Goal: Task Accomplishment & Management: Manage account settings

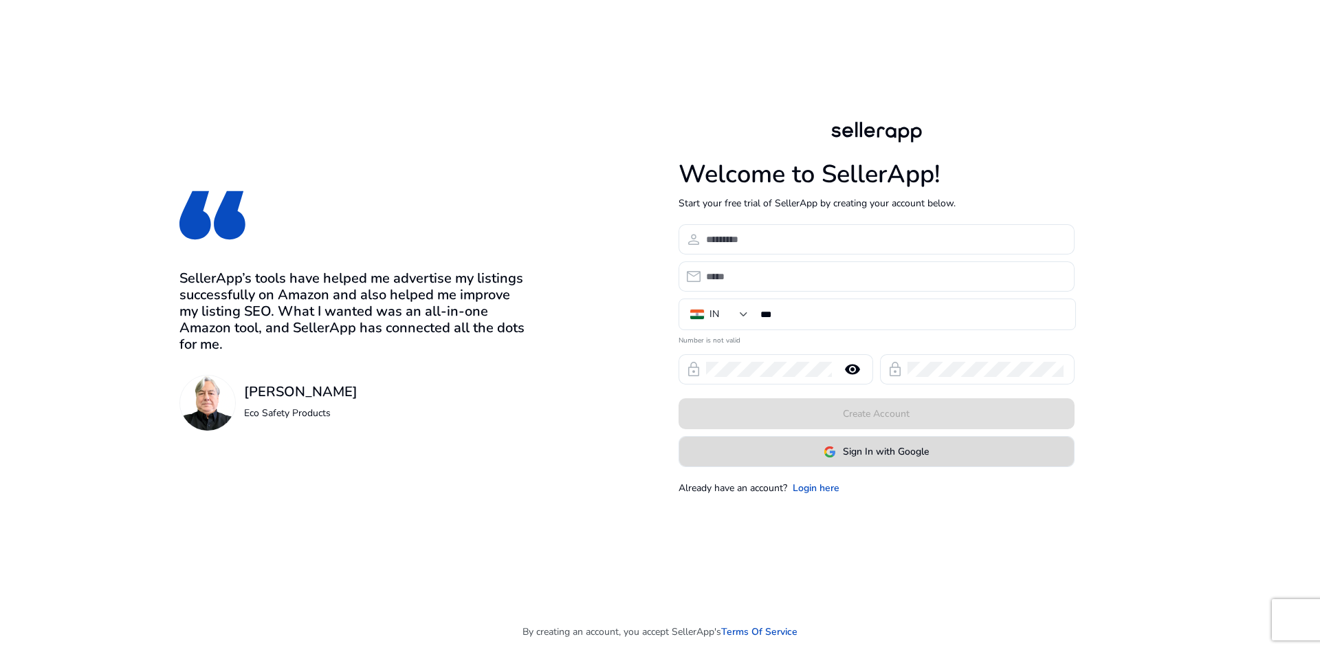
click at [912, 448] on span "Sign In with Google" at bounding box center [886, 451] width 86 height 14
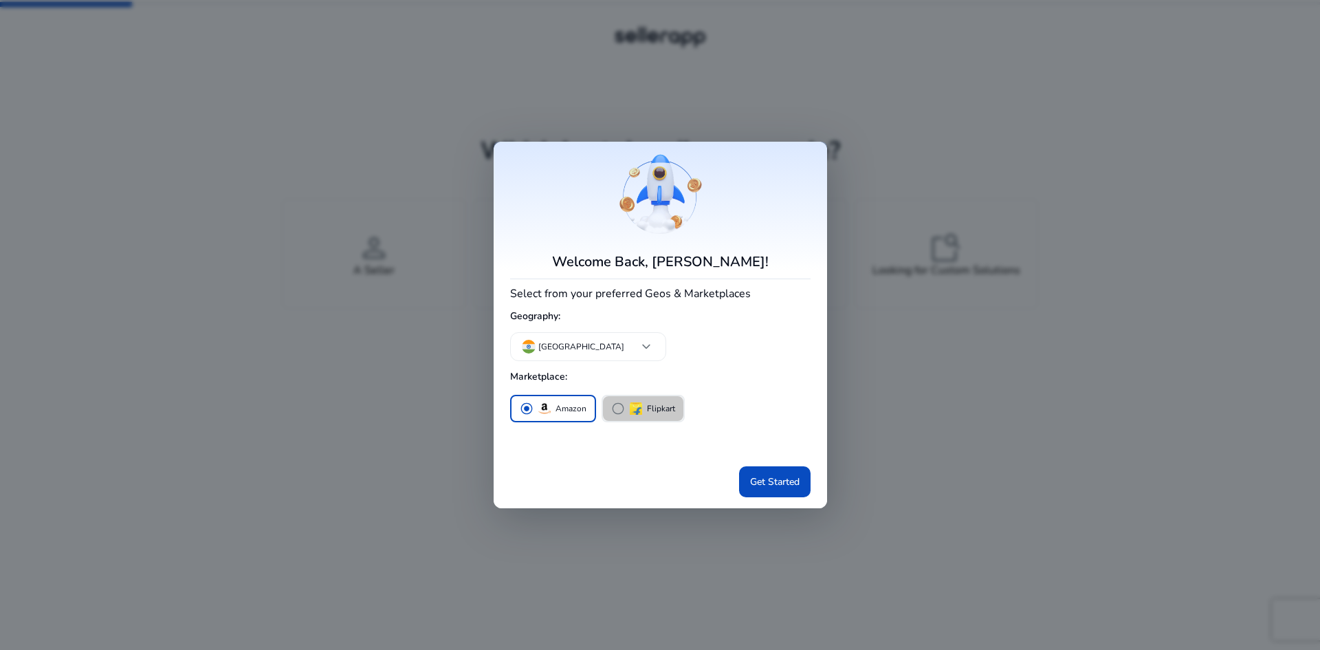
click at [617, 408] on span "radio_button_unchecked" at bounding box center [618, 408] width 14 height 14
click at [520, 407] on span "radio_button_unchecked" at bounding box center [527, 408] width 14 height 14
click at [776, 481] on span "Get Started" at bounding box center [774, 481] width 49 height 14
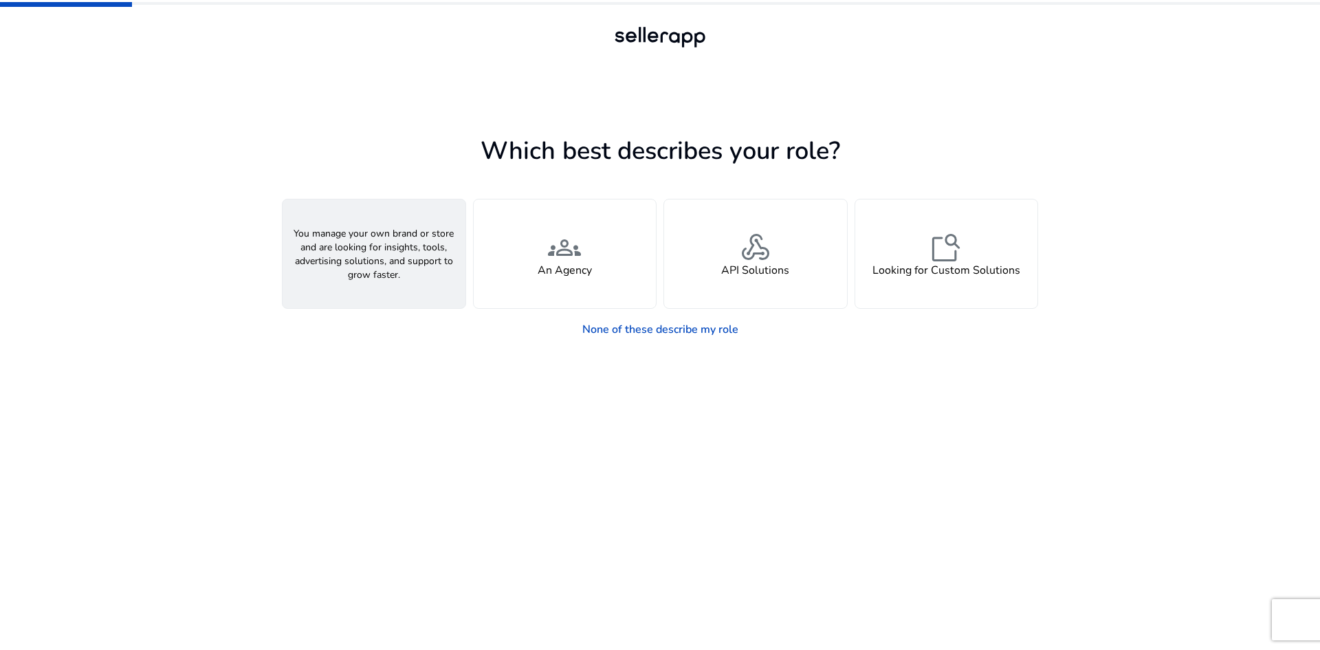
click at [391, 272] on h4 "A Seller" at bounding box center [373, 270] width 41 height 13
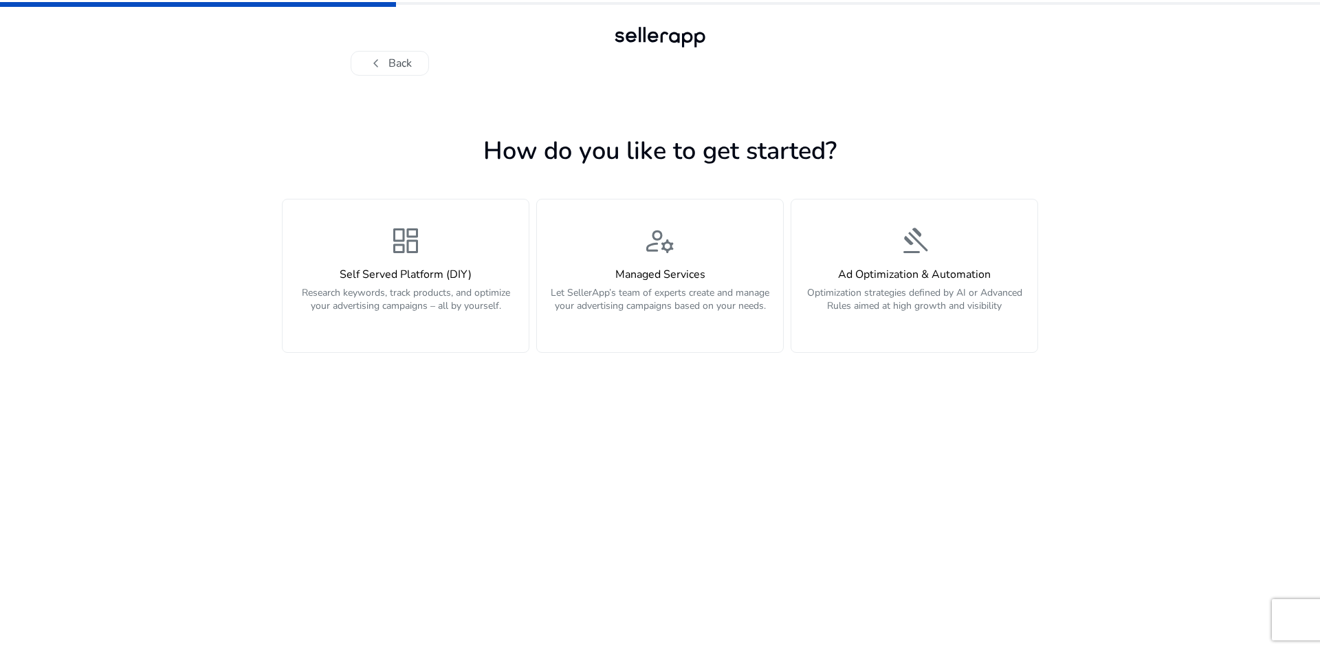
click at [391, 272] on h4 "Self Served Platform (DIY)" at bounding box center [406, 274] width 230 height 13
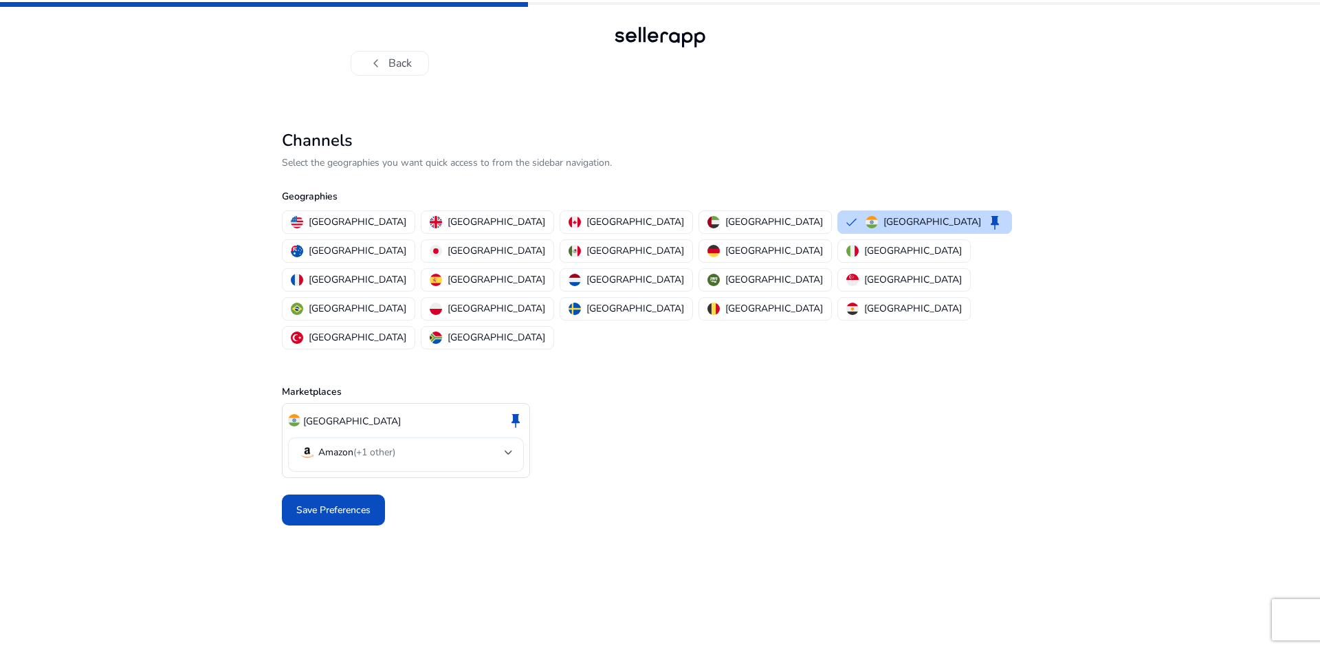
click at [503, 444] on mat-select-trigger "Amazon (+1 other)" at bounding box center [402, 452] width 206 height 16
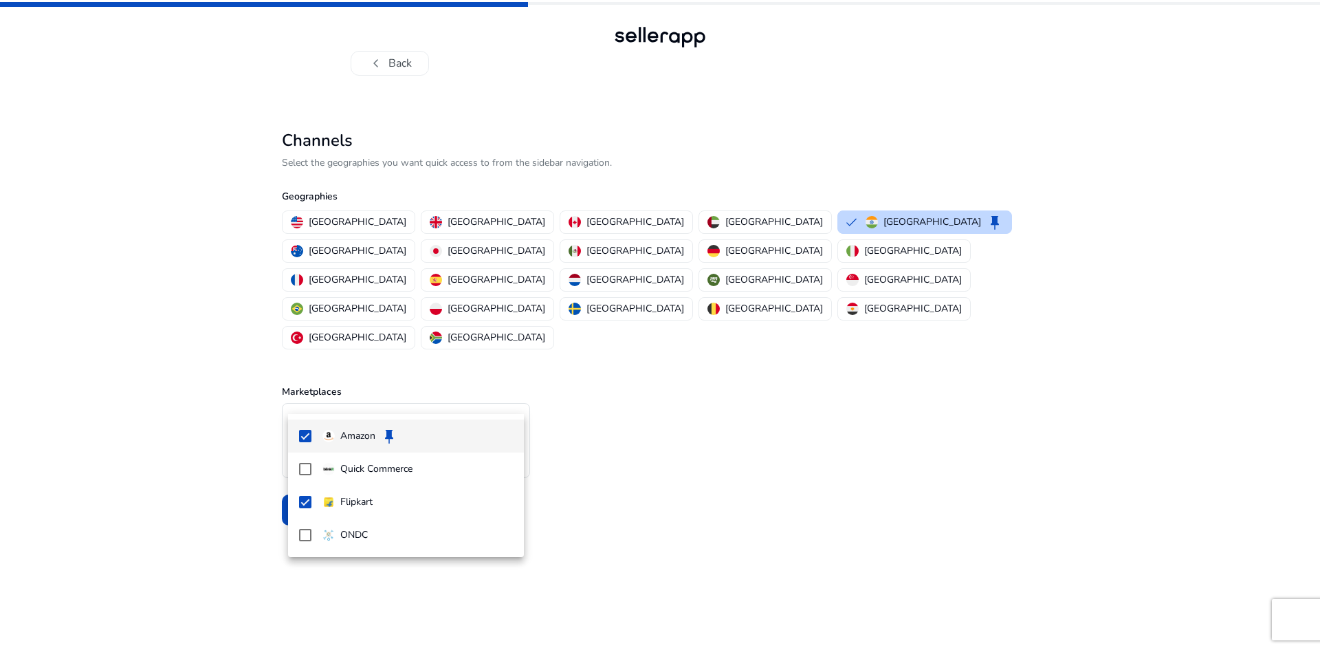
click at [738, 493] on div at bounding box center [660, 325] width 1320 height 650
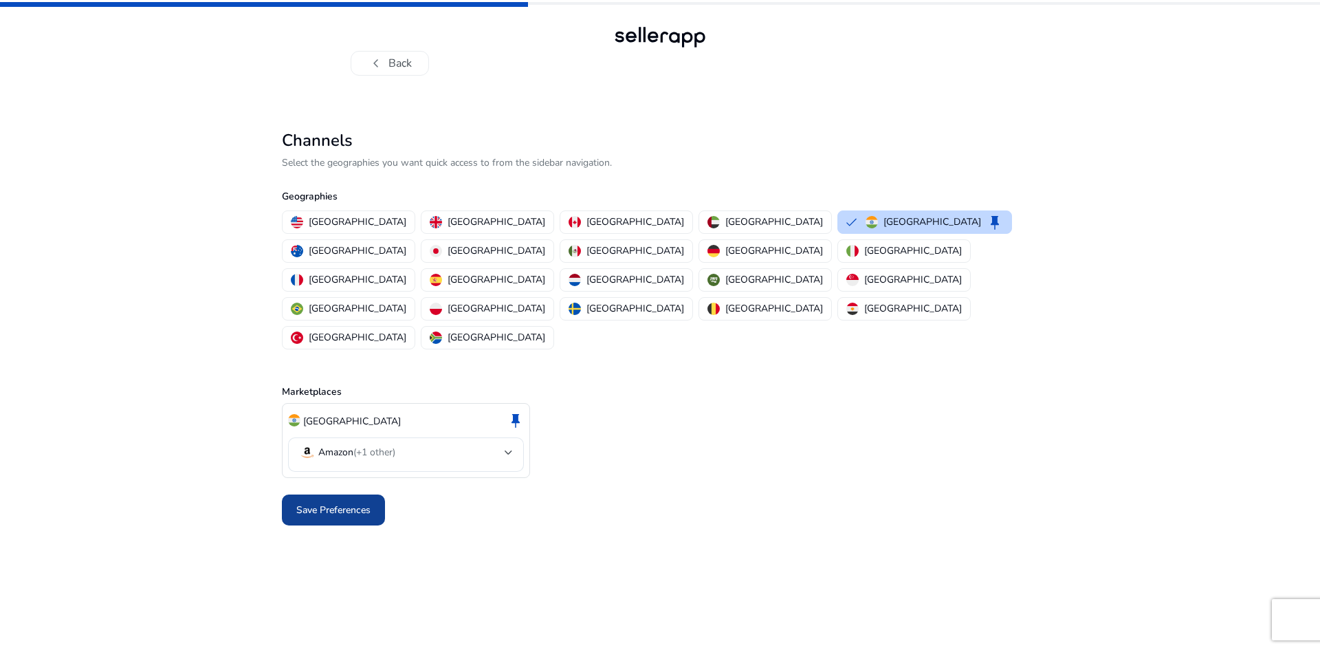
click at [350, 503] on span "Save Preferences" at bounding box center [333, 510] width 74 height 14
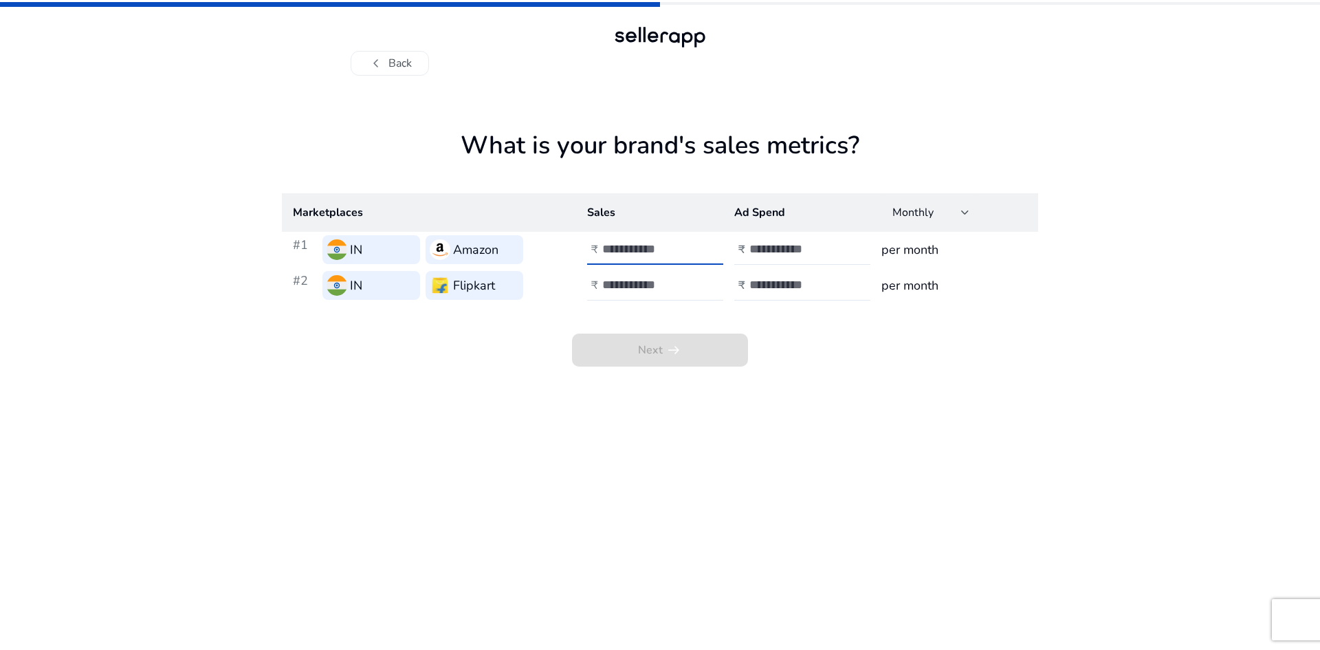
click at [639, 251] on input "number" at bounding box center [648, 248] width 93 height 15
click at [637, 251] on input "number" at bounding box center [648, 248] width 93 height 15
type input "******"
click at [654, 287] on input "number" at bounding box center [648, 284] width 93 height 15
type input "******"
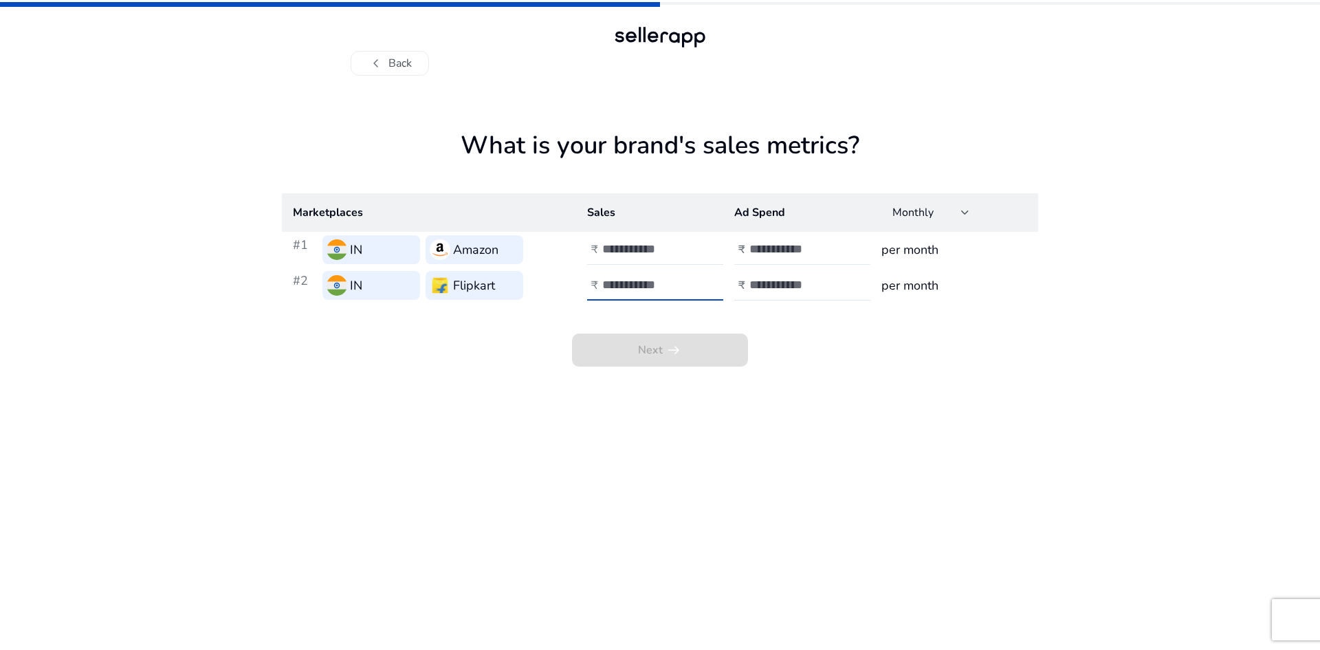
click at [790, 245] on input "number" at bounding box center [795, 248] width 93 height 15
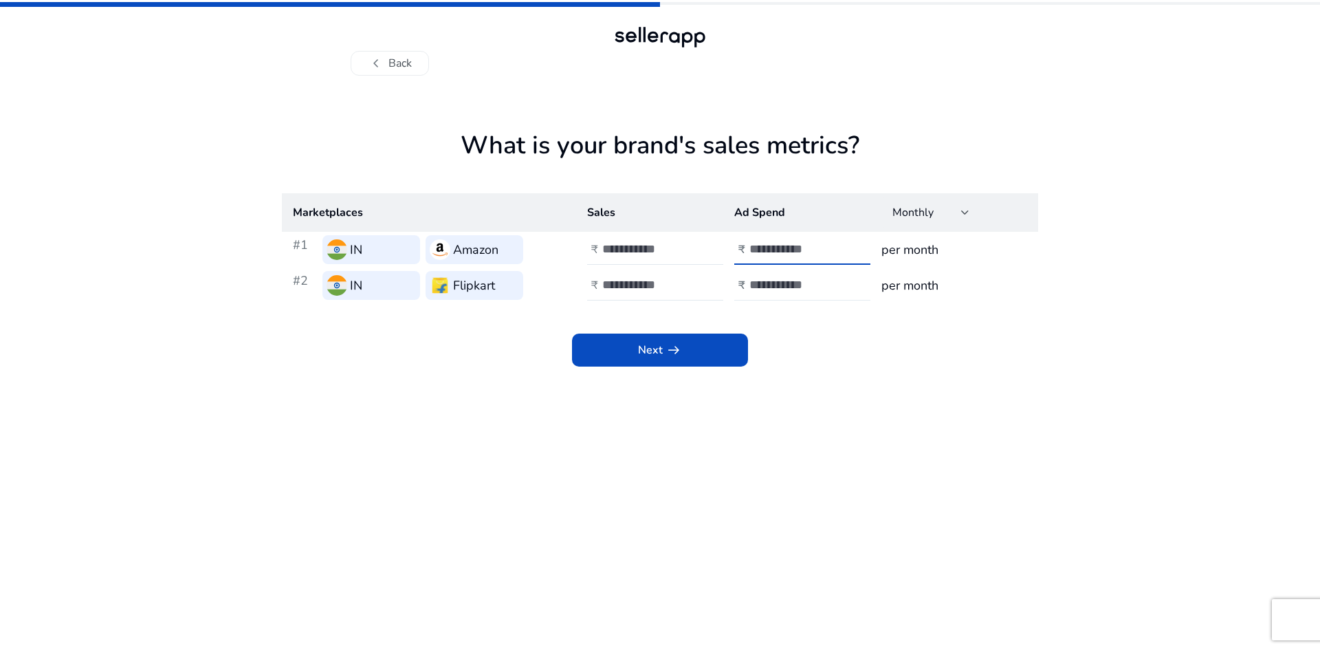
type input "****"
click at [781, 278] on input "number" at bounding box center [795, 284] width 93 height 15
type input "****"
click at [836, 353] on div "Next arrow_right_alt" at bounding box center [660, 334] width 756 height 63
click at [705, 351] on span at bounding box center [660, 349] width 176 height 33
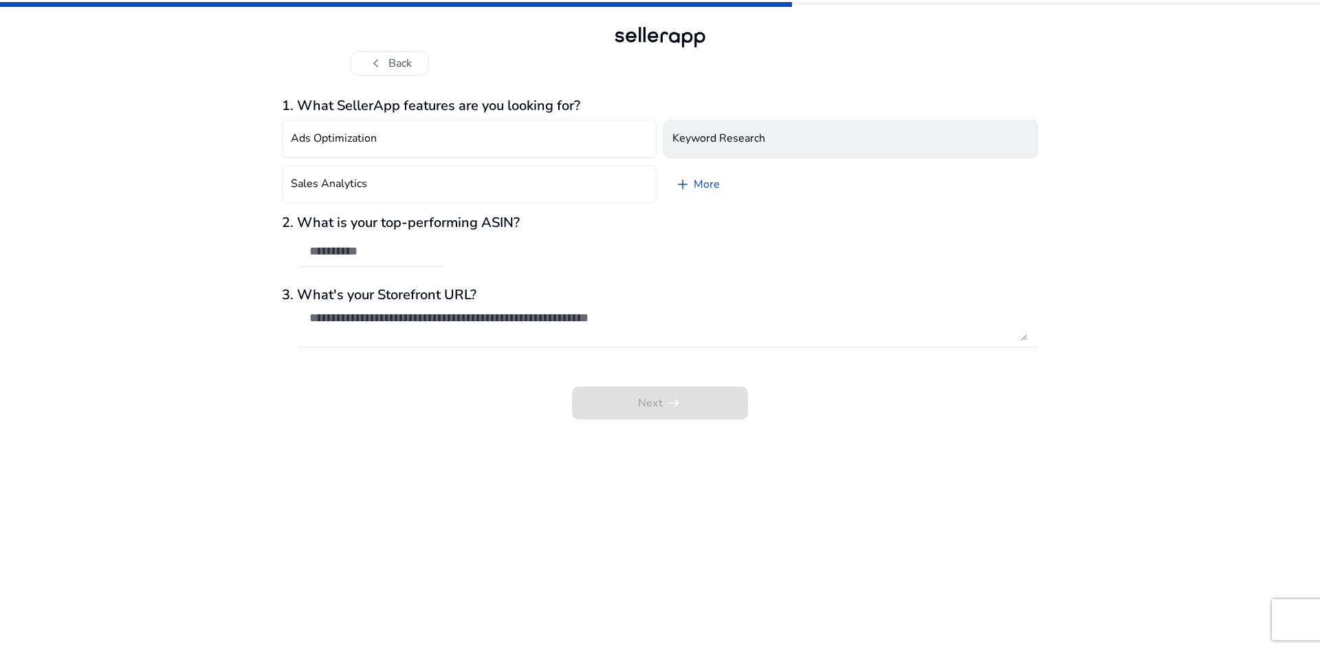
click at [733, 132] on h4 "Keyword Research" at bounding box center [718, 138] width 93 height 13
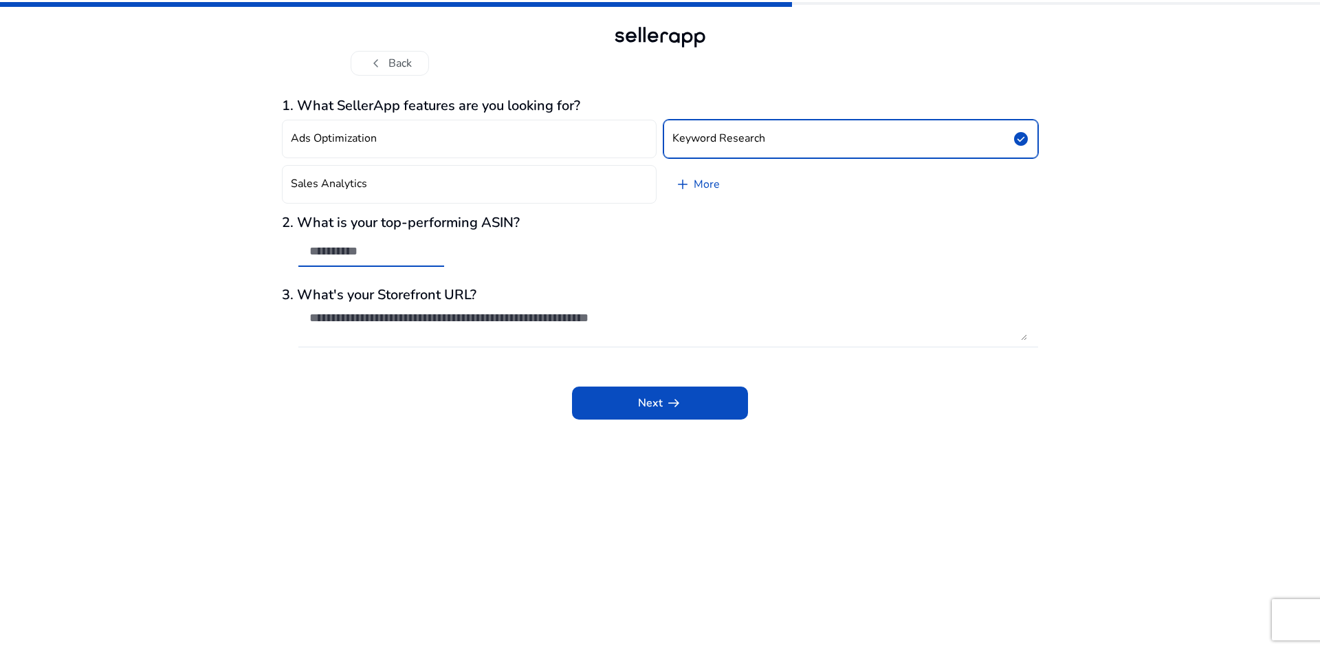
click at [355, 248] on input "text" at bounding box center [371, 250] width 124 height 15
click at [709, 190] on link "add More" at bounding box center [696, 184] width 67 height 38
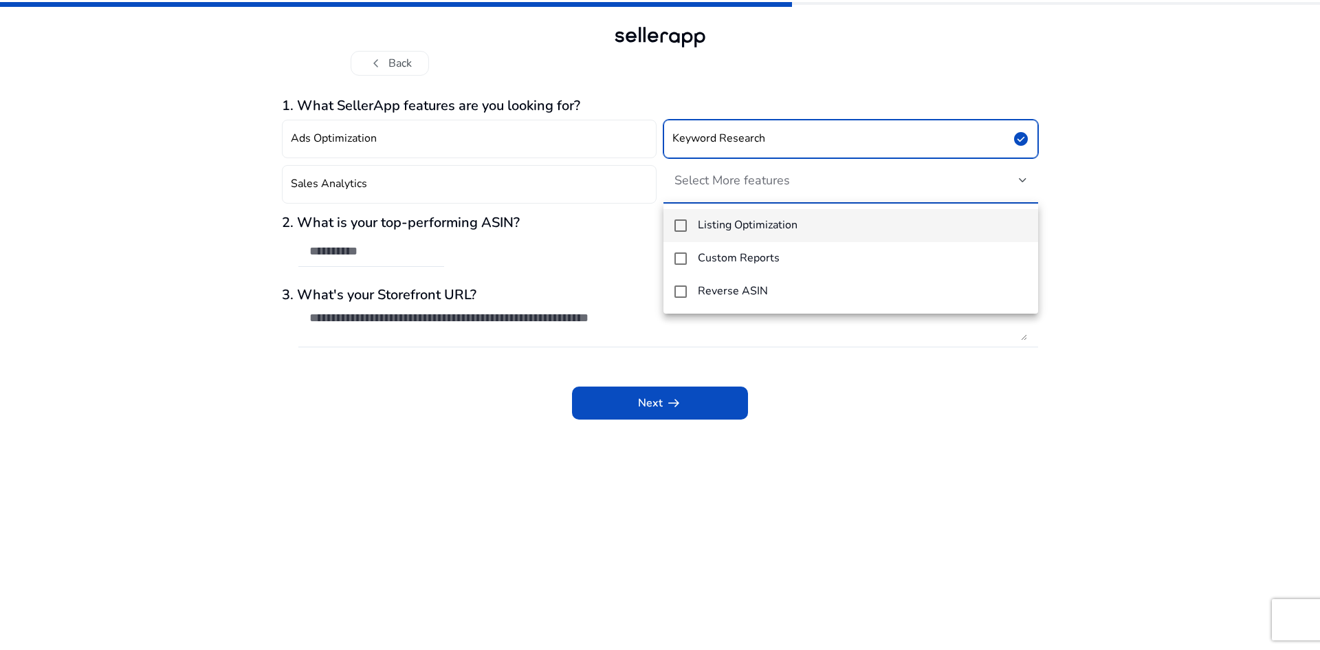
click at [676, 230] on mat-pseudo-checkbox at bounding box center [680, 225] width 12 height 12
click at [571, 259] on div at bounding box center [660, 325] width 1320 height 650
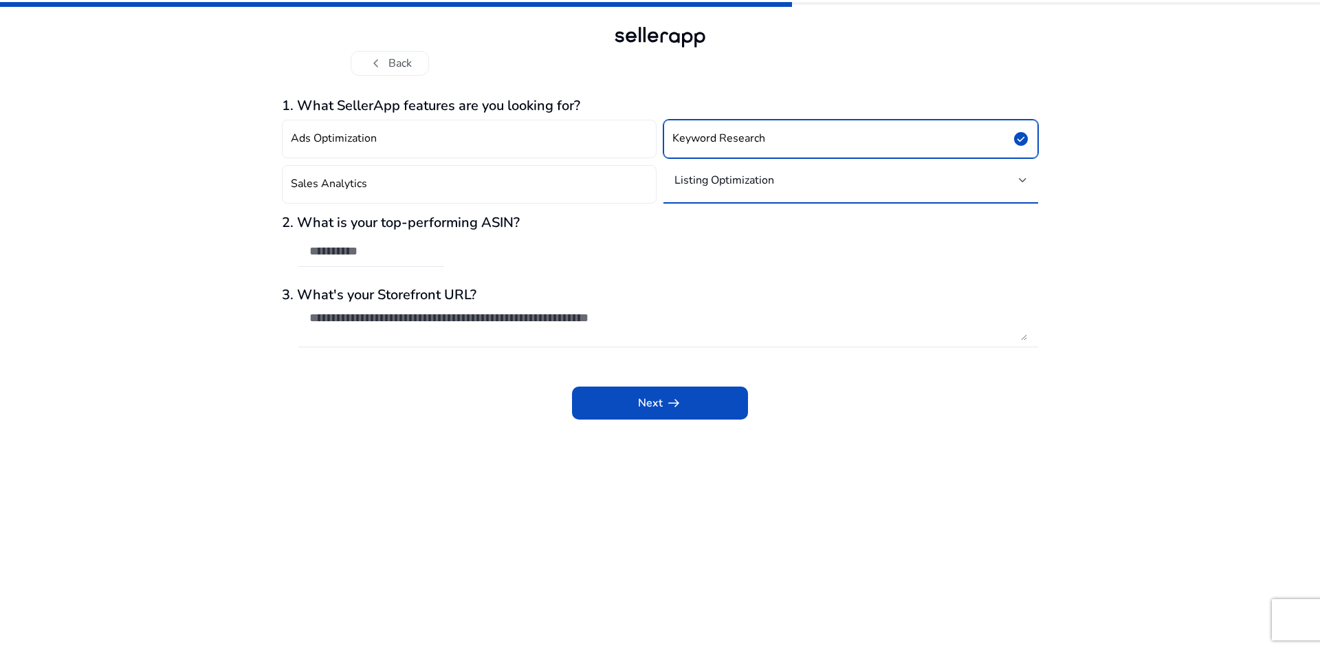
click at [714, 181] on h4 "Listing Optimization" at bounding box center [724, 180] width 100 height 14
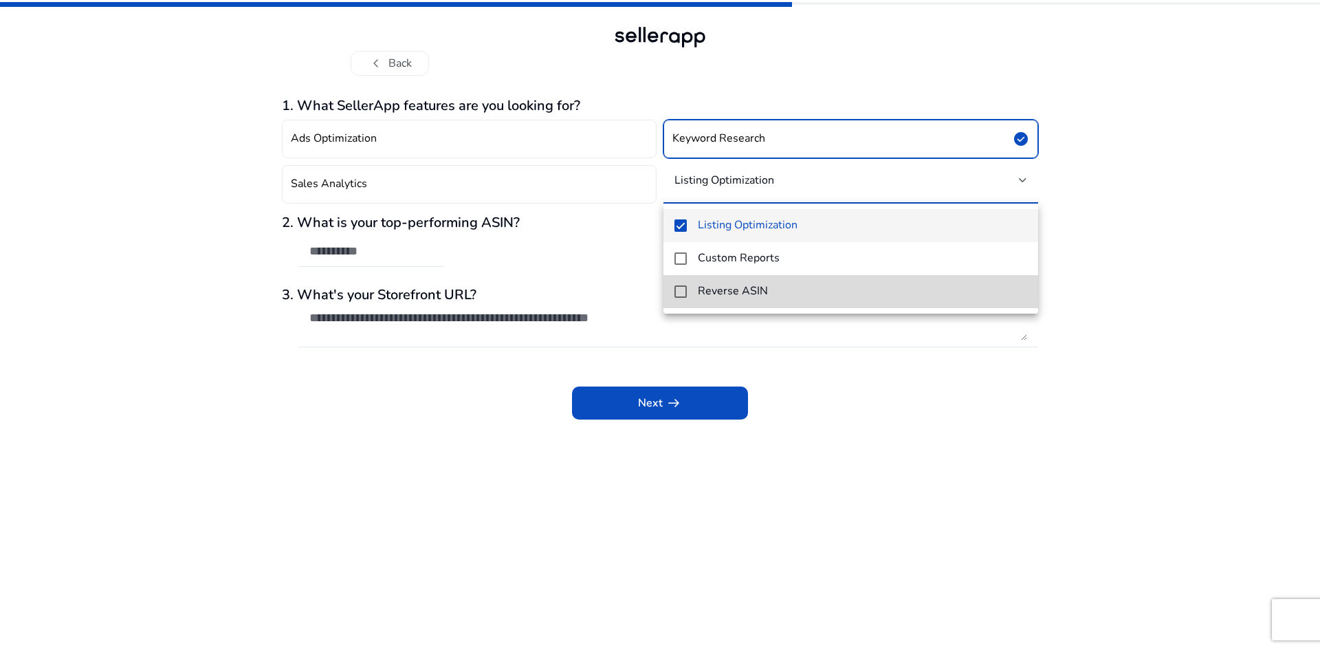
click at [674, 292] on mat-pseudo-checkbox at bounding box center [680, 291] width 12 height 12
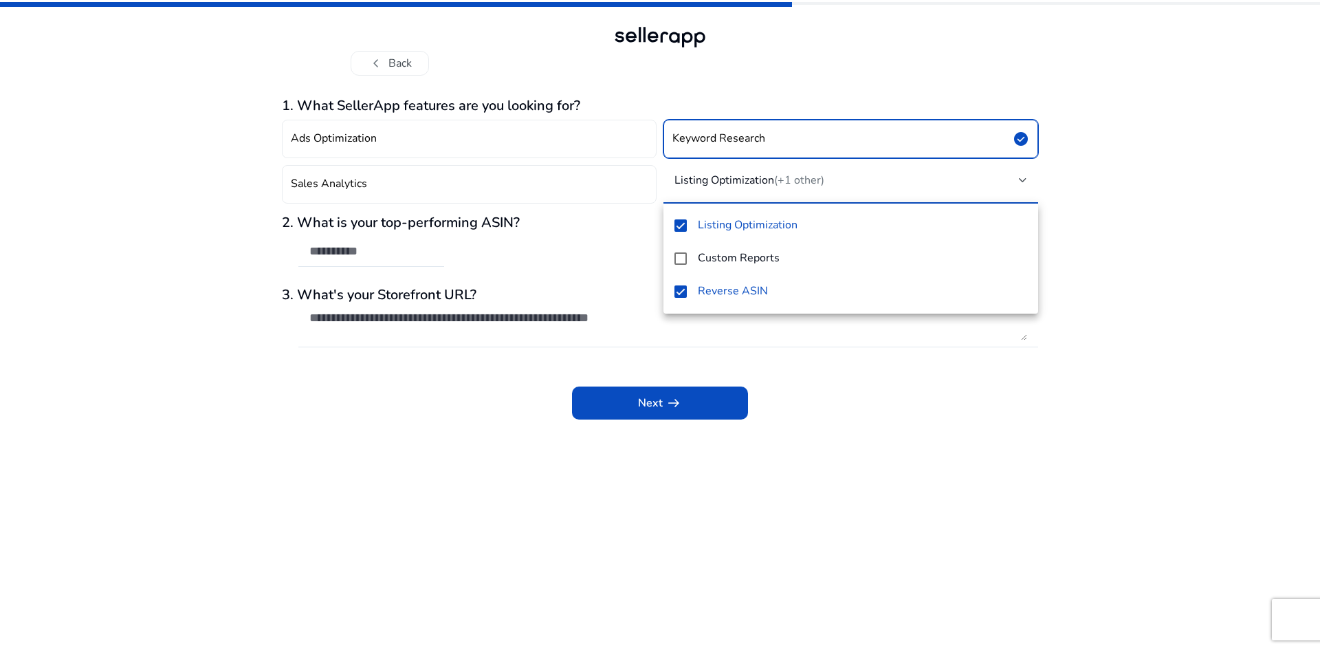
click at [574, 239] on div at bounding box center [660, 325] width 1320 height 650
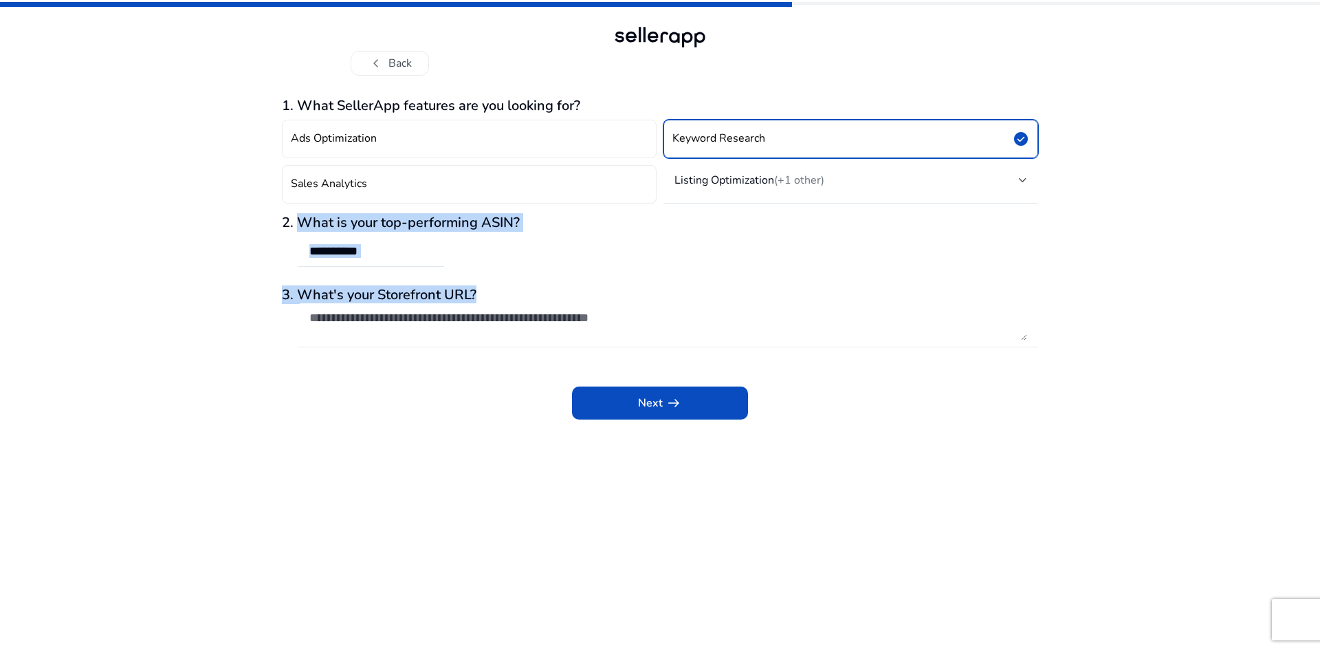
drag, startPoint x: 297, startPoint y: 223, endPoint x: 455, endPoint y: 302, distance: 176.8
click at [511, 313] on div "1. What SellerApp features are you looking for? Ads Optimization Keyword Resear…" at bounding box center [660, 259] width 756 height 322
copy div "What is your top-performing ASIN? 3. What's your Storefront URL?"
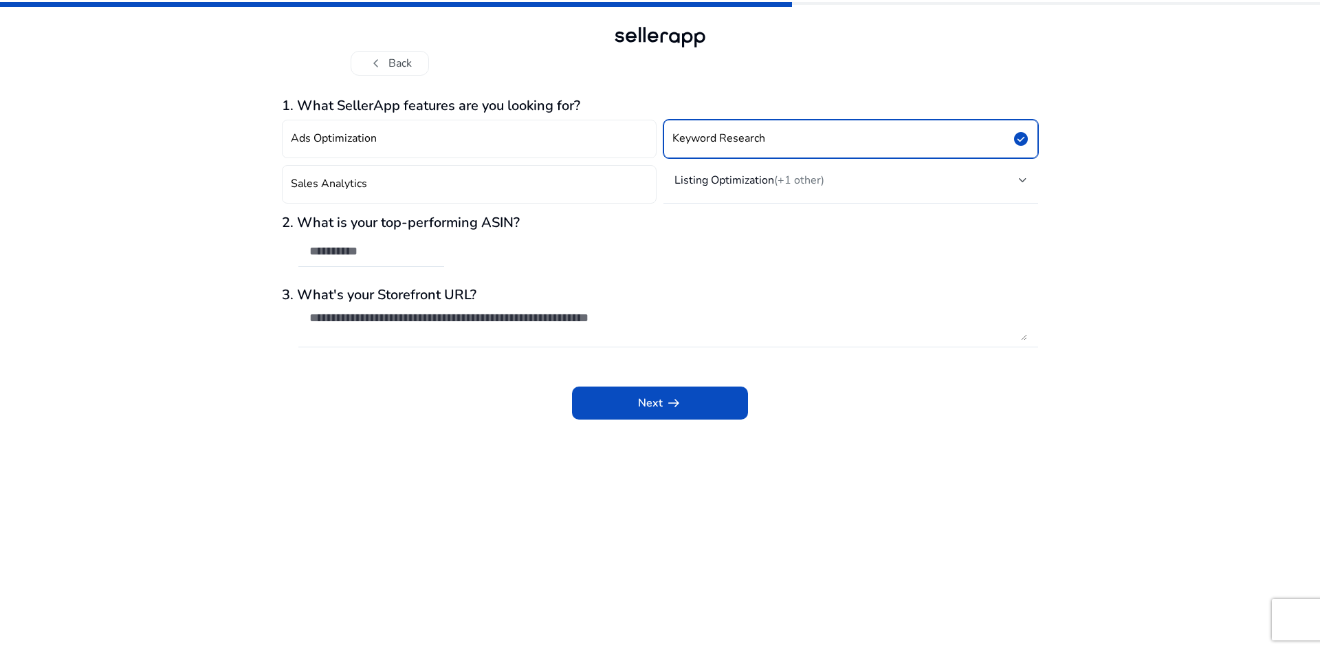
click at [927, 474] on app-questions-diy "1. What SellerApp features are you looking for? Ads Optimization Keyword Resear…" at bounding box center [660, 374] width 756 height 552
click at [665, 406] on span "arrow_right_alt" at bounding box center [673, 403] width 16 height 16
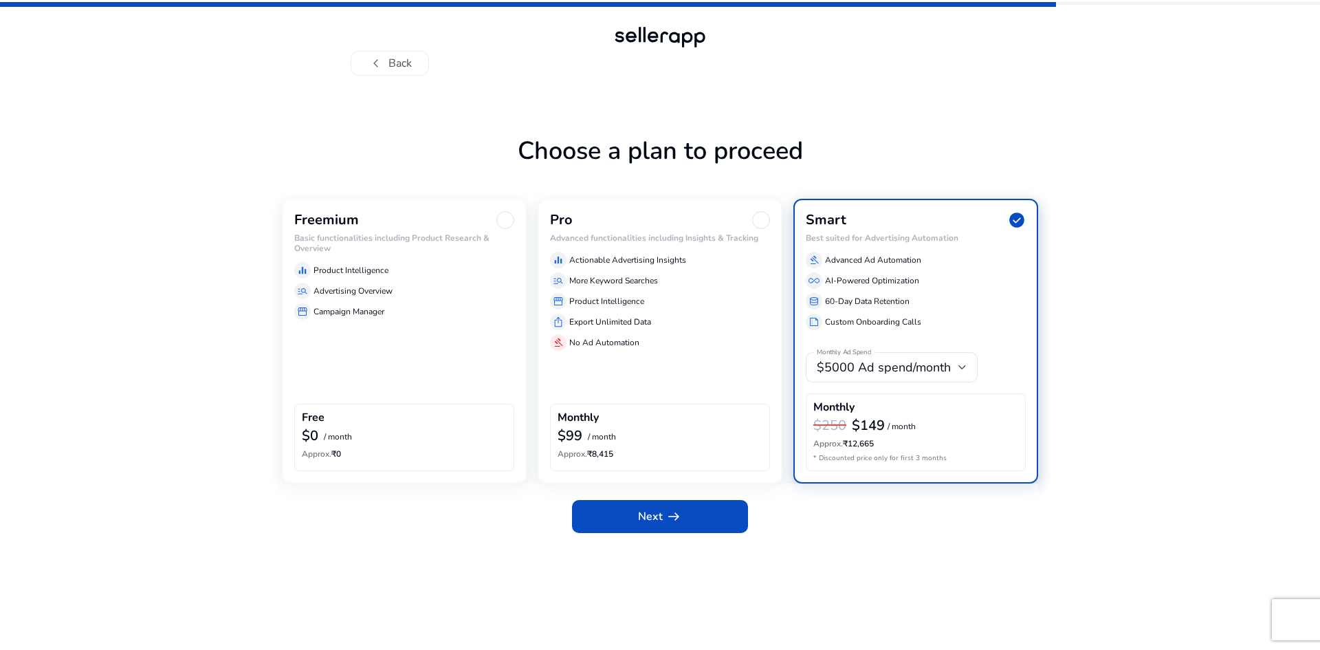
click at [756, 219] on div at bounding box center [761, 220] width 18 height 18
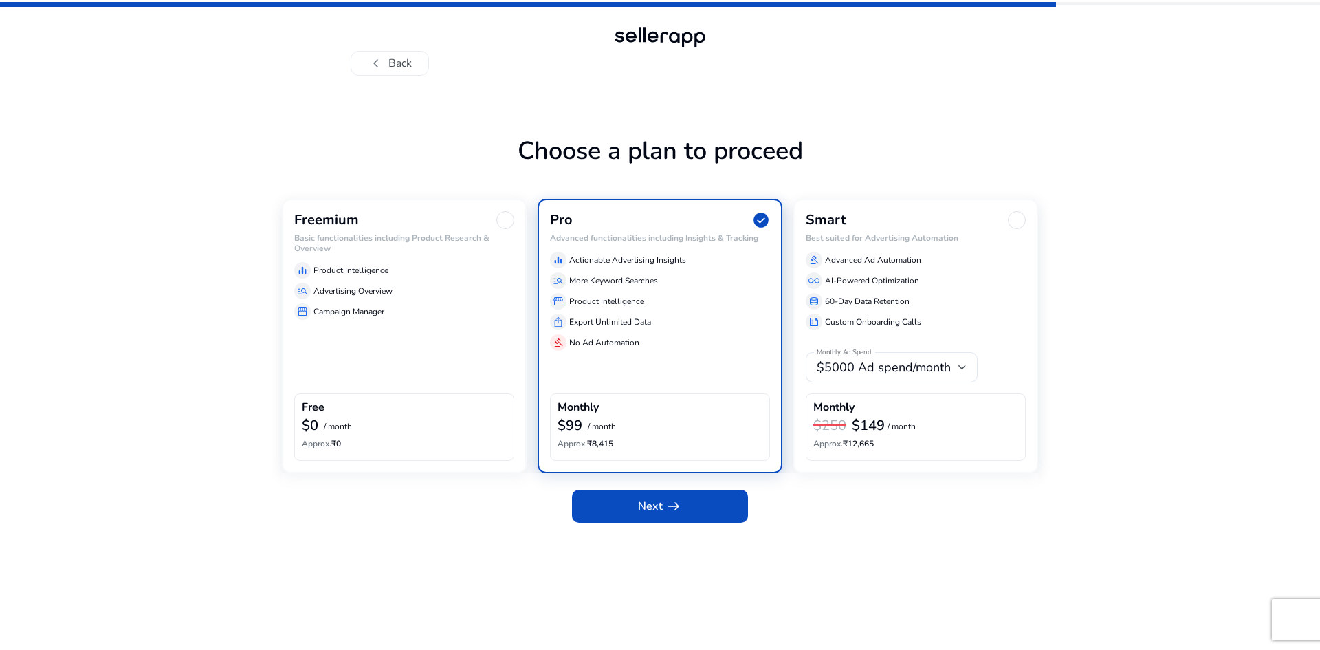
click at [501, 213] on div at bounding box center [505, 220] width 18 height 18
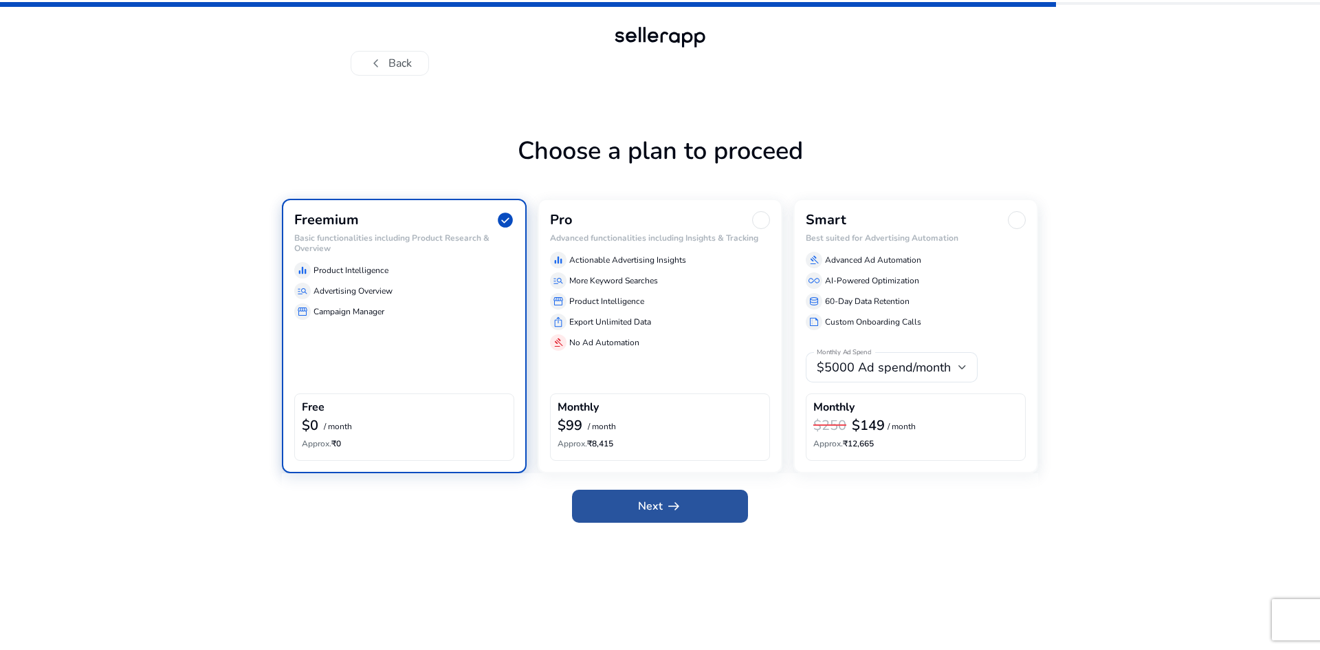
click at [696, 520] on span at bounding box center [660, 505] width 176 height 33
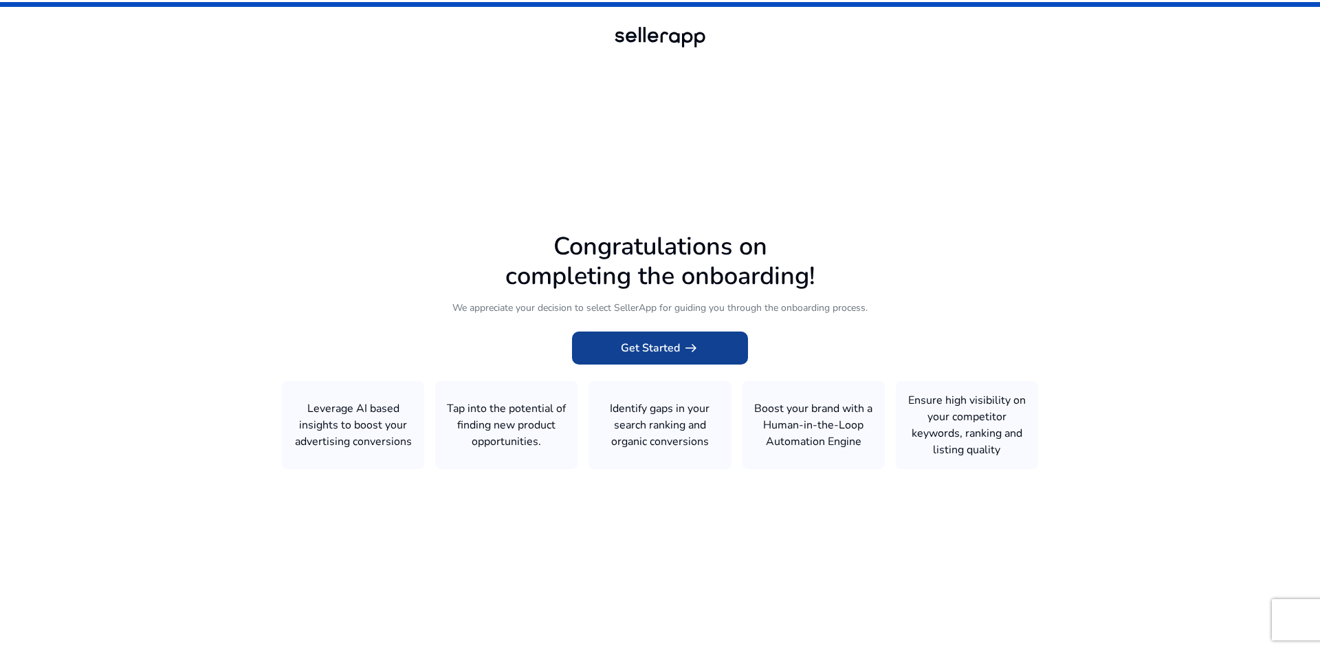
click at [696, 358] on span at bounding box center [660, 347] width 176 height 33
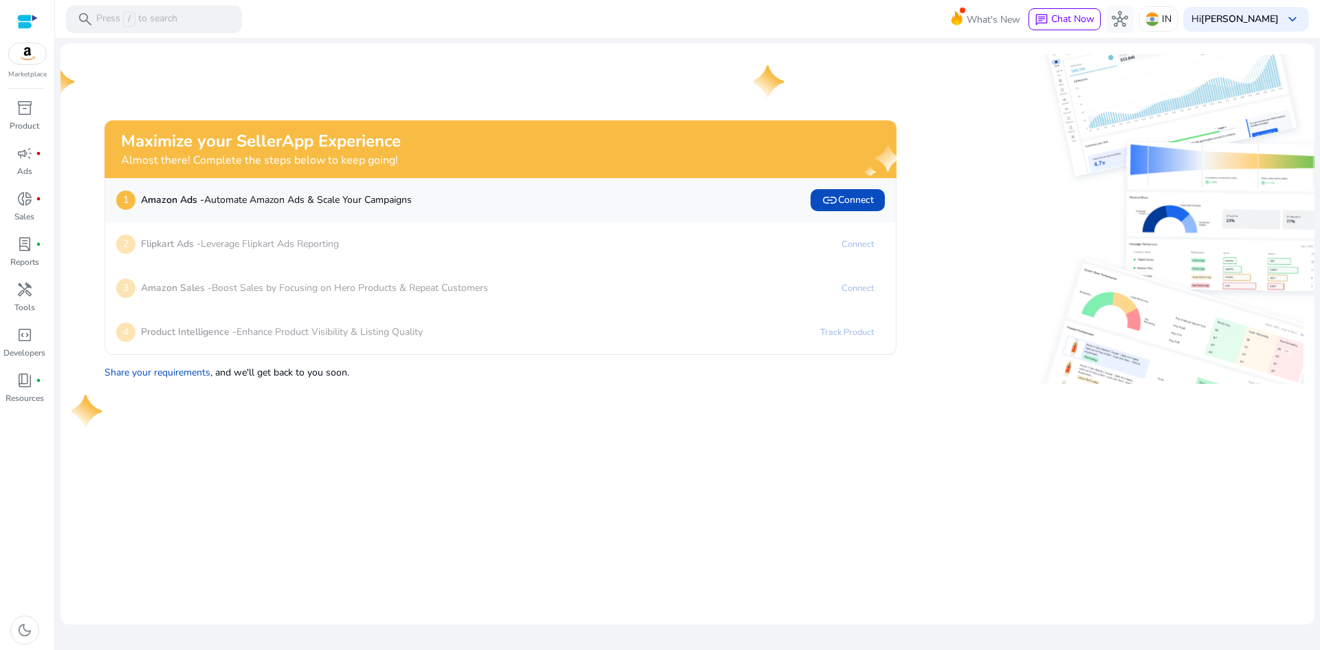
click at [29, 57] on img at bounding box center [27, 53] width 37 height 21
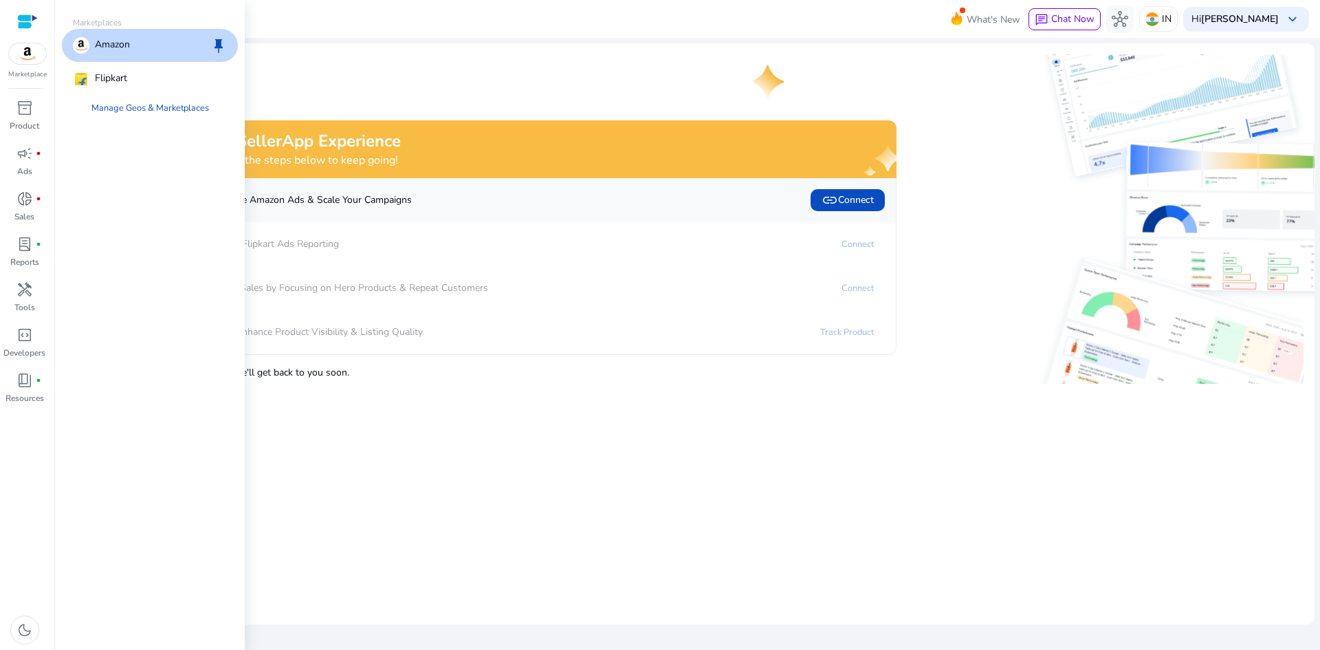
click at [122, 43] on p "Amazon" at bounding box center [112, 45] width 35 height 16
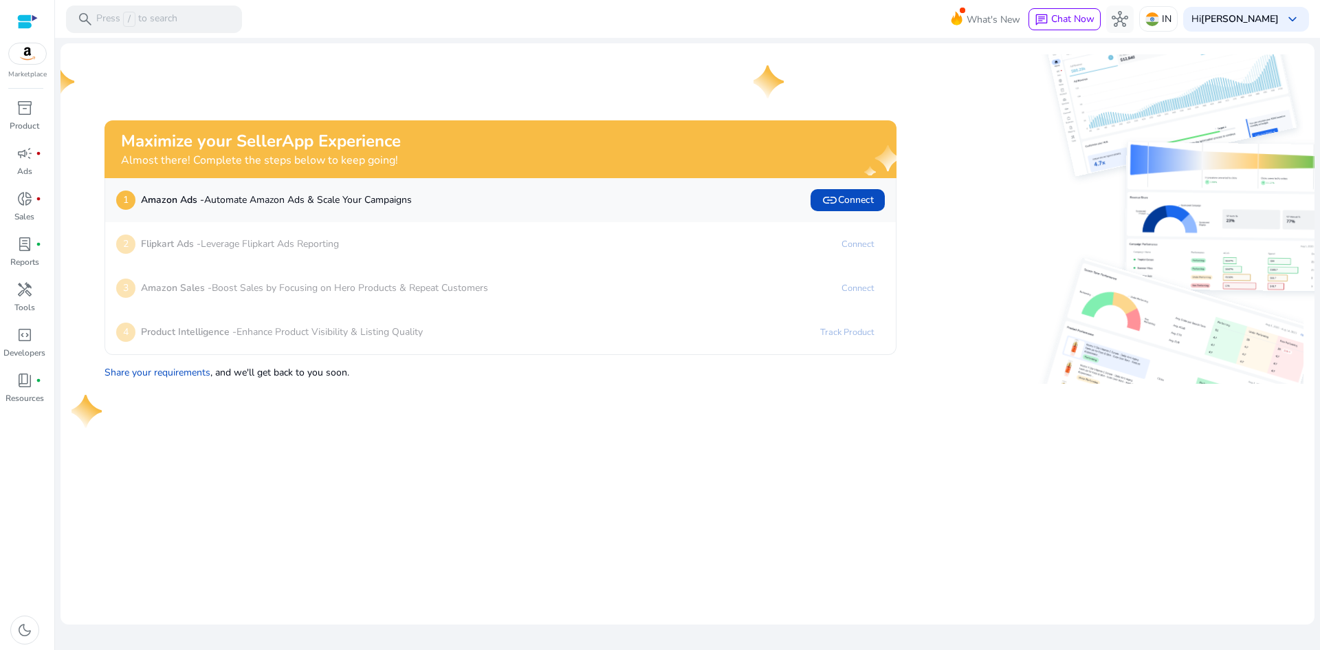
click at [302, 197] on p "Amazon Ads - Automate Amazon Ads & Scale Your Campaigns" at bounding box center [276, 199] width 271 height 14
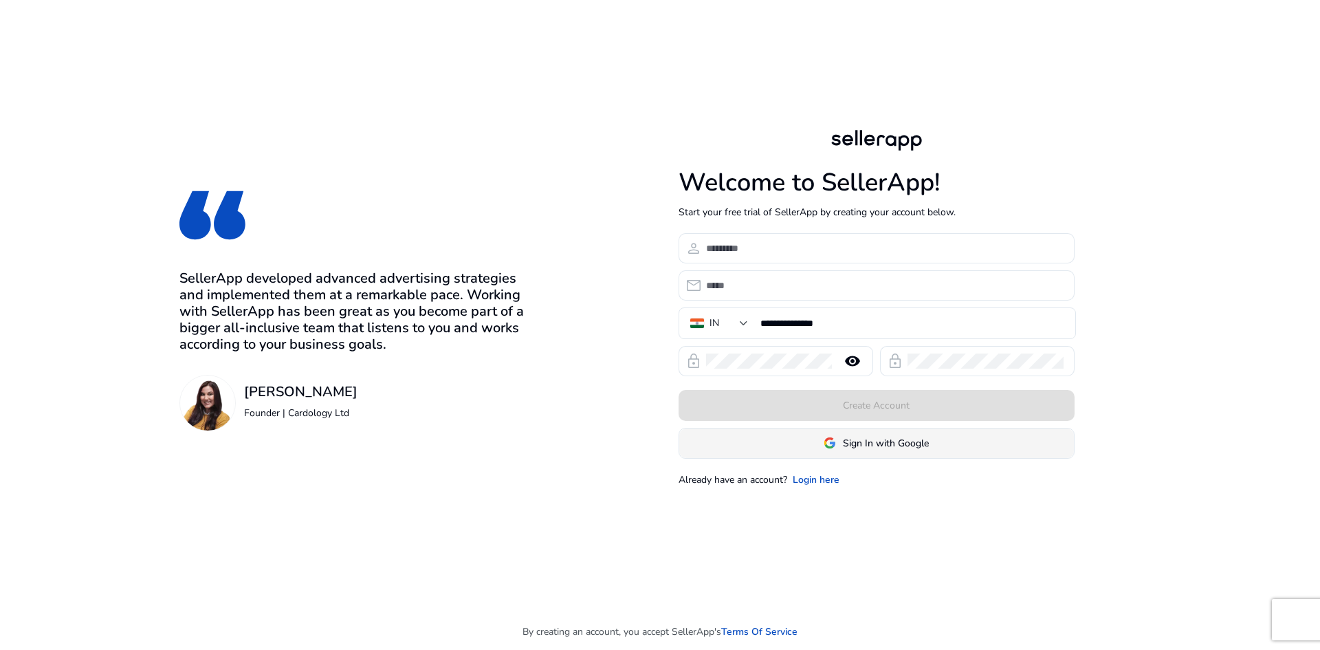
click at [888, 446] on span "Sign In with Google" at bounding box center [886, 443] width 86 height 14
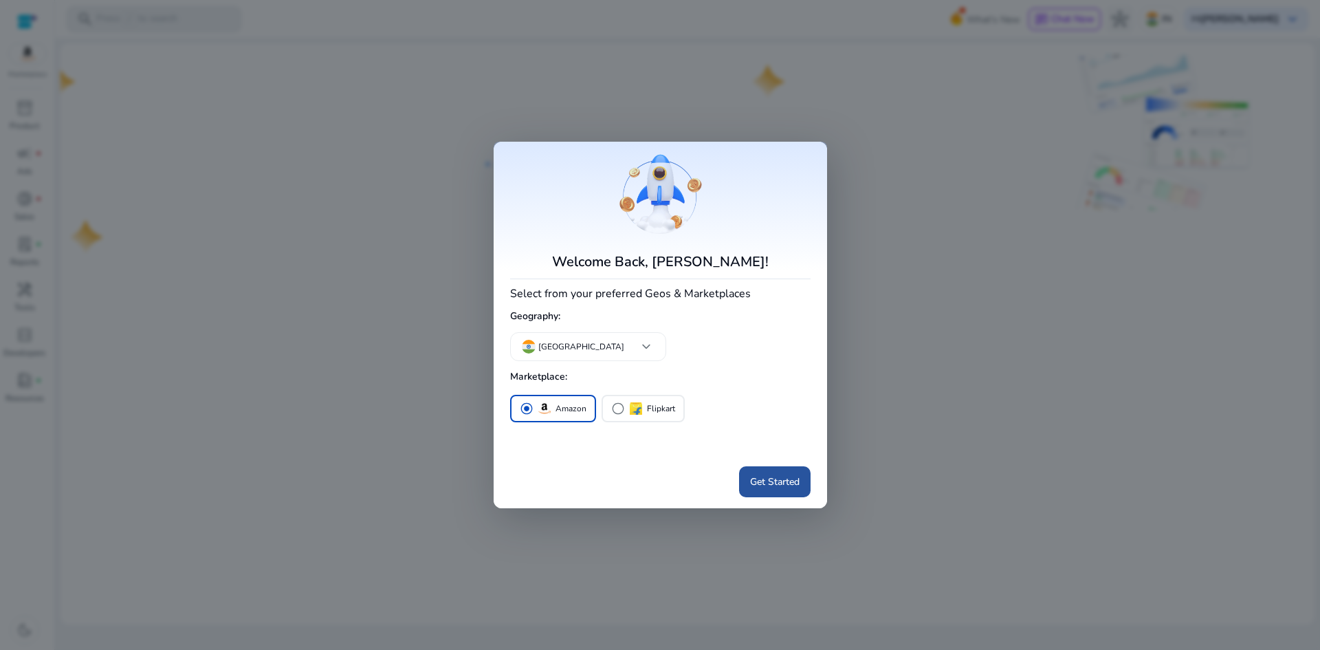
click at [778, 477] on span "Get Started" at bounding box center [774, 481] width 49 height 14
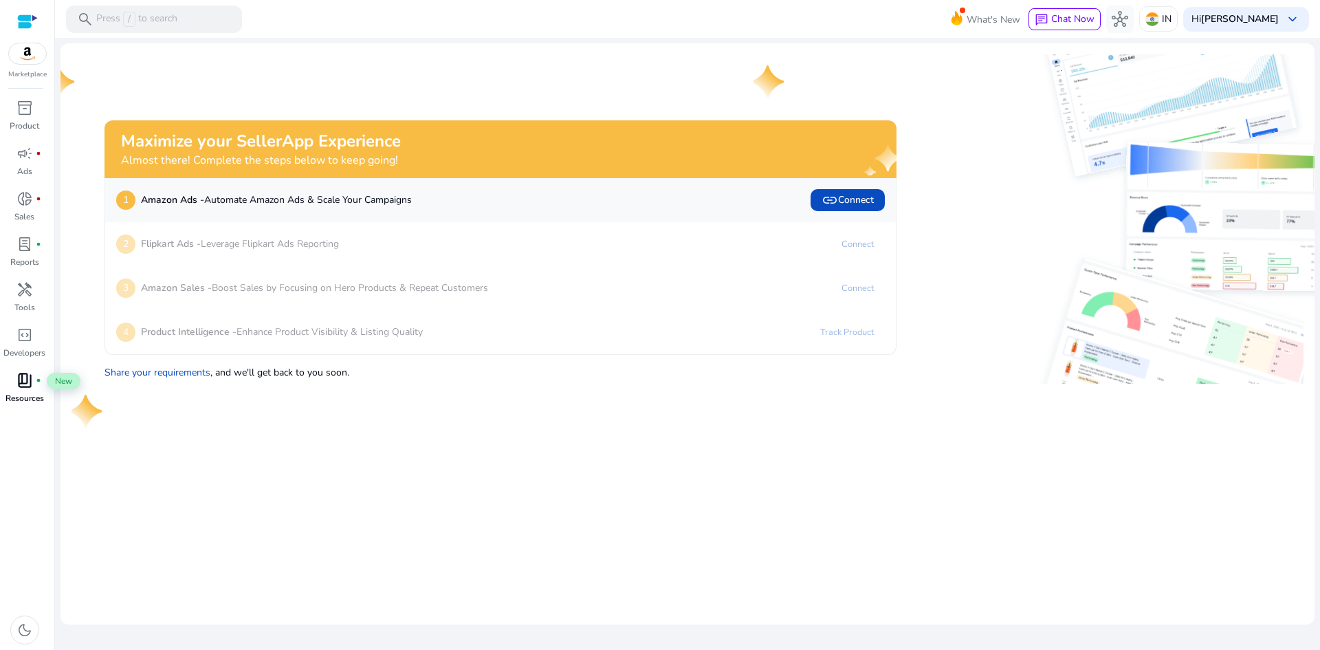
click at [17, 376] on span "book_4" at bounding box center [24, 380] width 16 height 16
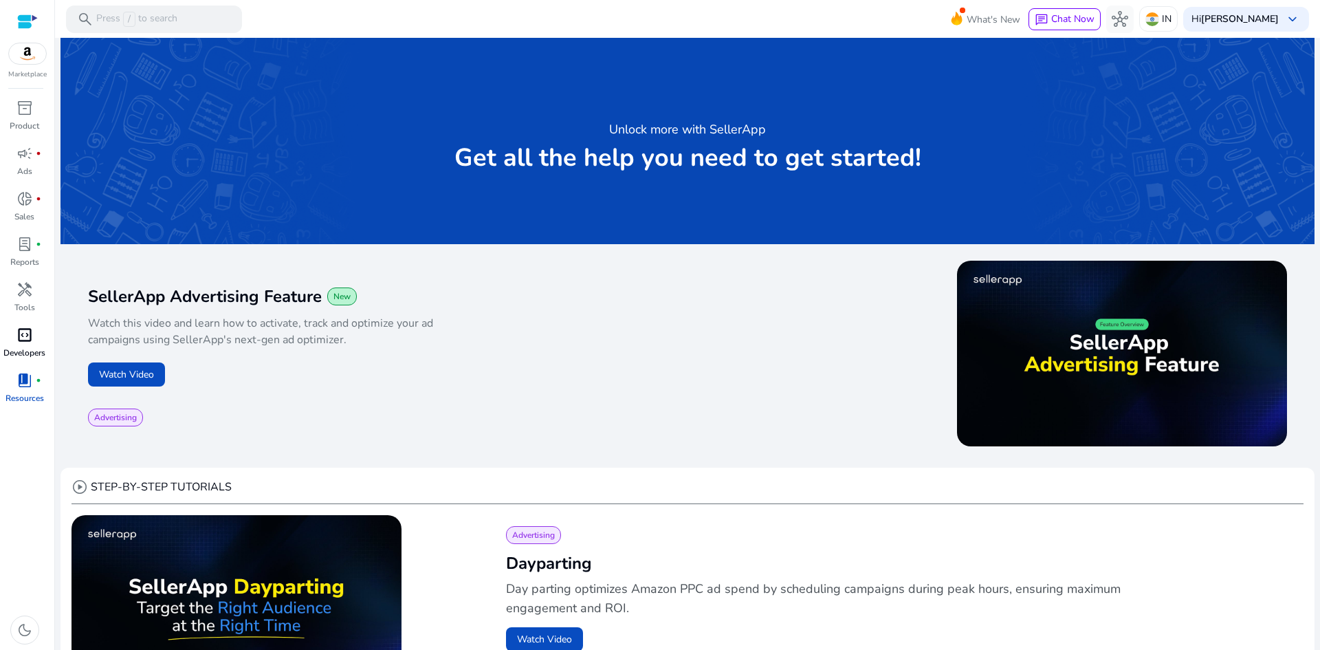
click at [22, 337] on span "code_blocks" at bounding box center [24, 335] width 16 height 16
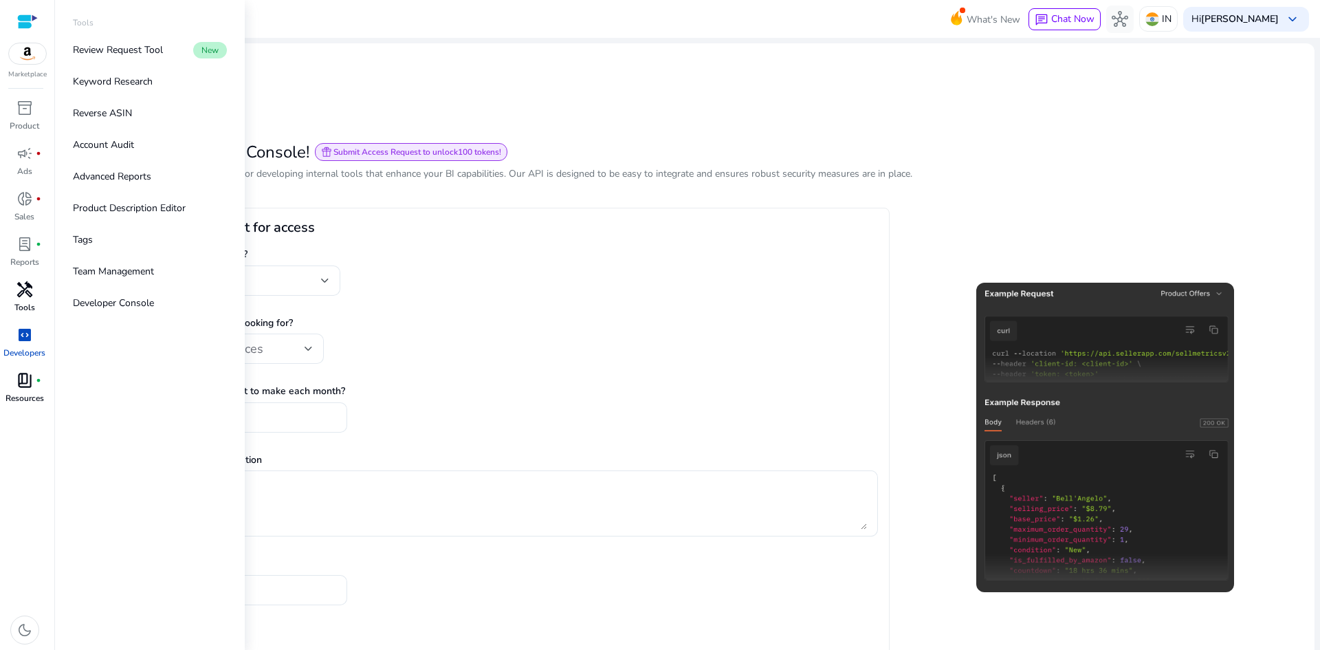
click at [37, 298] on div "handyman" at bounding box center [24, 289] width 38 height 22
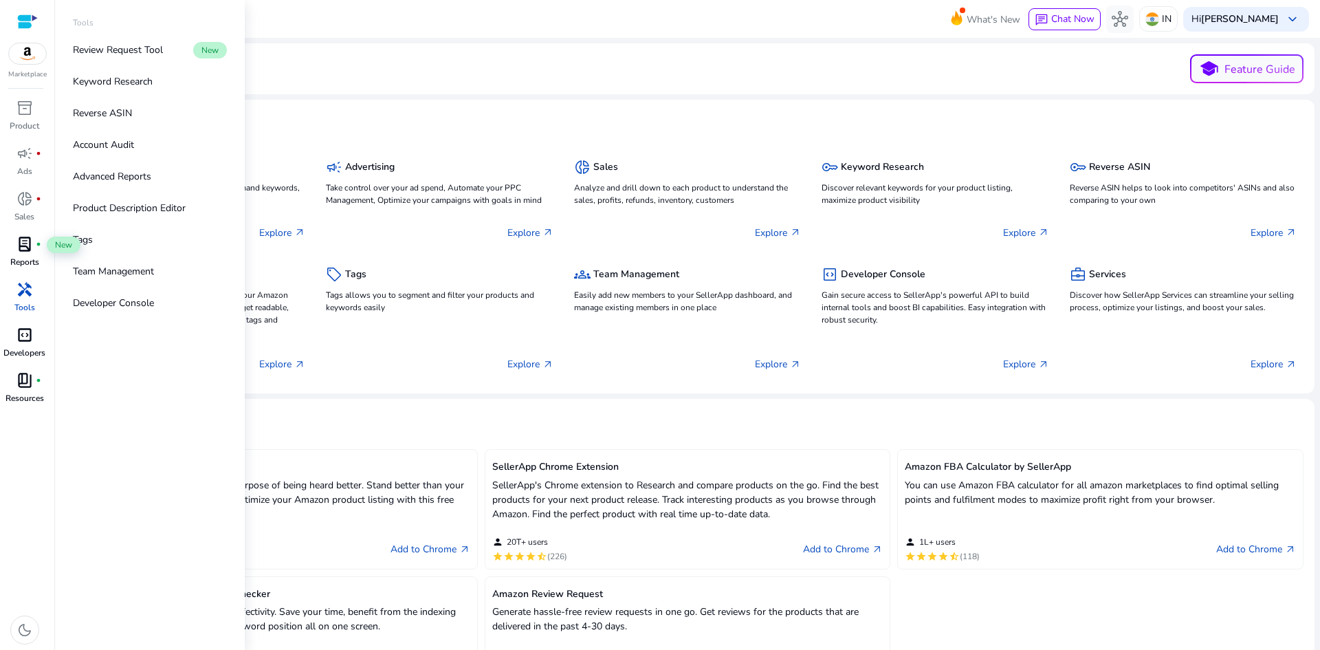
click at [18, 252] on span "lab_profile" at bounding box center [24, 244] width 16 height 16
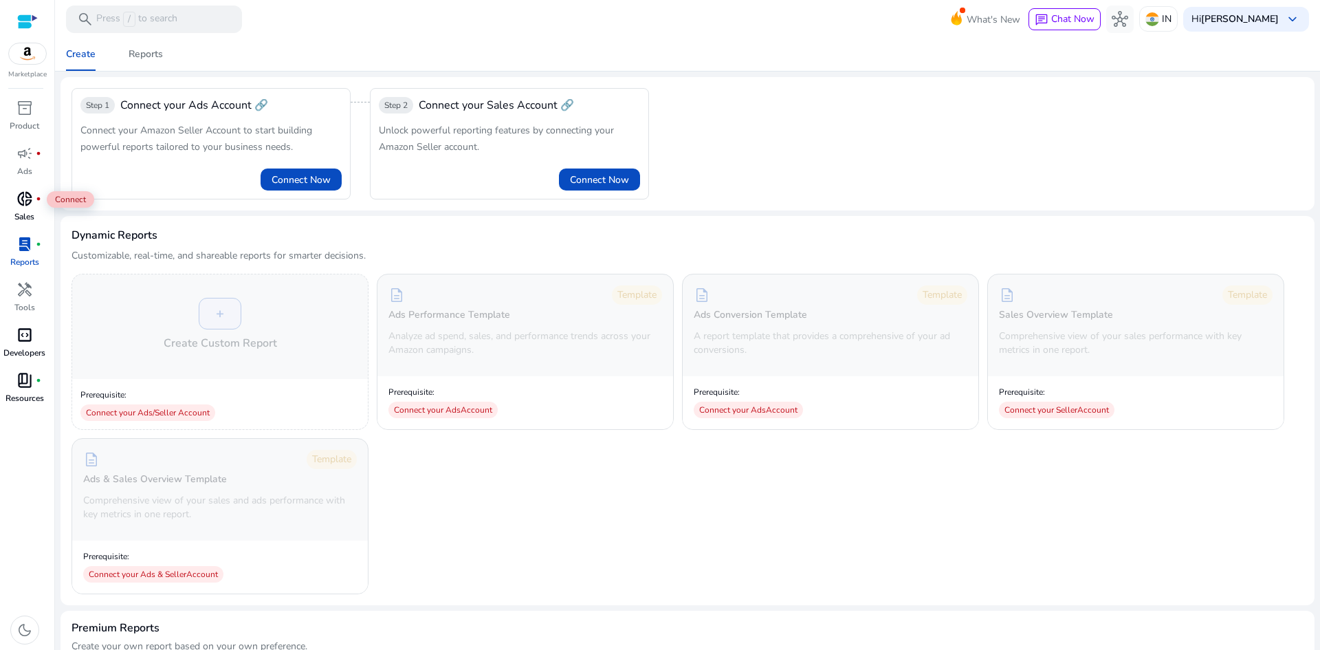
click at [21, 201] on span "donut_small" at bounding box center [24, 198] width 16 height 16
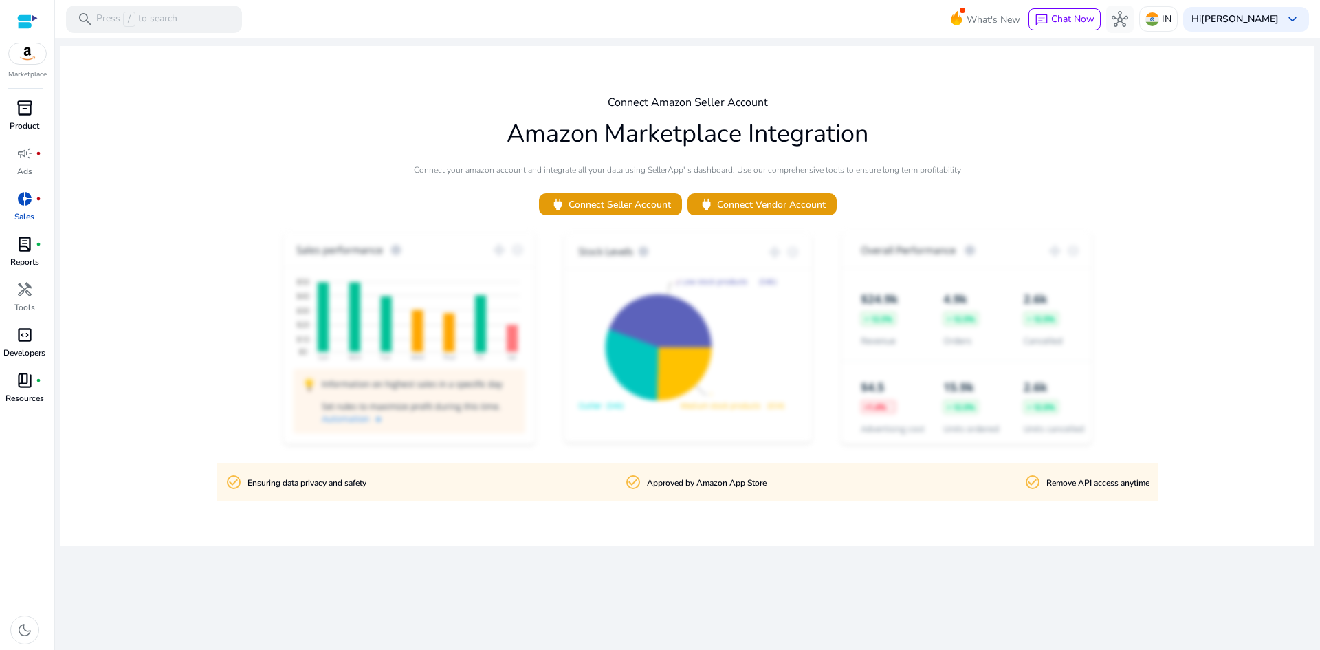
click at [21, 105] on span "inventory_2" at bounding box center [24, 108] width 16 height 16
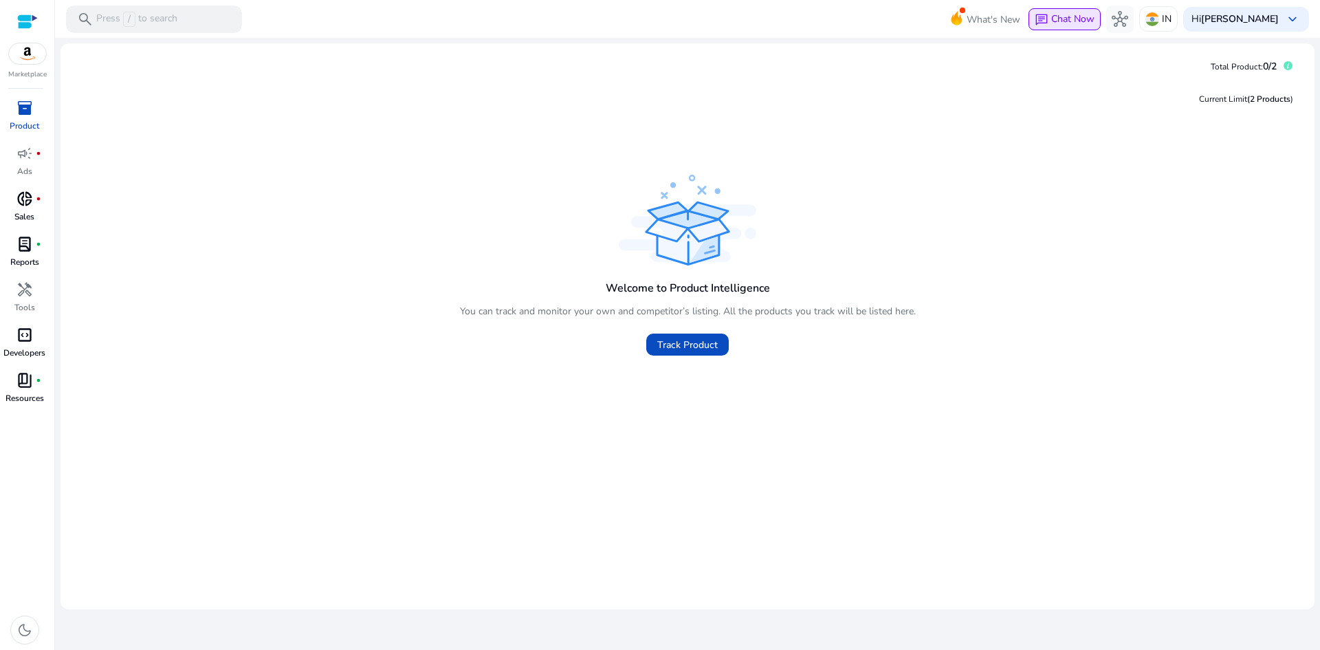
click at [1091, 20] on span "Chat Now" at bounding box center [1072, 18] width 43 height 13
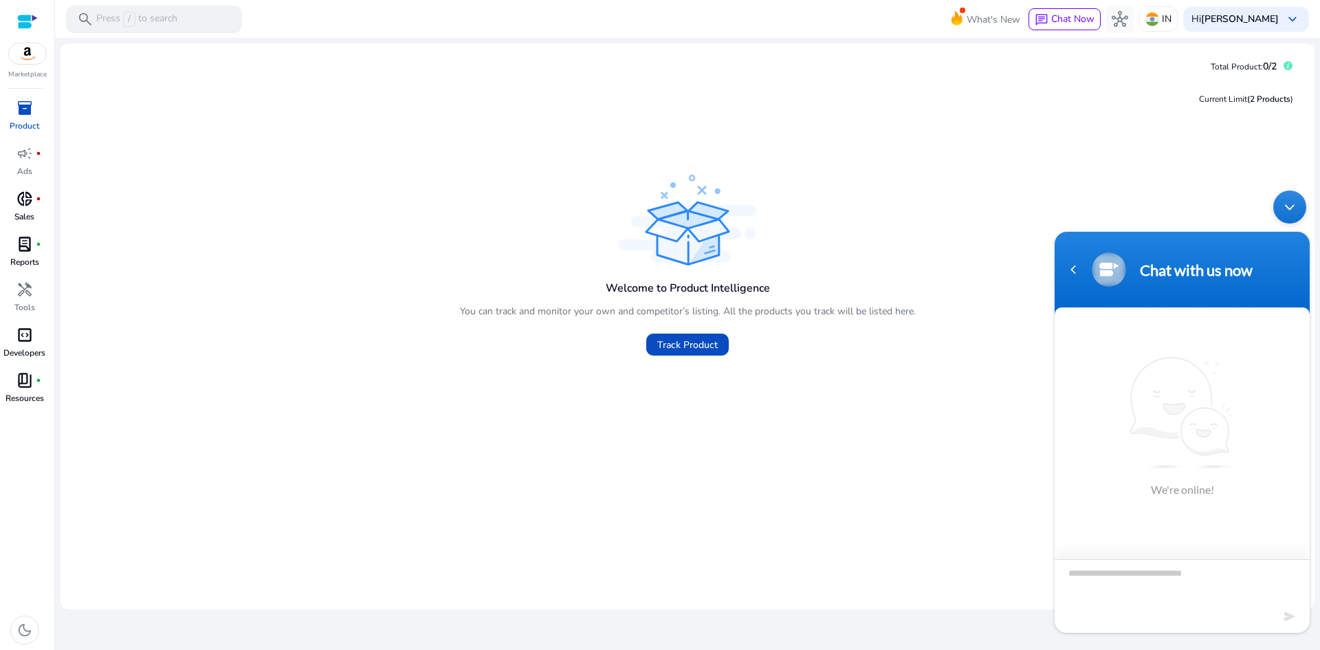
click at [1147, 581] on textarea "Type your message and hit 'Enter'" at bounding box center [1182, 583] width 255 height 48
click at [1176, 560] on div "Chat Now" at bounding box center [1182, 550] width 98 height 26
click at [1151, 571] on textarea "Type your message and hit 'Enter'" at bounding box center [1182, 583] width 255 height 48
type textarea "**********"
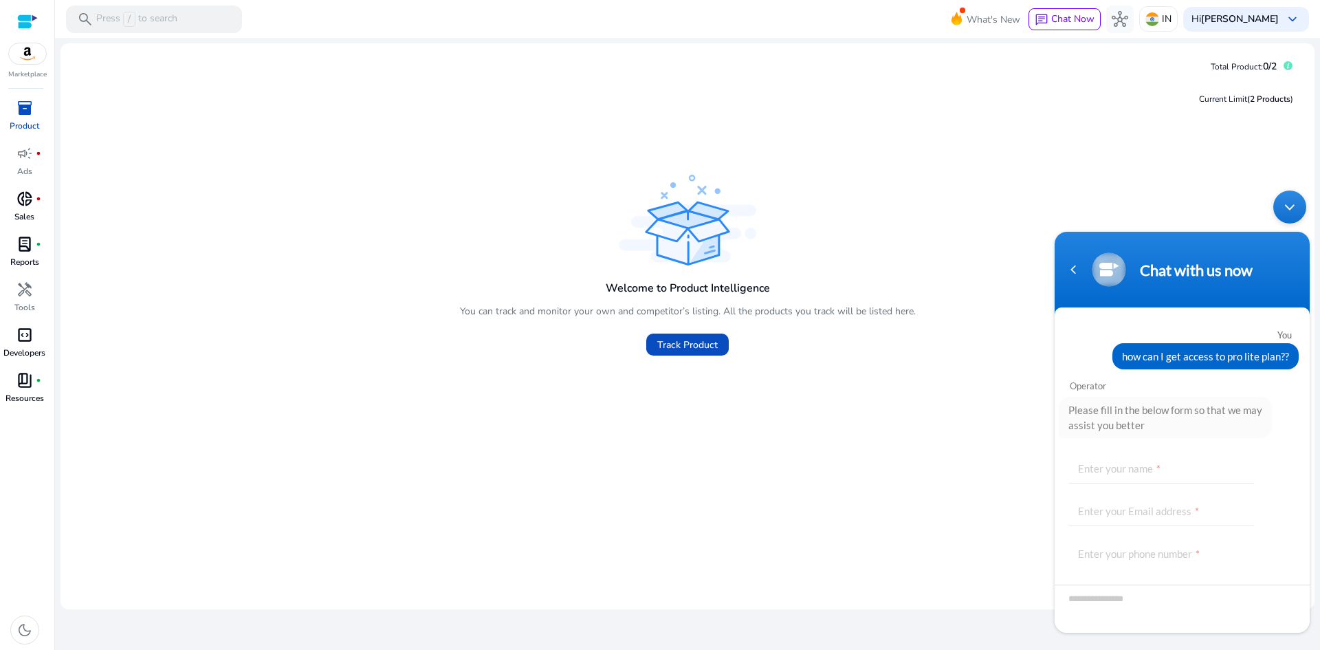
scroll to position [63, 0]
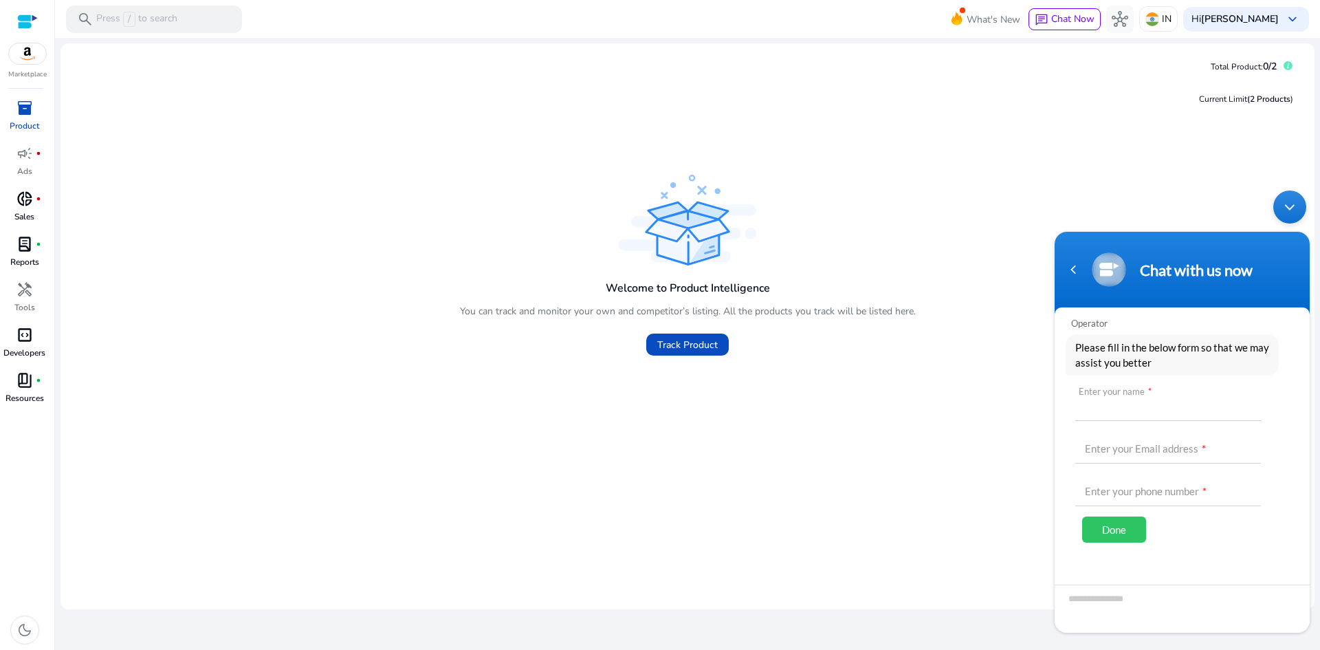
click at [1138, 412] on input "text" at bounding box center [1168, 404] width 186 height 33
type input "**********"
click at [1130, 492] on input "**********" at bounding box center [1168, 489] width 186 height 33
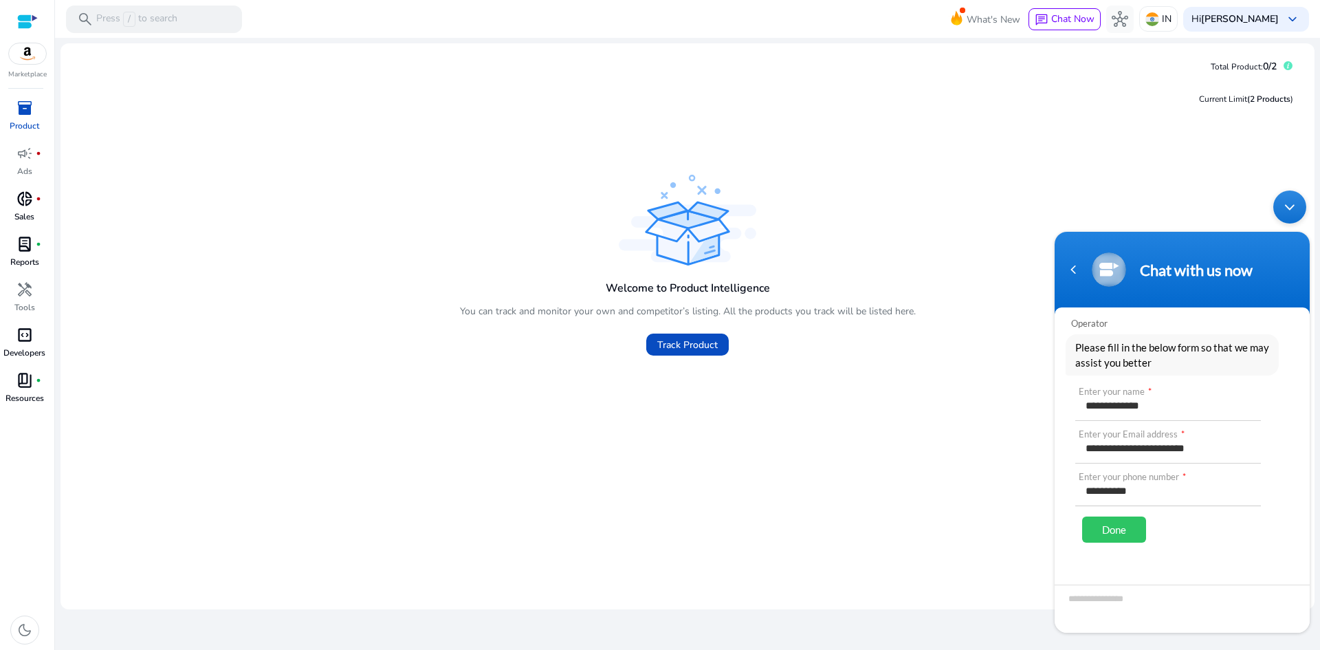
type input "**********"
click at [1125, 525] on div "Done" at bounding box center [1114, 529] width 64 height 26
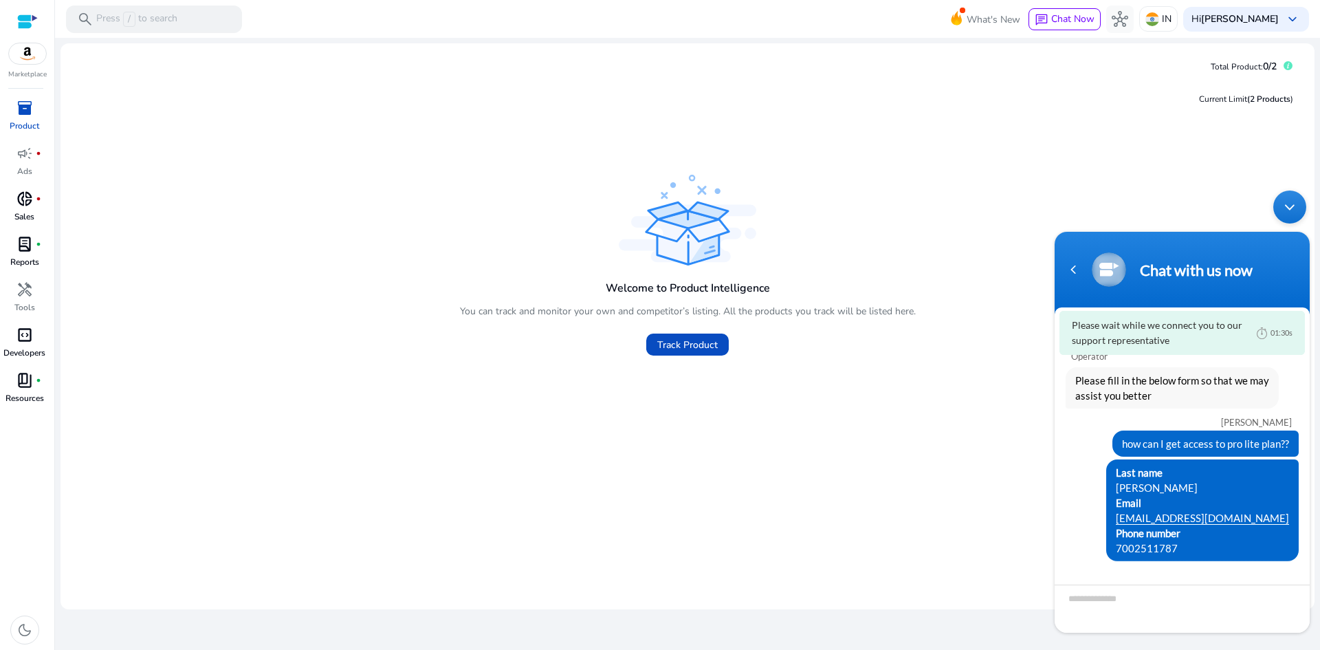
scroll to position [30, 0]
click at [709, 453] on div "Welcome to Product Intelligence You can track and monitor your own and competit…" at bounding box center [687, 366] width 1232 height 390
click at [1292, 197] on div "Minimize live chat window" at bounding box center [1289, 206] width 33 height 33
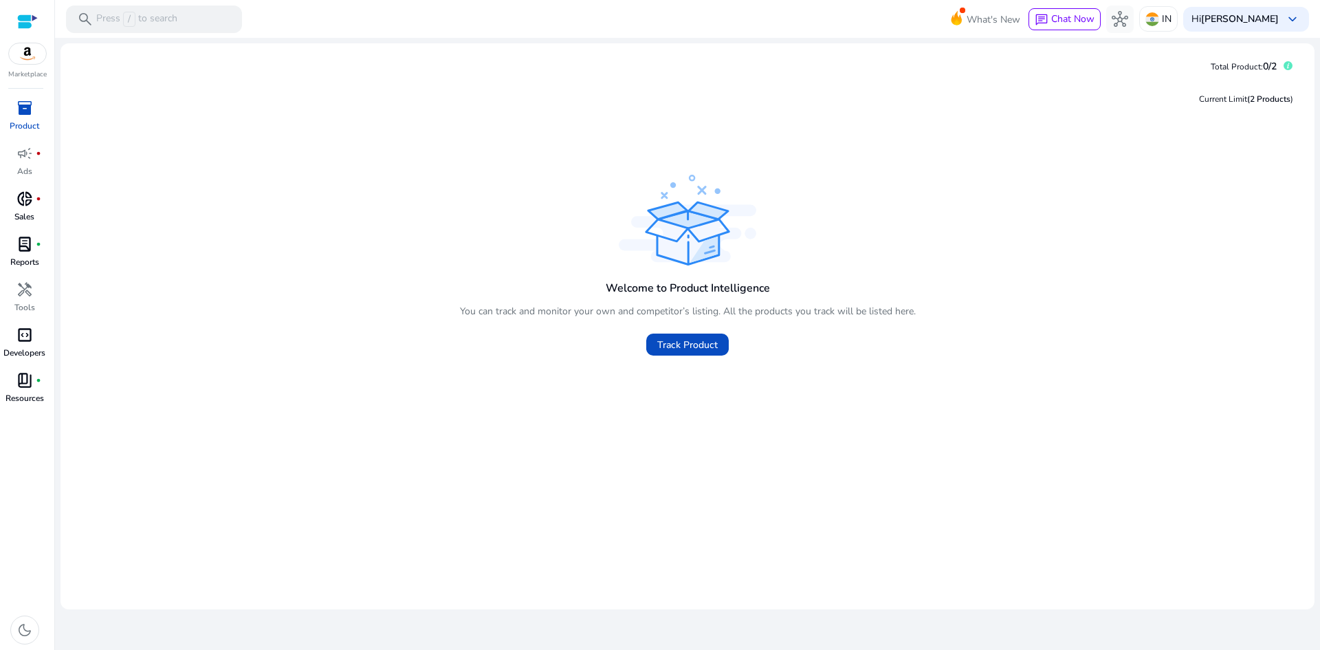
click at [33, 18] on div at bounding box center [27, 22] width 21 height 16
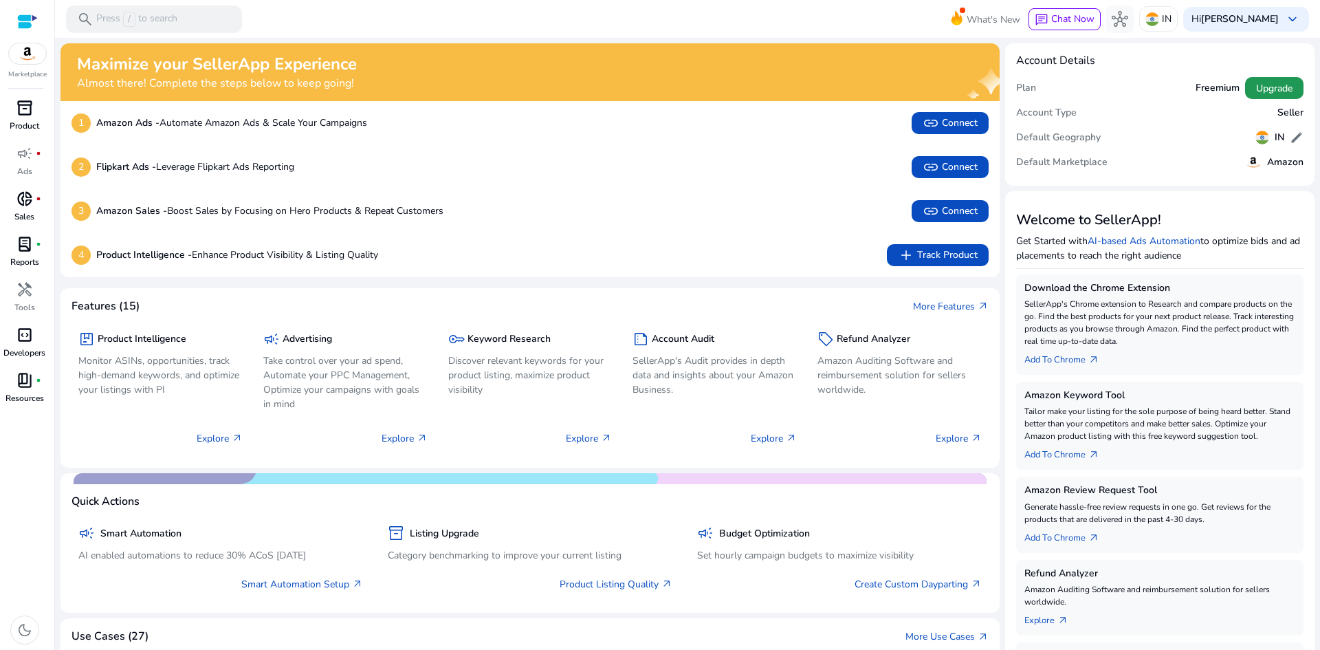
click at [1268, 85] on span "Upgrade" at bounding box center [1274, 88] width 36 height 14
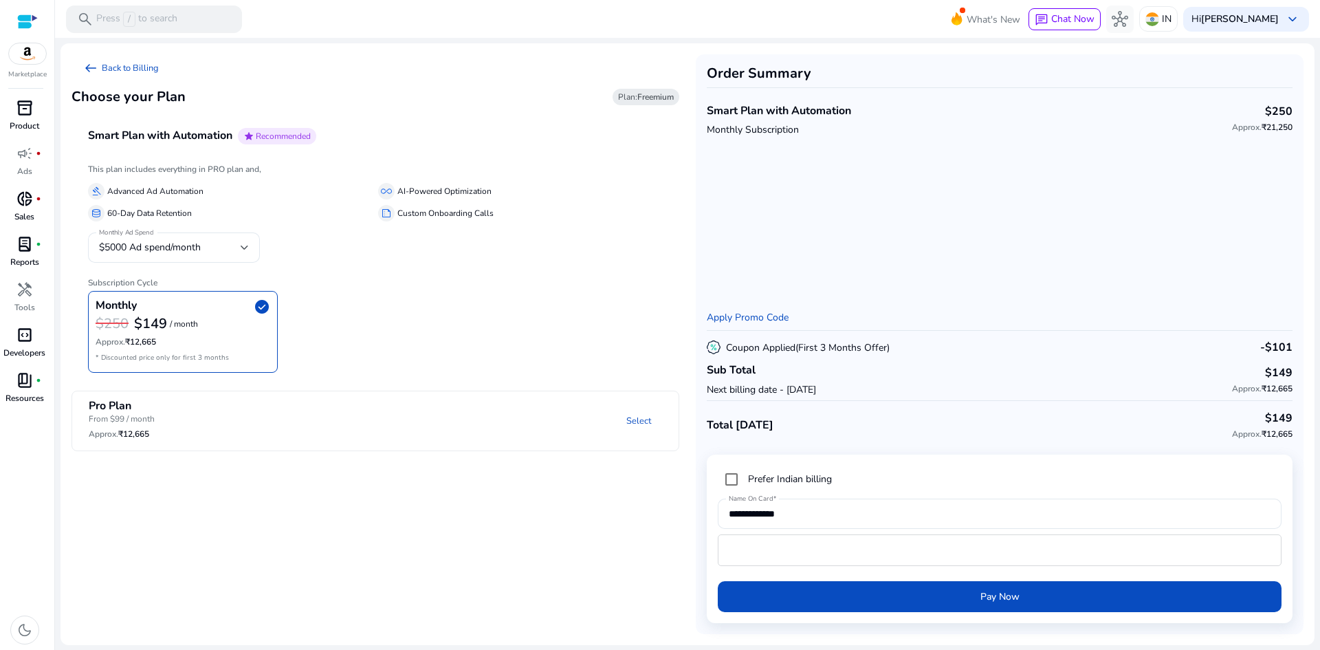
scroll to position [14, 0]
click at [644, 96] on b "Freemium" at bounding box center [655, 96] width 36 height 11
click at [183, 247] on span "$5000 Ad spend/month" at bounding box center [150, 247] width 102 height 13
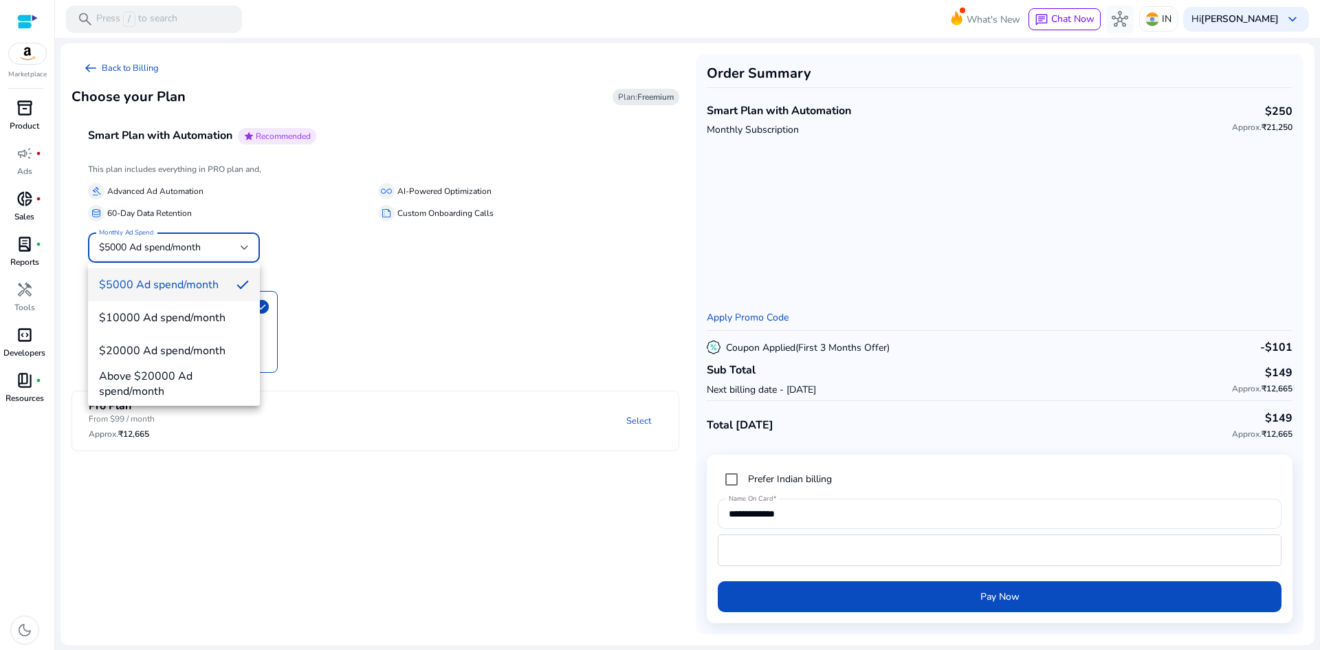
click at [183, 247] on div at bounding box center [660, 325] width 1320 height 650
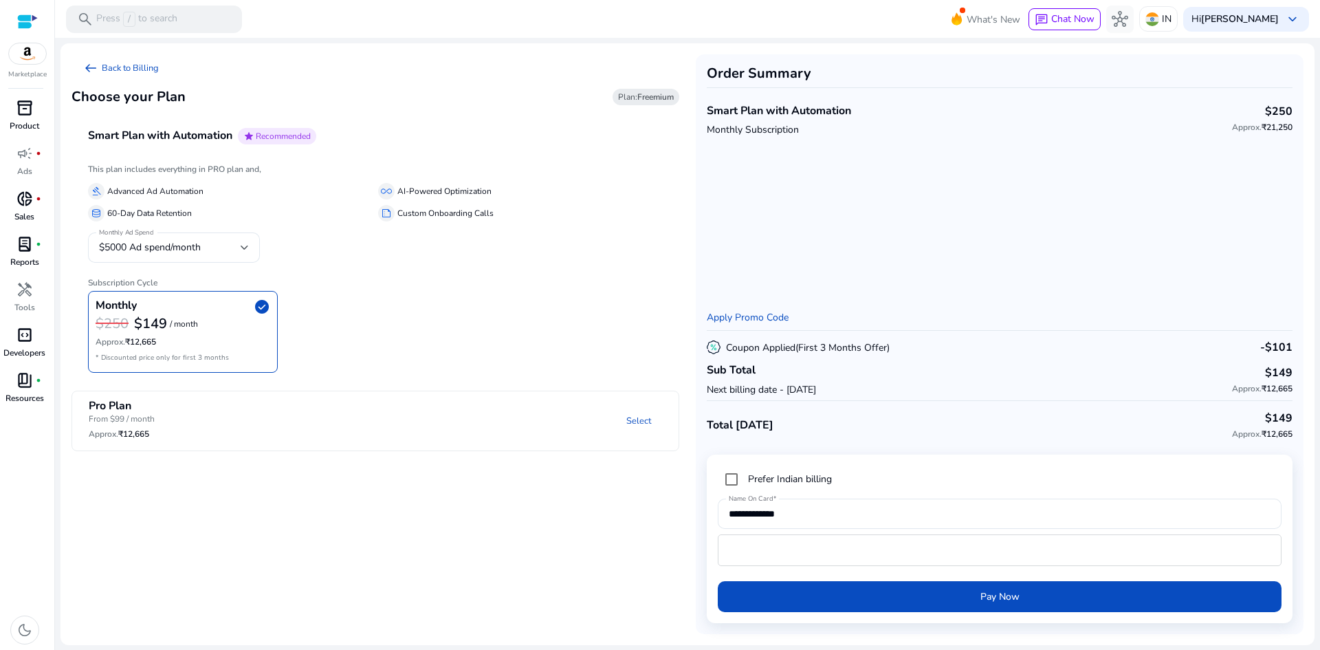
click at [437, 285] on h6 "Subscription Cycle" at bounding box center [375, 277] width 575 height 21
click at [265, 442] on mat-panel-title "Pro Plan From $99 / month Approx. ₹12,665" at bounding box center [183, 421] width 188 height 44
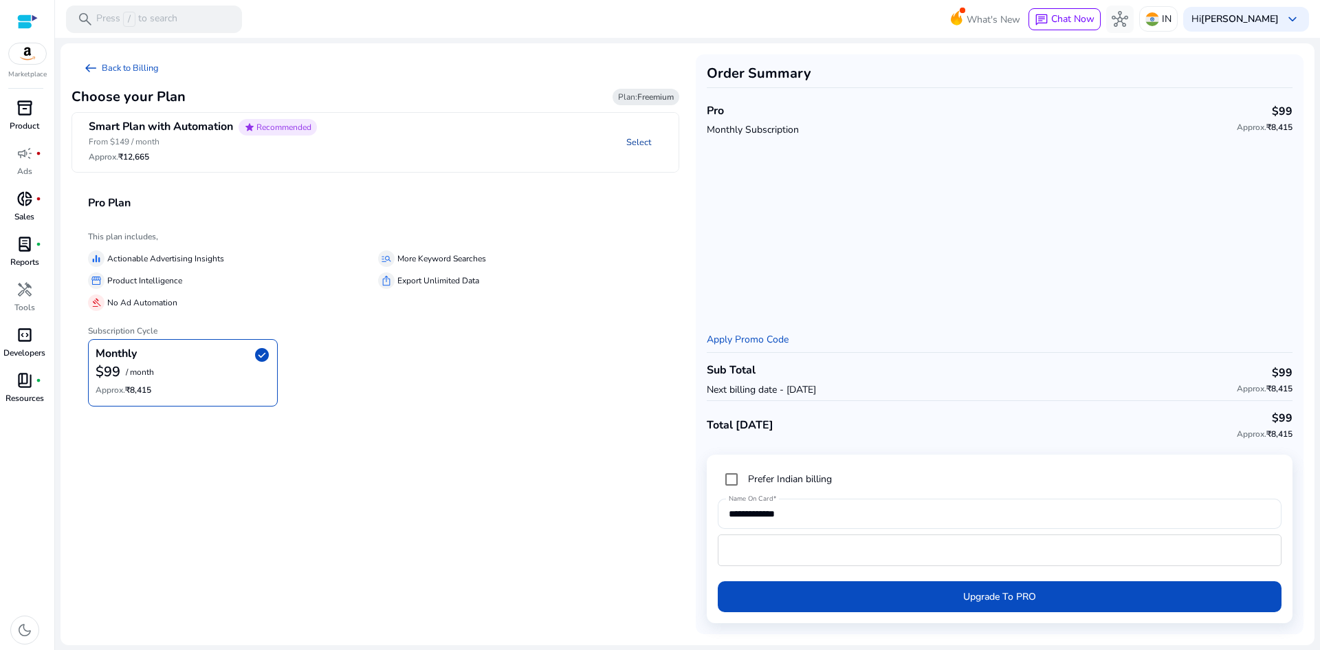
click at [635, 139] on link "Select" at bounding box center [638, 142] width 47 height 25
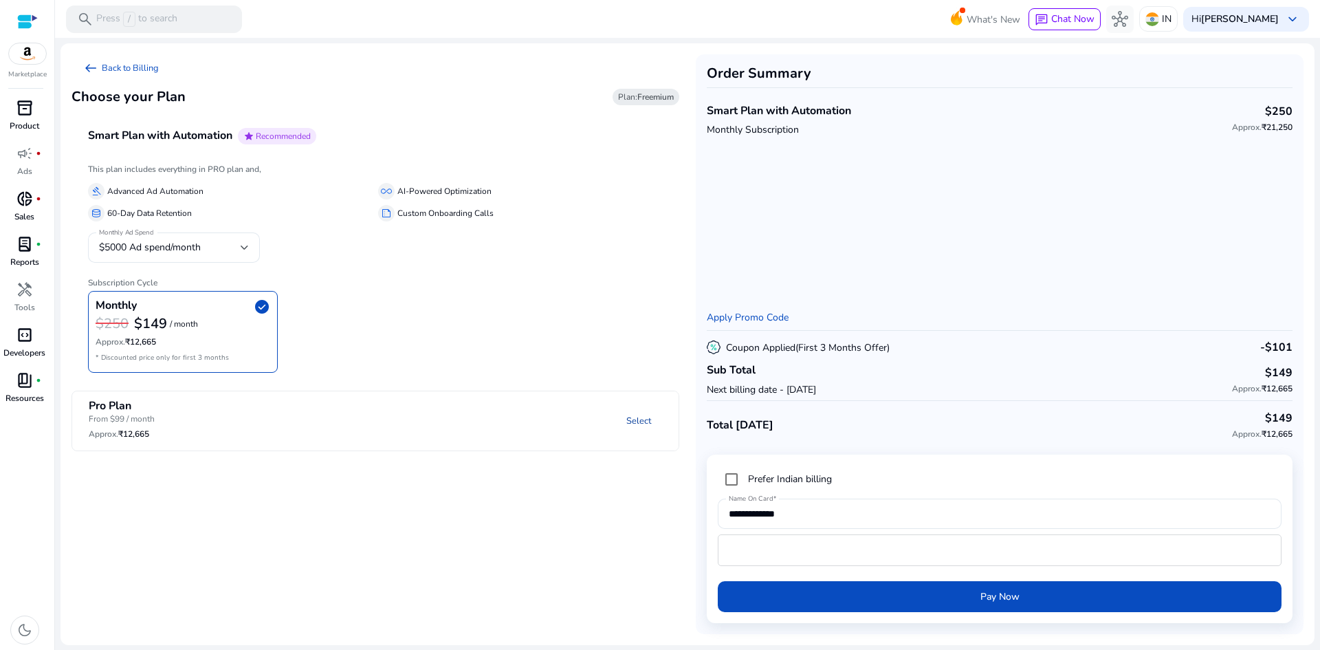
click at [645, 418] on link "Select" at bounding box center [638, 420] width 47 height 25
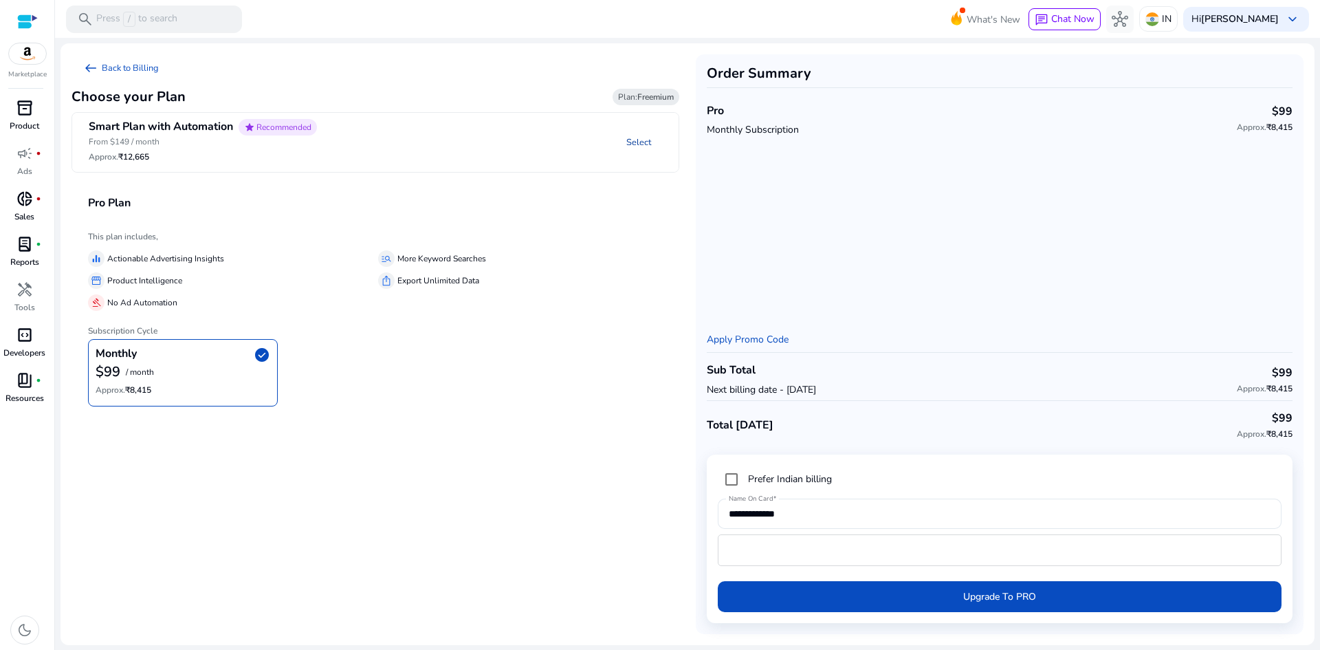
click at [647, 139] on link "Select" at bounding box center [638, 142] width 47 height 25
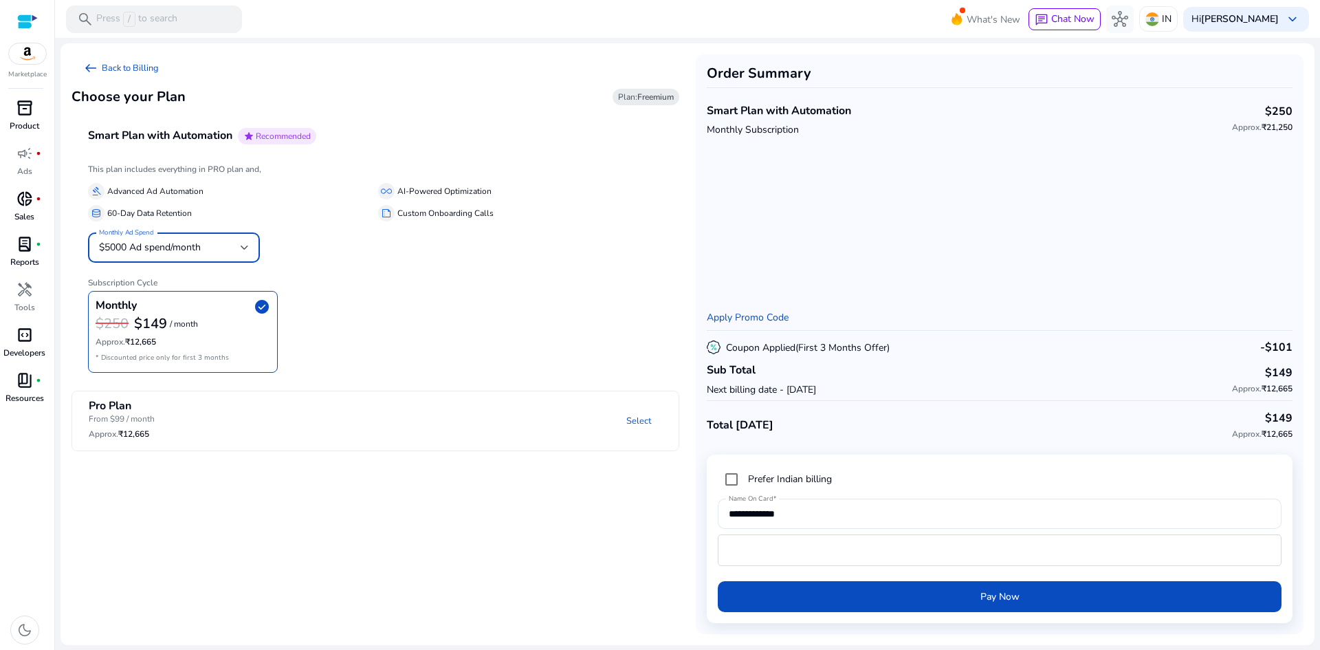
click at [220, 249] on div "$5000 Ad spend/month" at bounding box center [170, 247] width 142 height 15
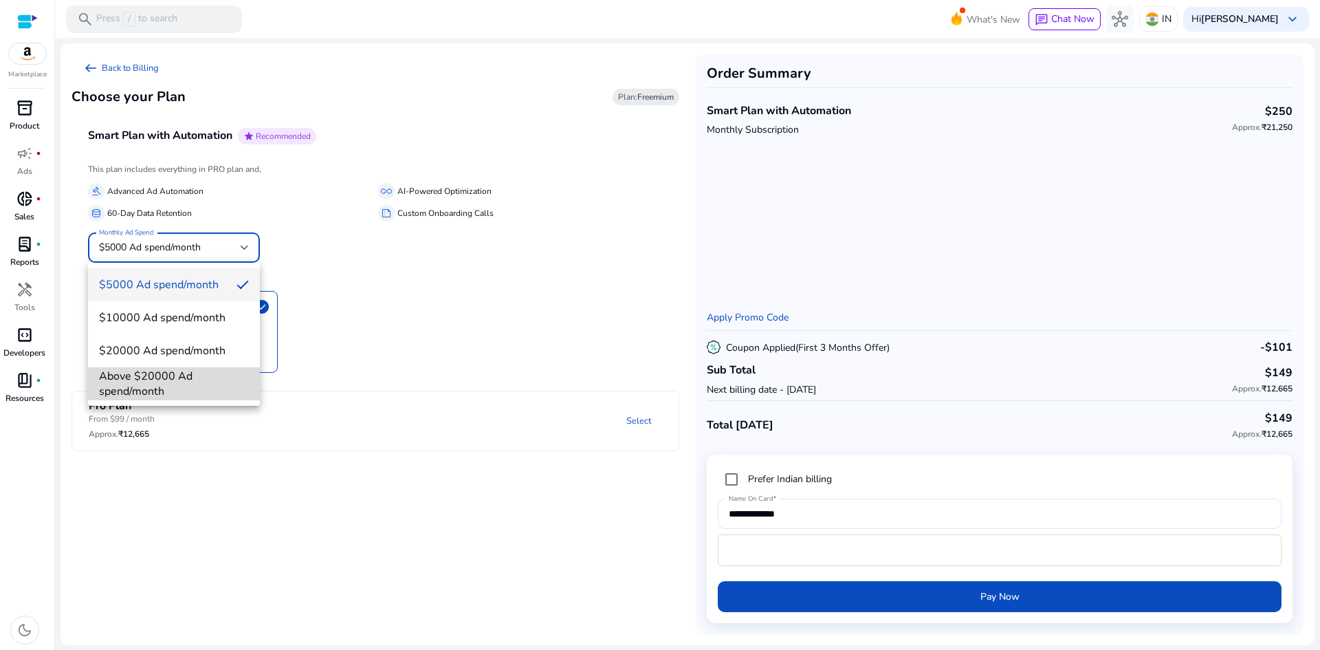
click at [210, 384] on span "Above $20000 Ad spend/month" at bounding box center [174, 383] width 150 height 30
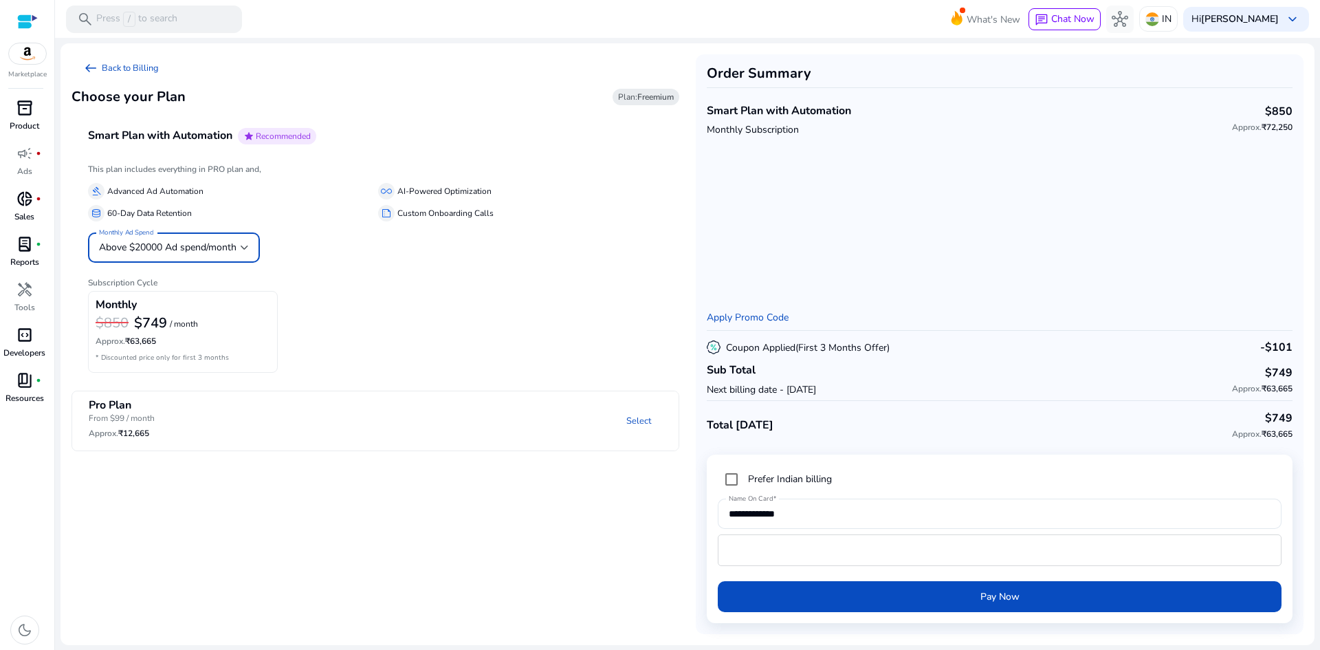
click at [179, 251] on span "Above $20000 Ad spend/month" at bounding box center [167, 247] width 137 height 13
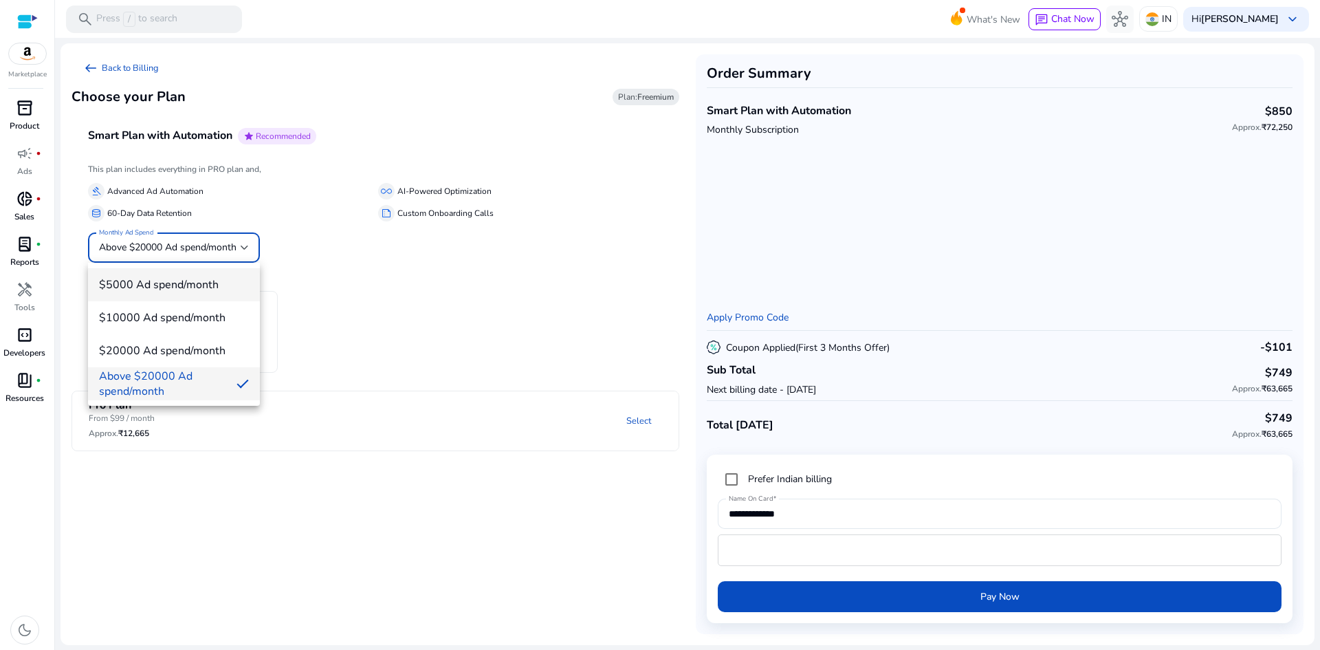
click at [175, 285] on span "$5000 Ad spend/month" at bounding box center [174, 284] width 150 height 15
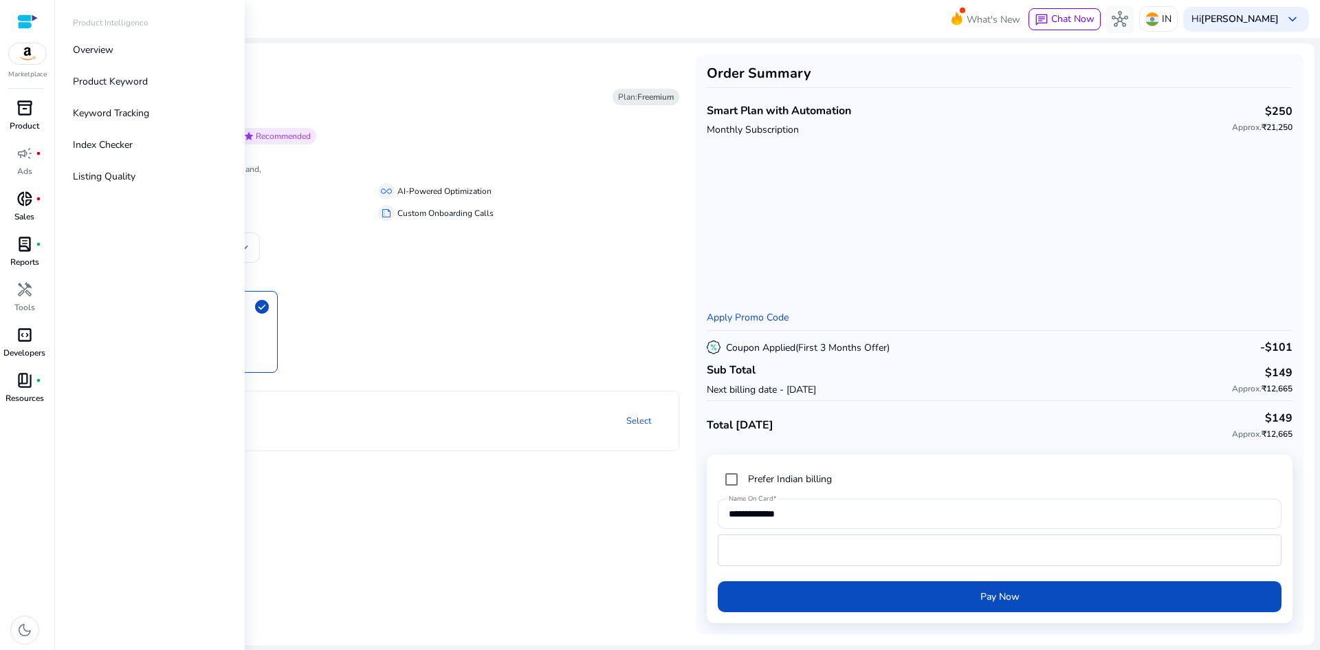
click at [21, 14] on div at bounding box center [27, 22] width 21 height 16
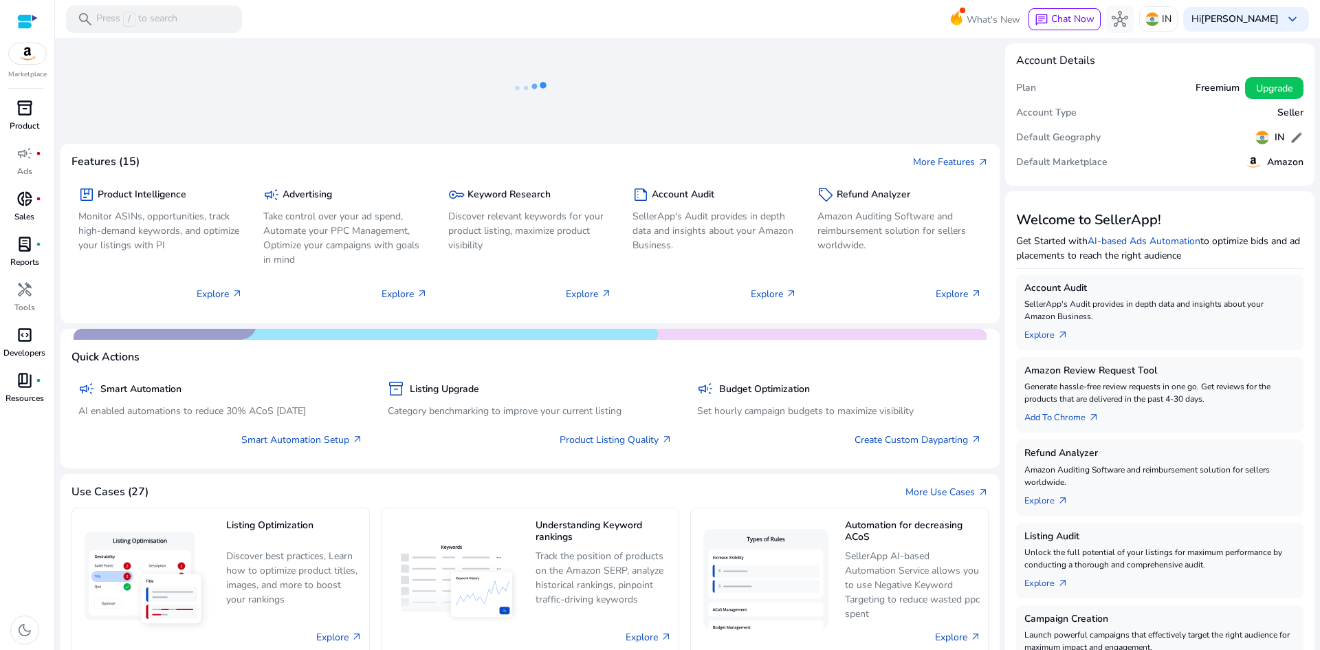
click at [1069, 61] on h4 "Account Details" at bounding box center [1055, 60] width 79 height 13
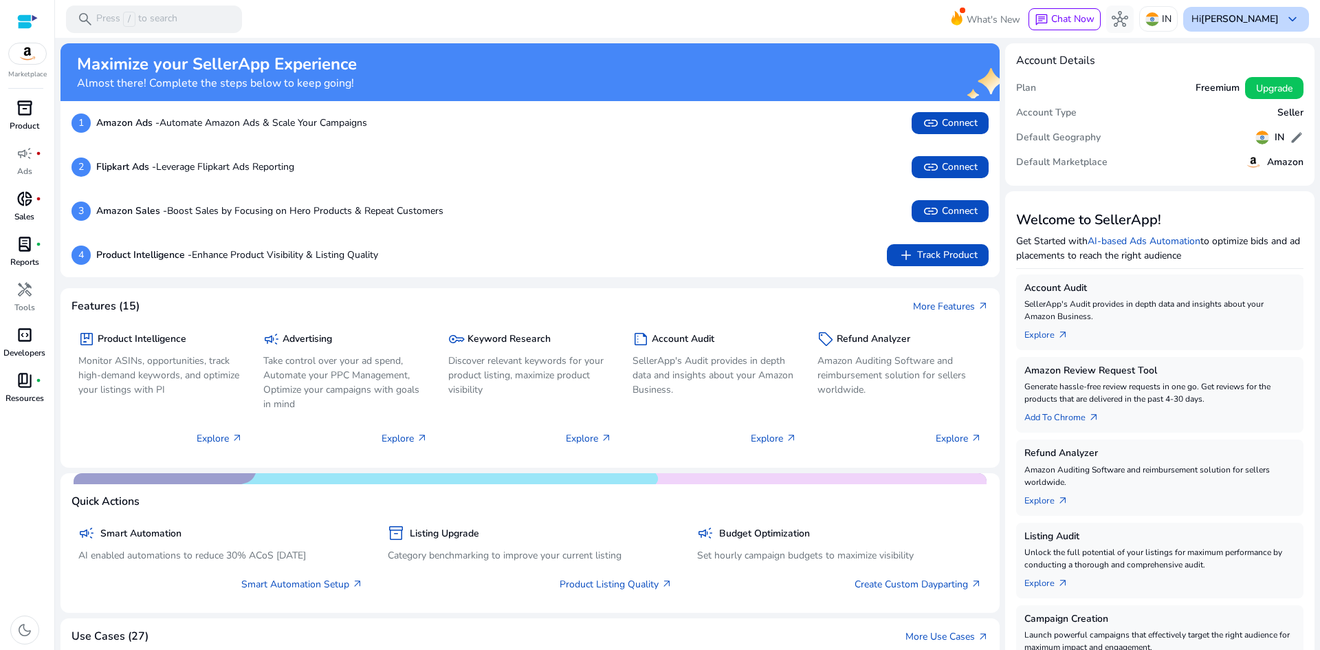
click at [1250, 21] on b "[PERSON_NAME]" at bounding box center [1240, 18] width 78 height 13
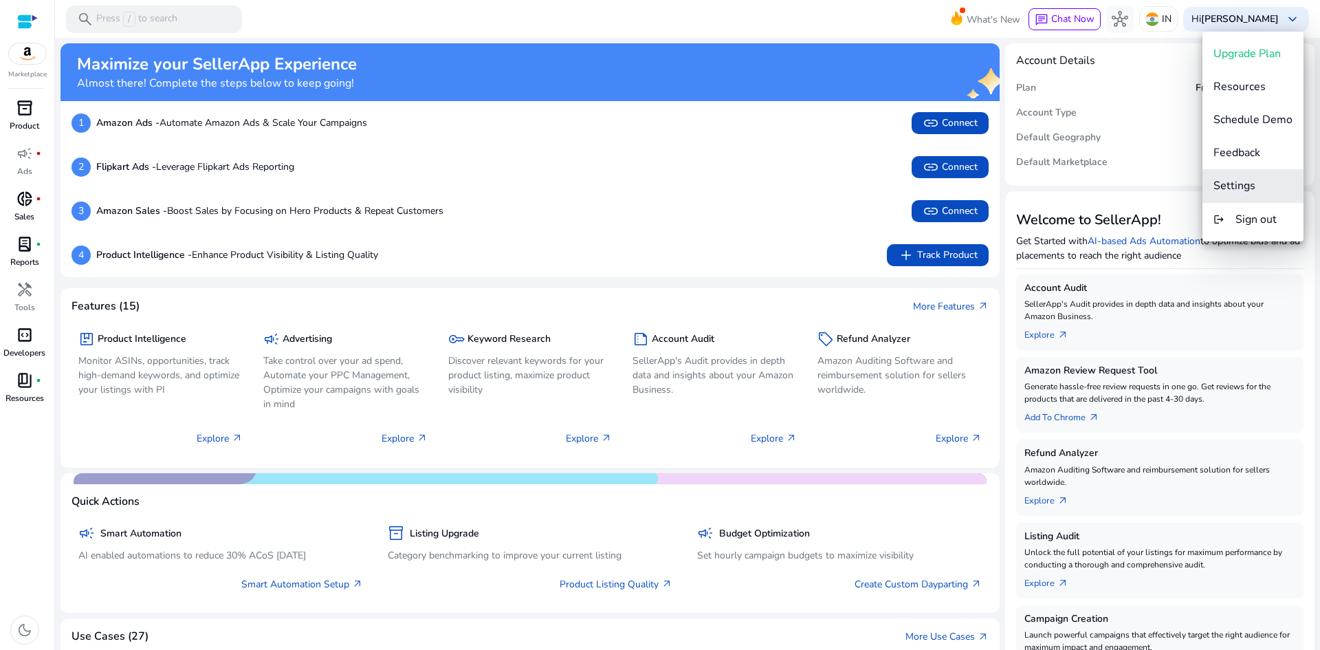
click at [1252, 185] on span "Settings" at bounding box center [1234, 185] width 42 height 15
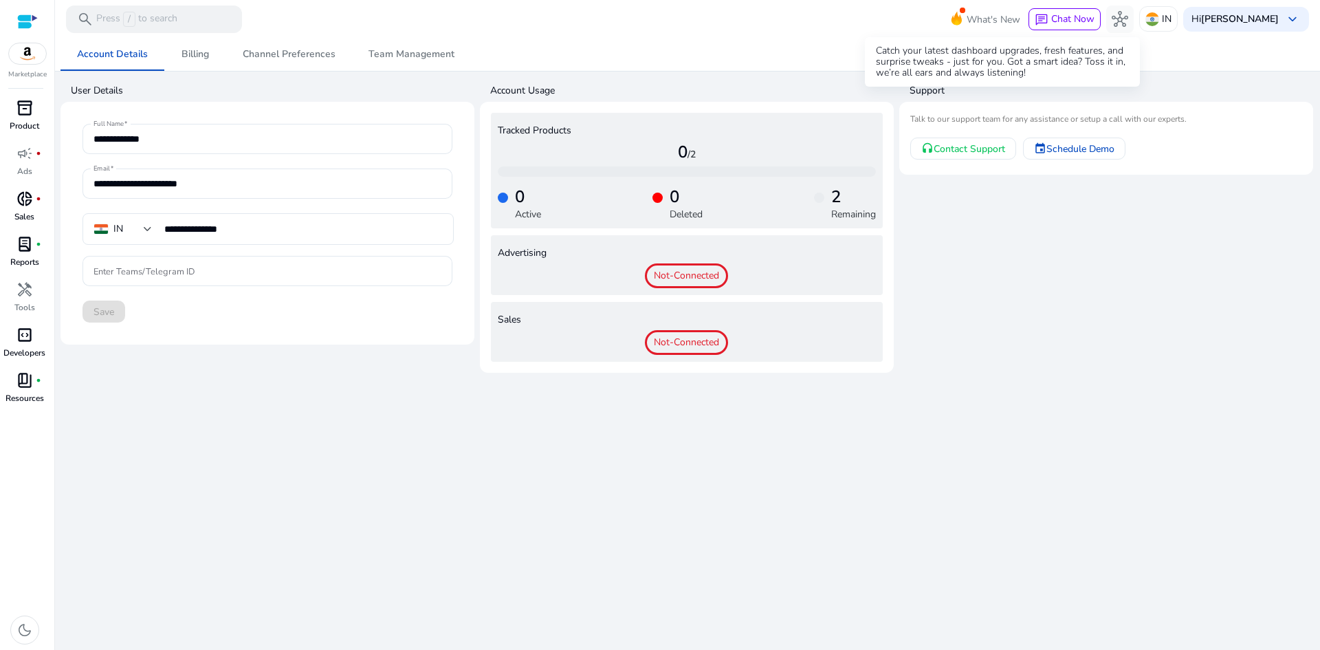
click at [993, 15] on span "What's New" at bounding box center [994, 20] width 54 height 24
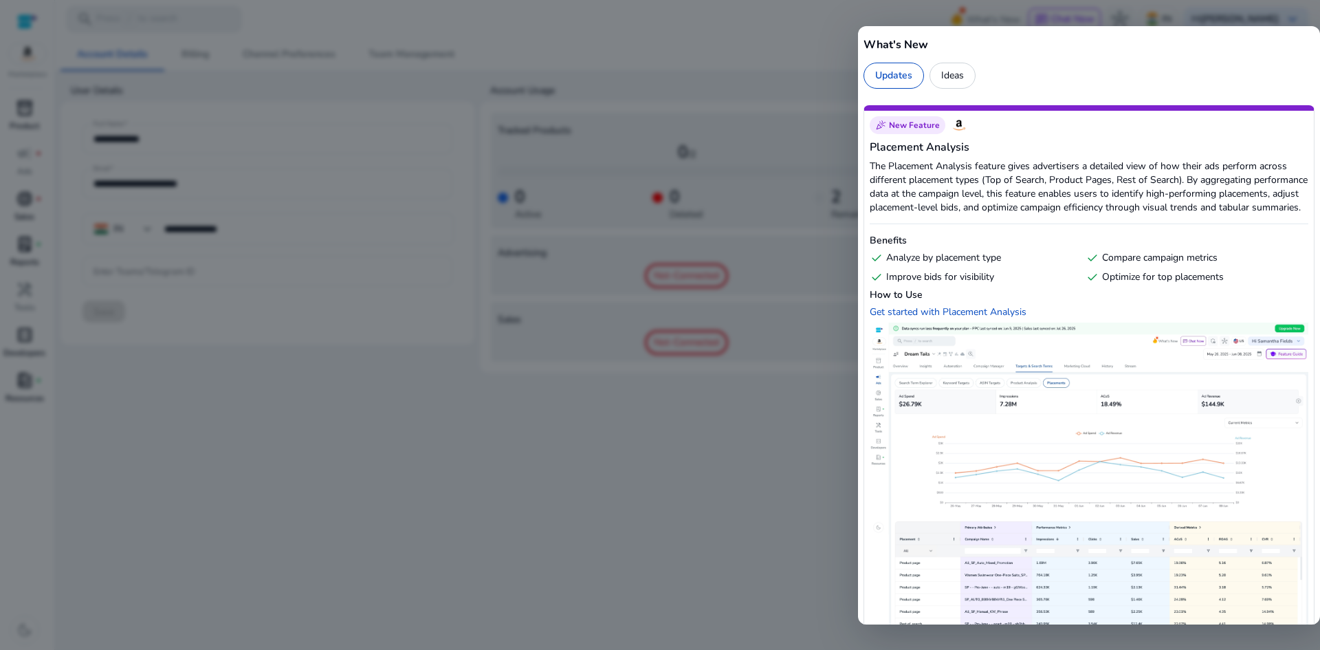
click at [728, 571] on div at bounding box center [660, 325] width 1320 height 650
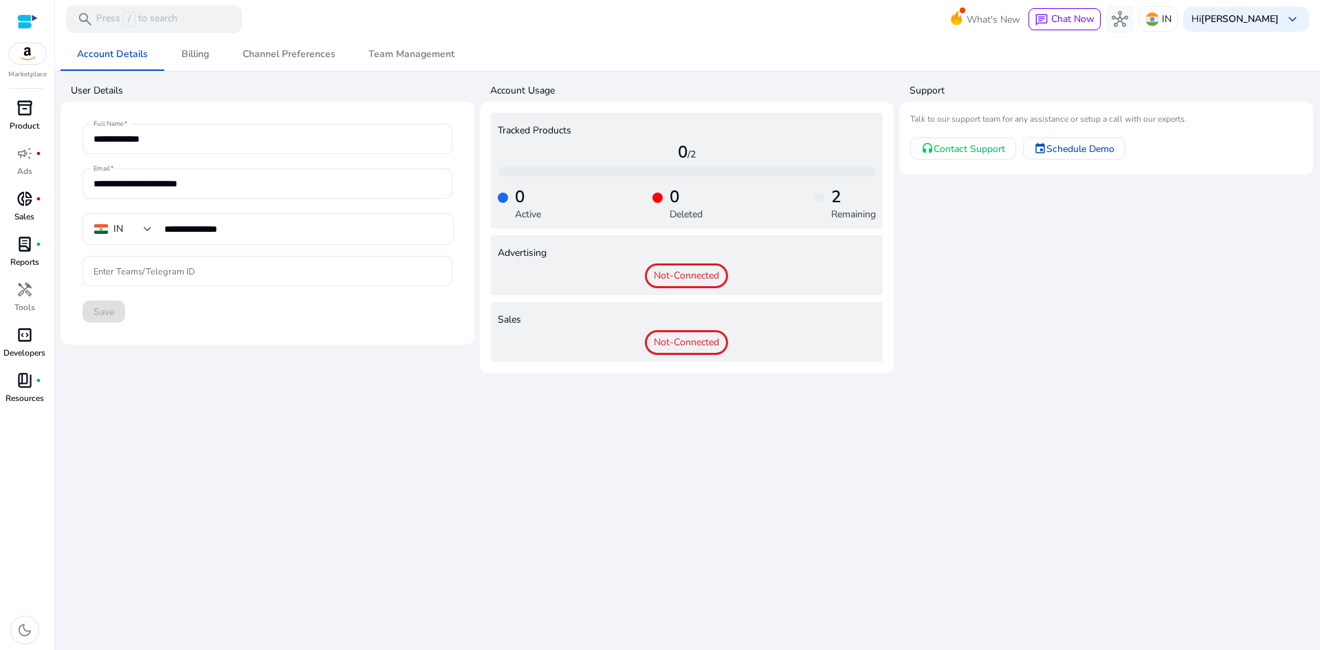
click at [27, 116] on span "inventory_2" at bounding box center [24, 108] width 16 height 16
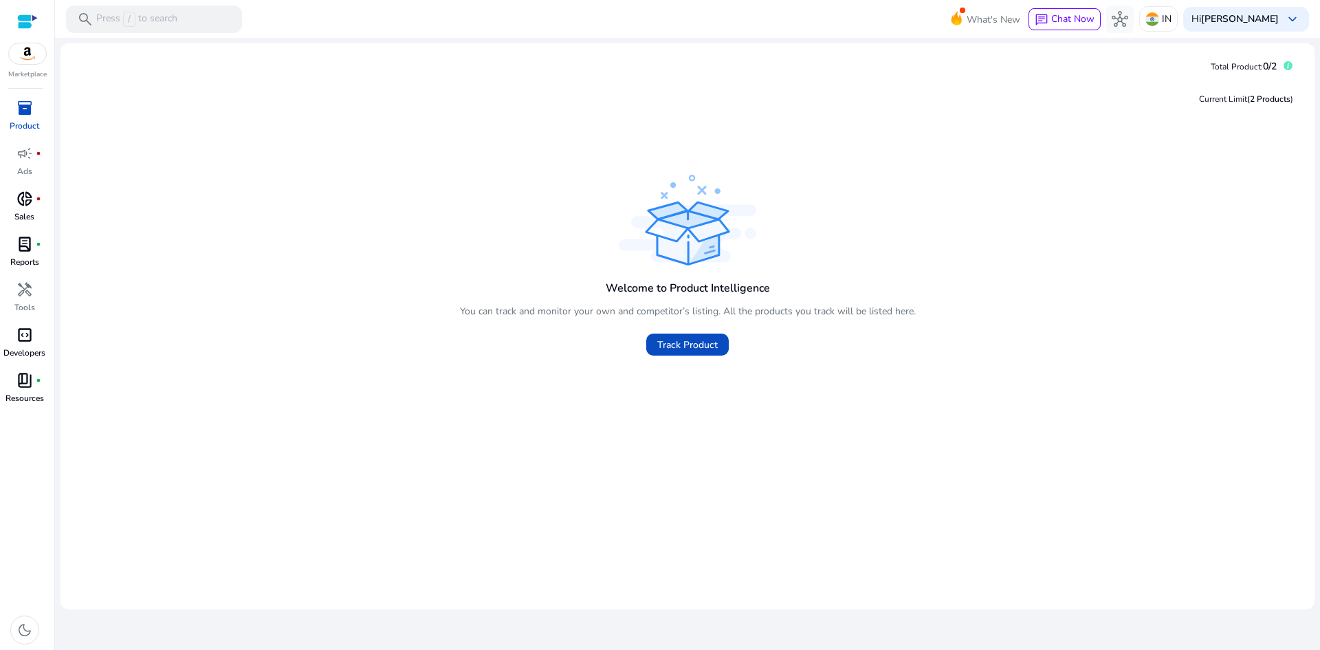
click at [34, 58] on img at bounding box center [27, 53] width 37 height 21
click at [23, 19] on div at bounding box center [27, 22] width 21 height 16
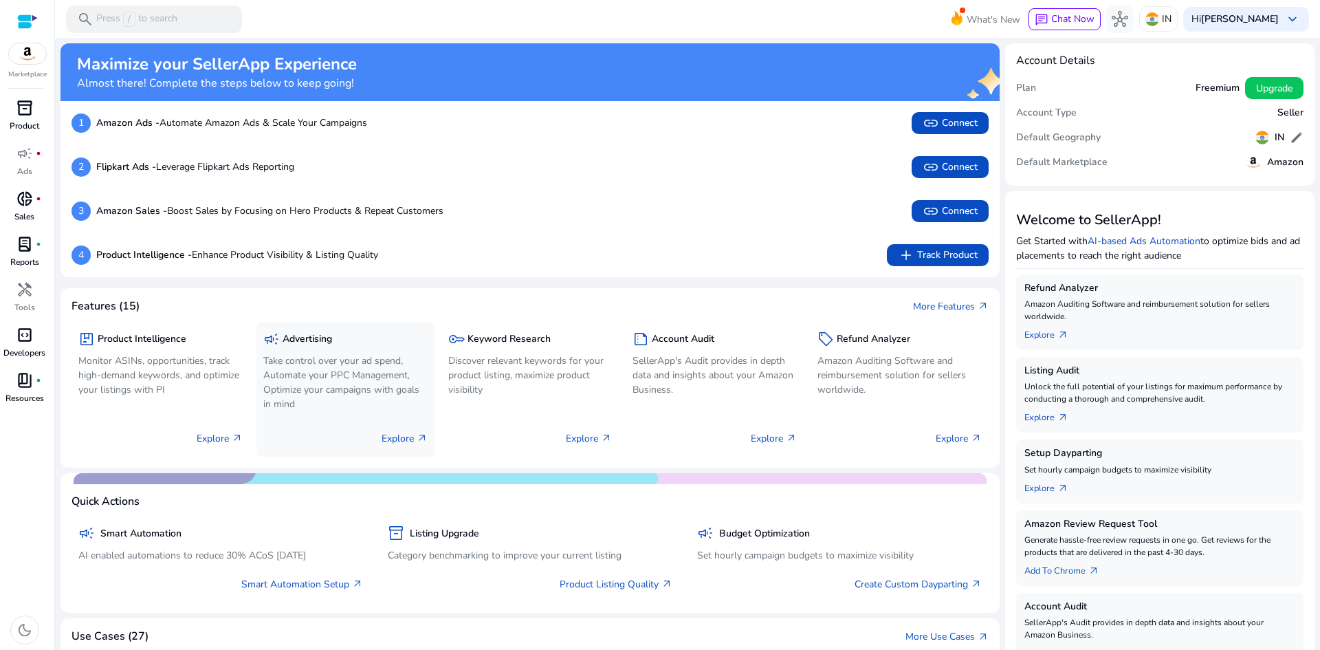
click at [324, 398] on p "Take control over your ad spend, Automate your PPC Management, Optimize your ca…" at bounding box center [345, 382] width 164 height 58
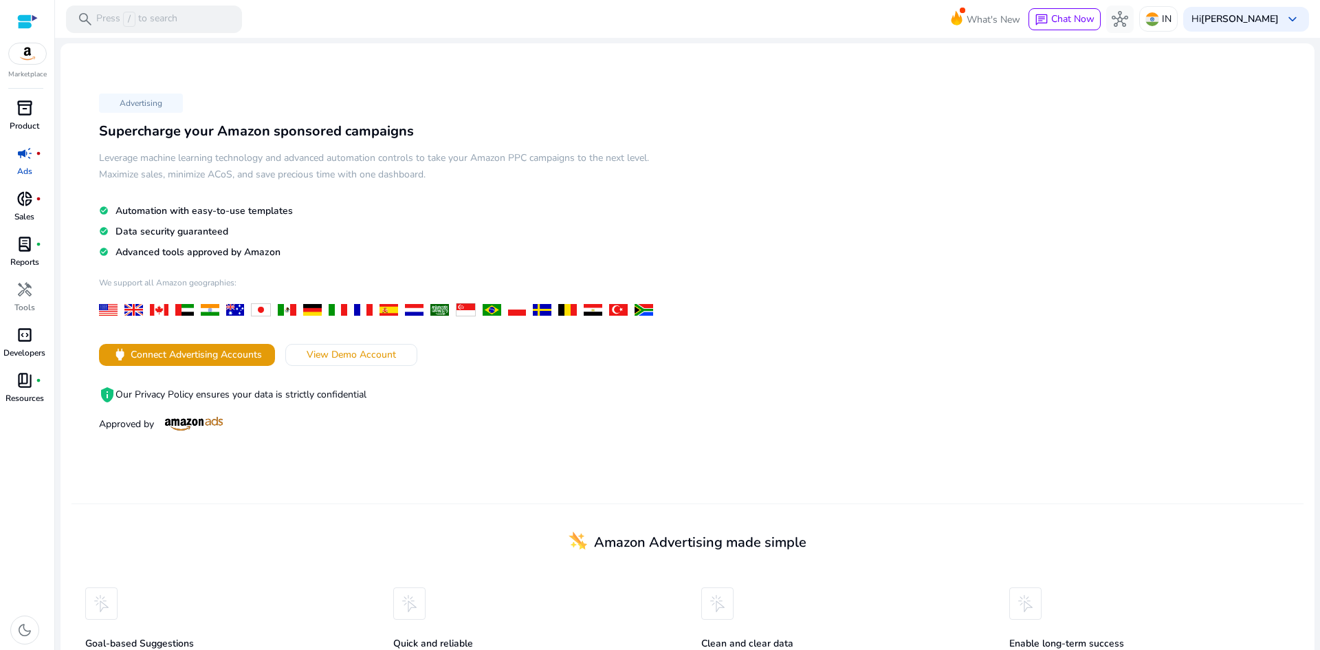
click at [152, 107] on p "Advertising" at bounding box center [141, 102] width 84 height 19
click at [23, 388] on span "book_4" at bounding box center [24, 380] width 16 height 16
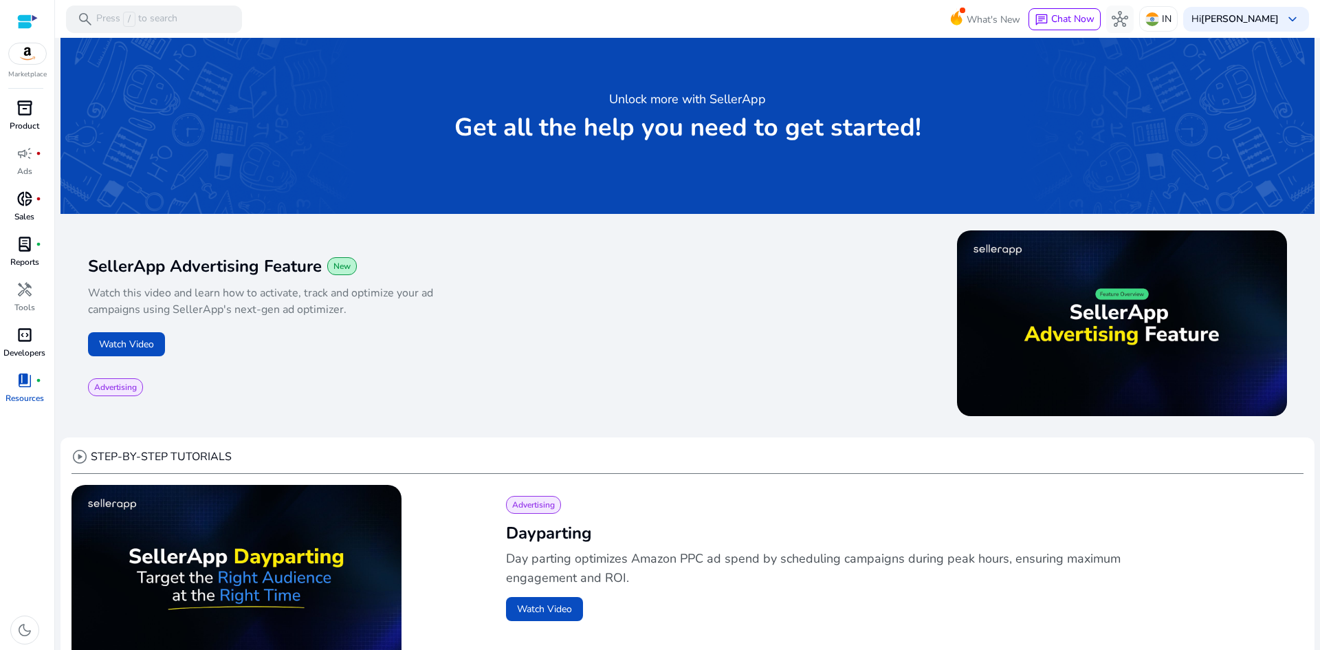
scroll to position [27, 0]
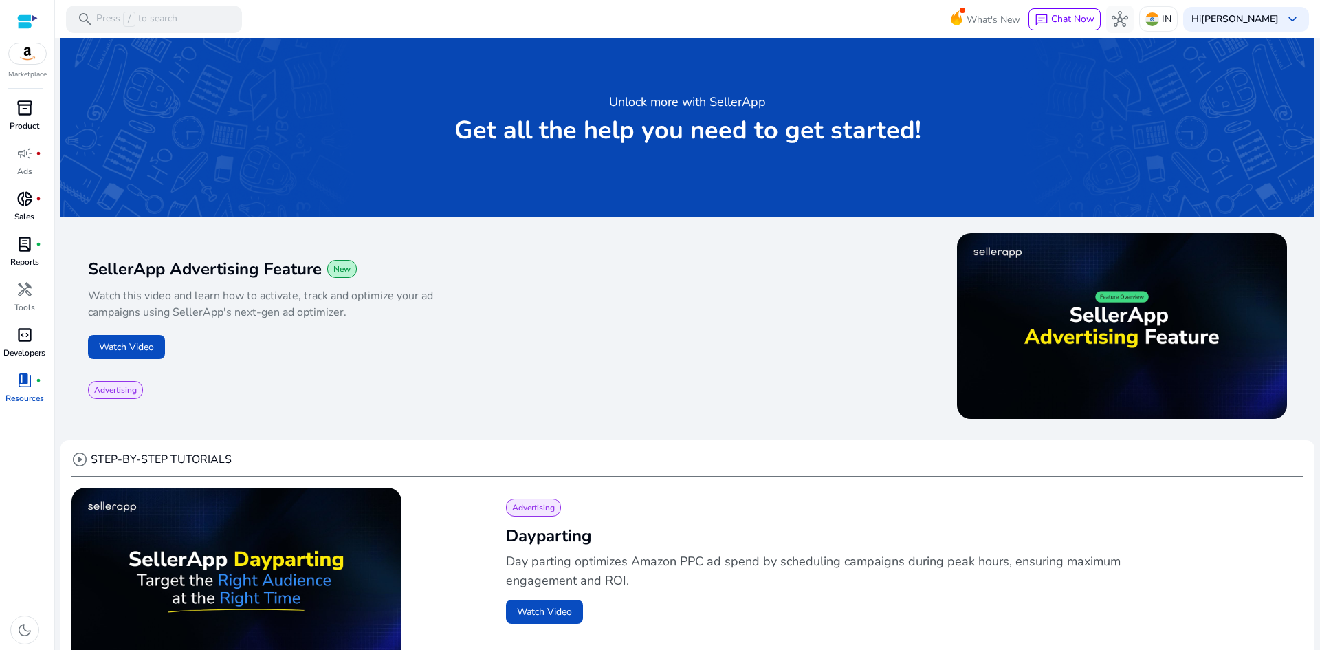
click at [27, 340] on span "code_blocks" at bounding box center [24, 335] width 16 height 16
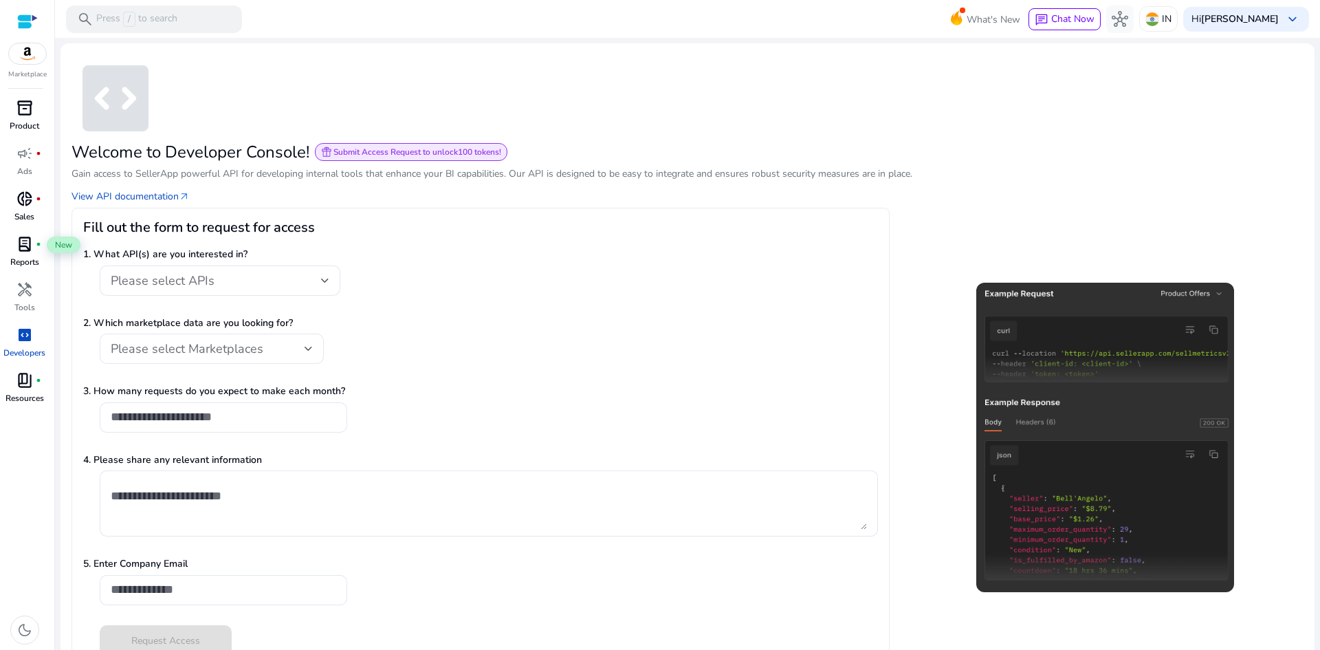
click at [18, 239] on span "lab_profile" at bounding box center [24, 244] width 16 height 16
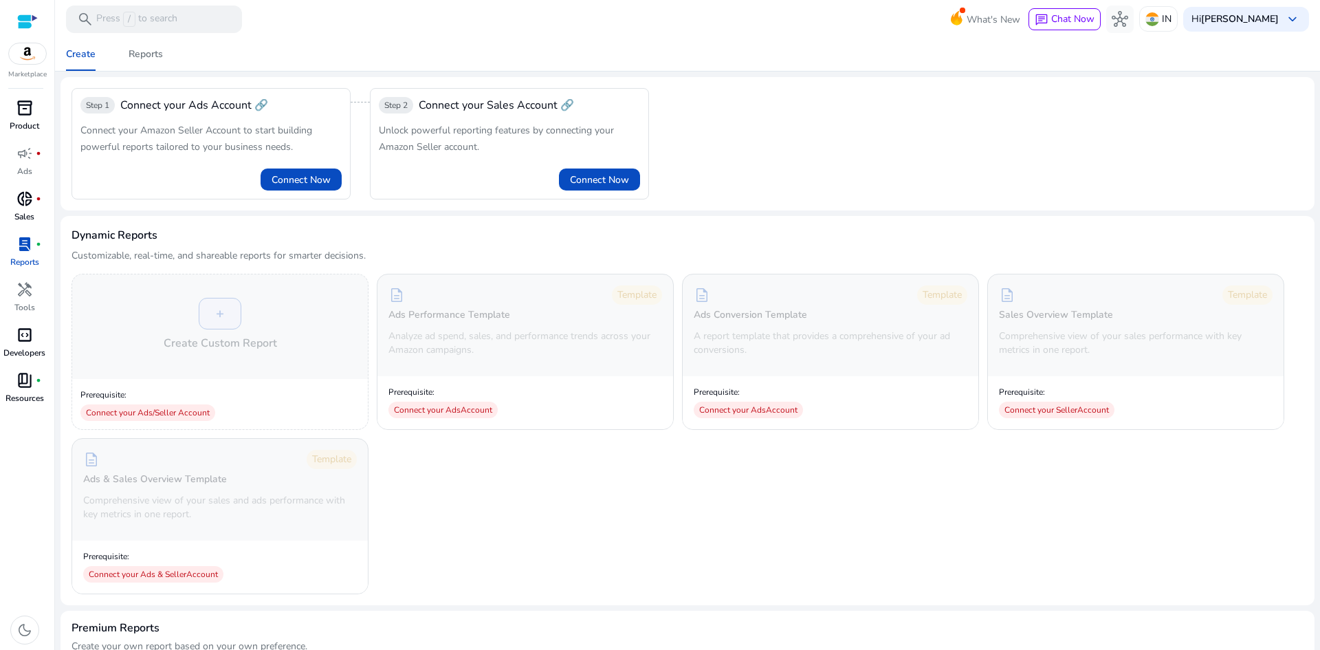
click at [26, 205] on span "donut_small" at bounding box center [24, 198] width 16 height 16
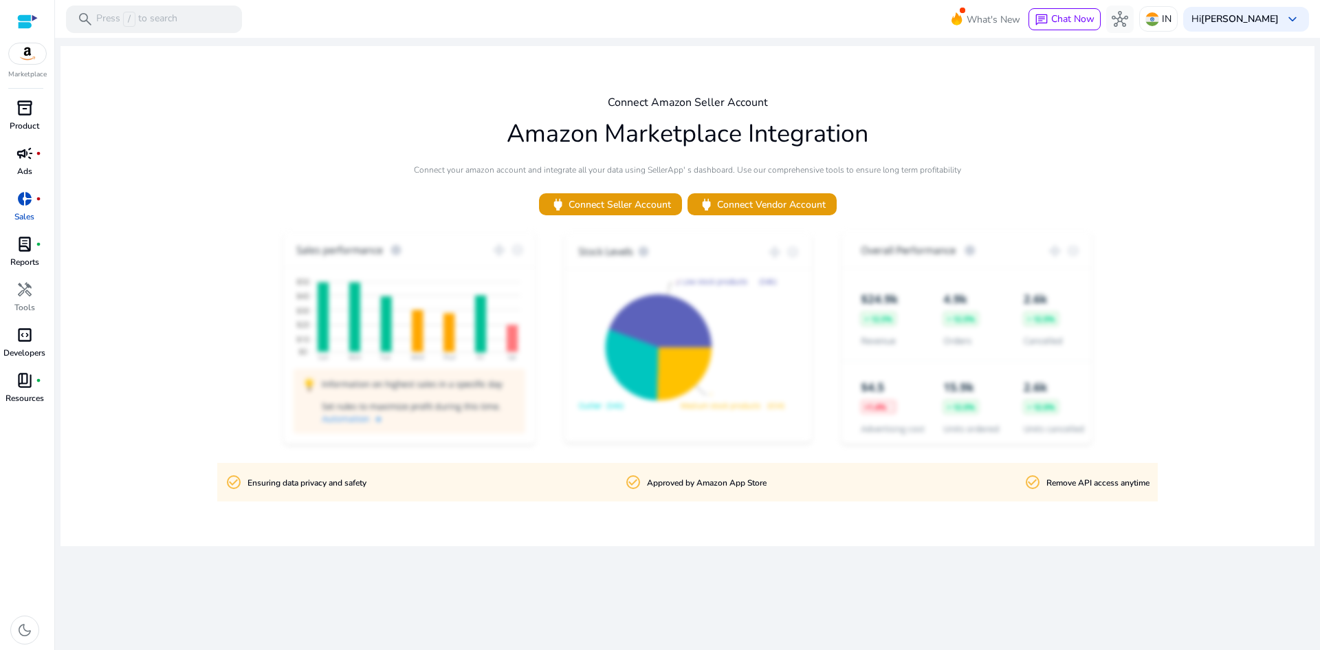
click at [31, 158] on span "campaign" at bounding box center [24, 153] width 16 height 16
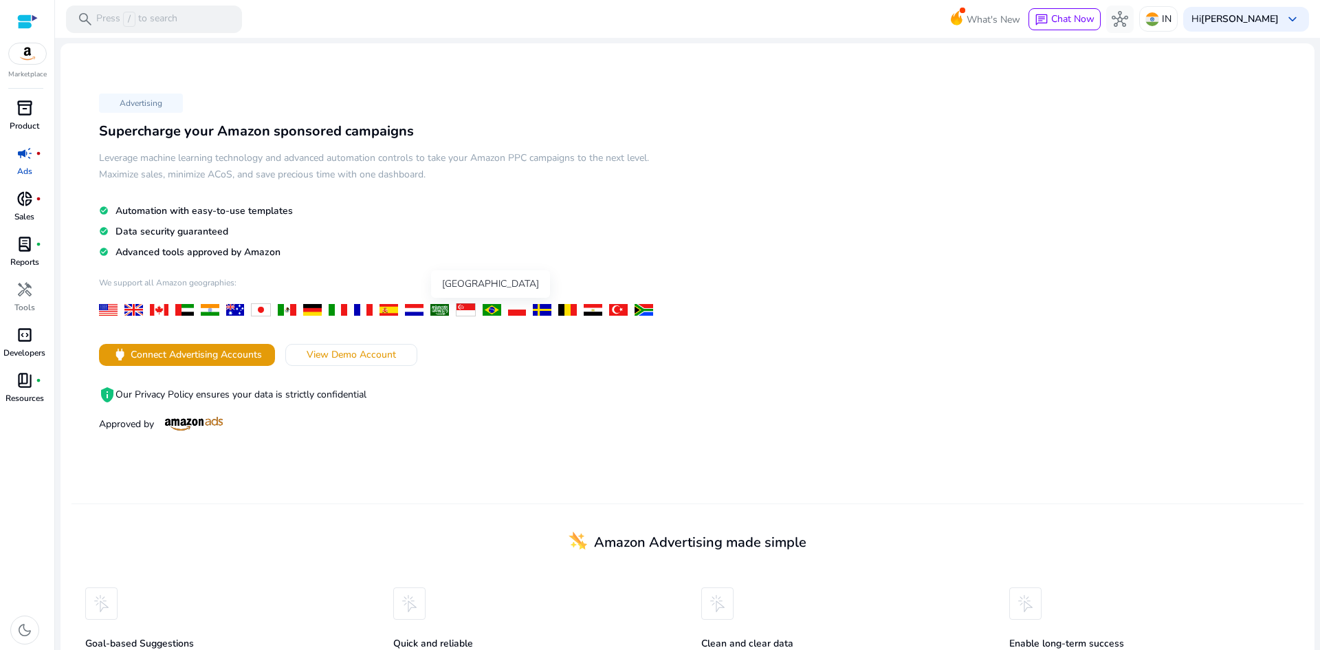
click at [463, 313] on div at bounding box center [466, 309] width 20 height 13
click at [153, 107] on p "Advertising" at bounding box center [141, 102] width 84 height 19
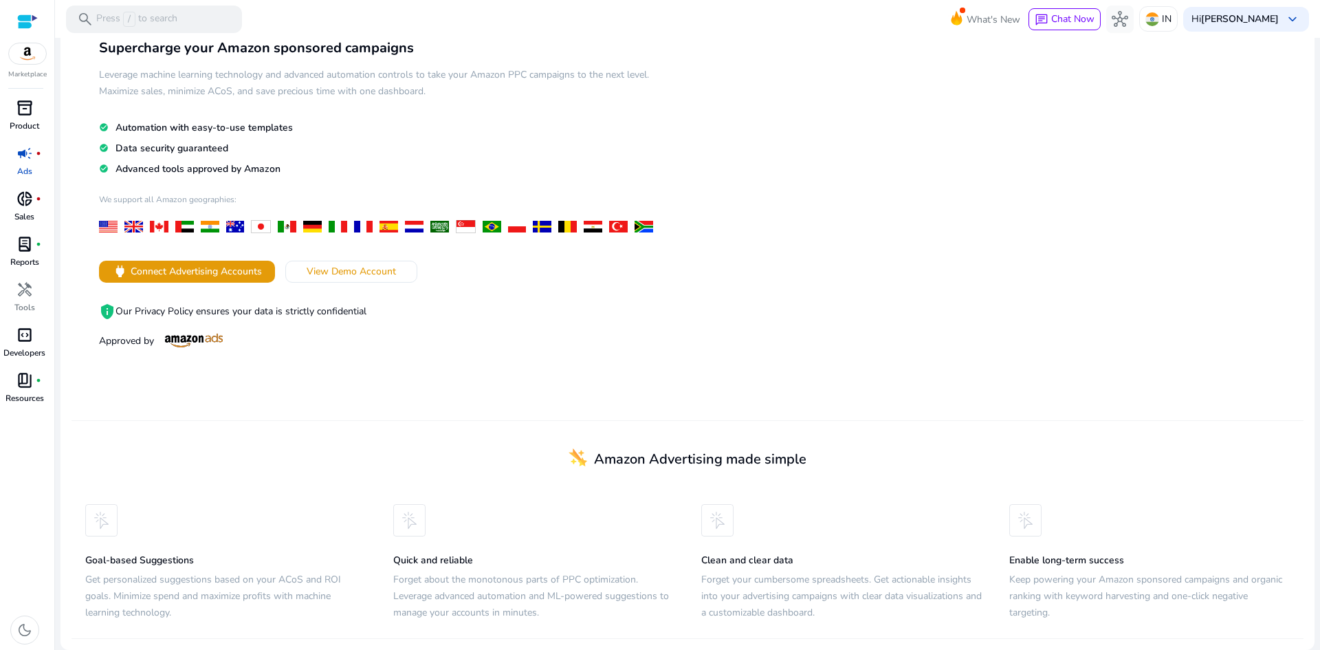
click at [27, 106] on span "inventory_2" at bounding box center [24, 108] width 16 height 16
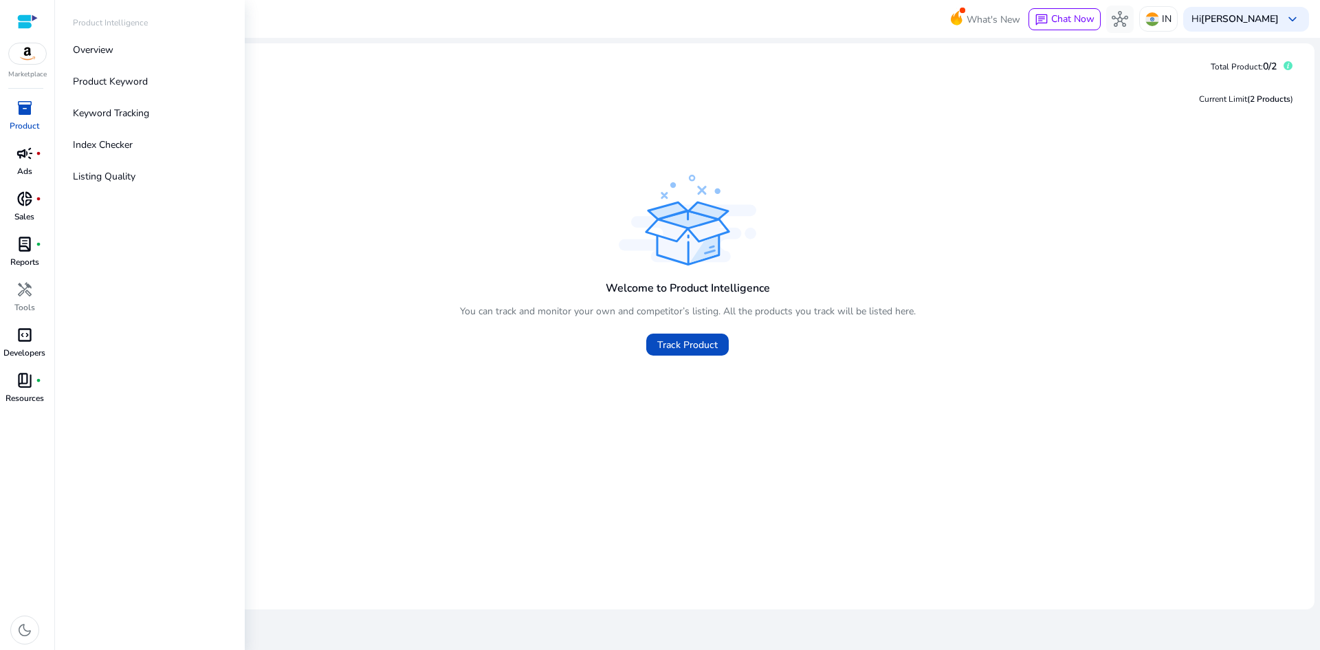
click at [29, 52] on img at bounding box center [27, 53] width 37 height 21
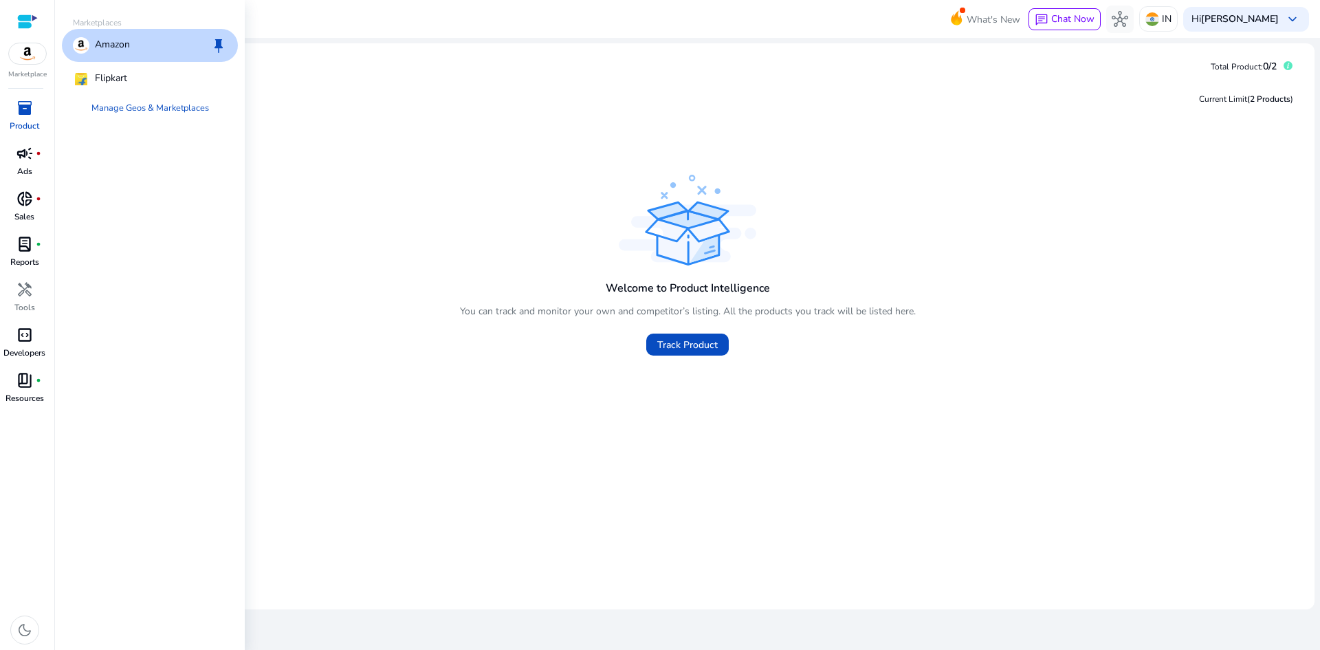
click at [30, 23] on div at bounding box center [27, 22] width 21 height 16
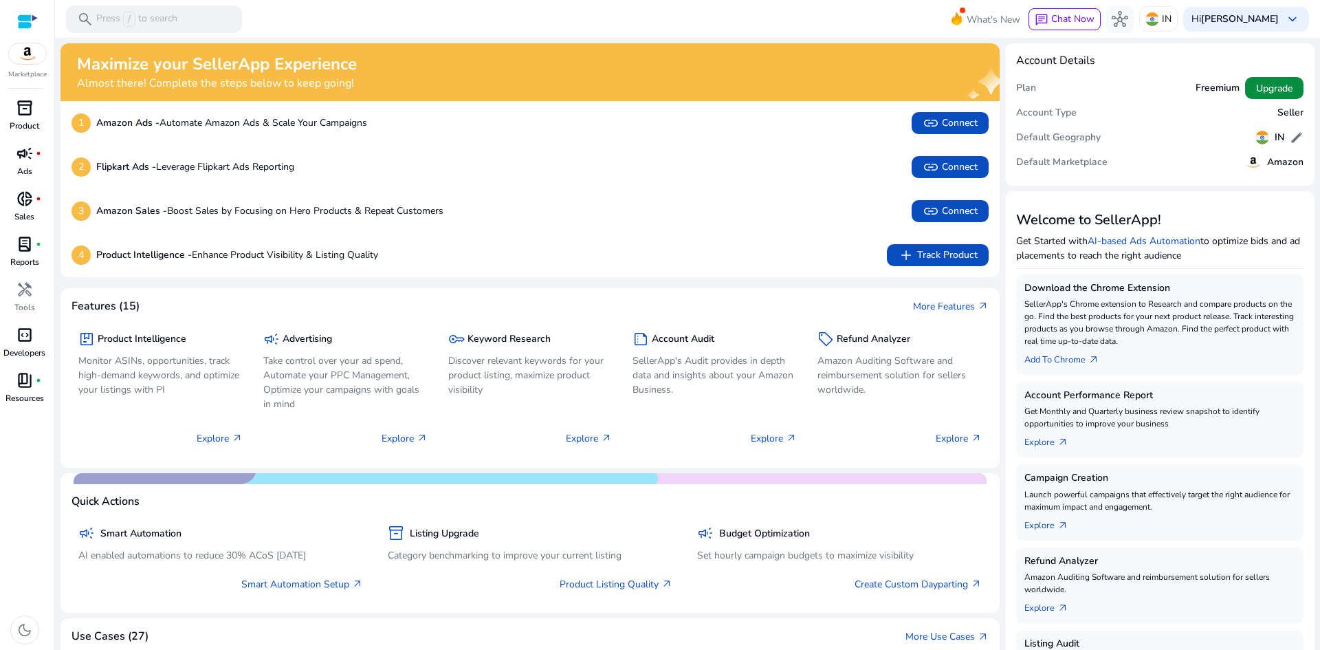
click at [1261, 82] on span "Upgrade" at bounding box center [1274, 88] width 36 height 14
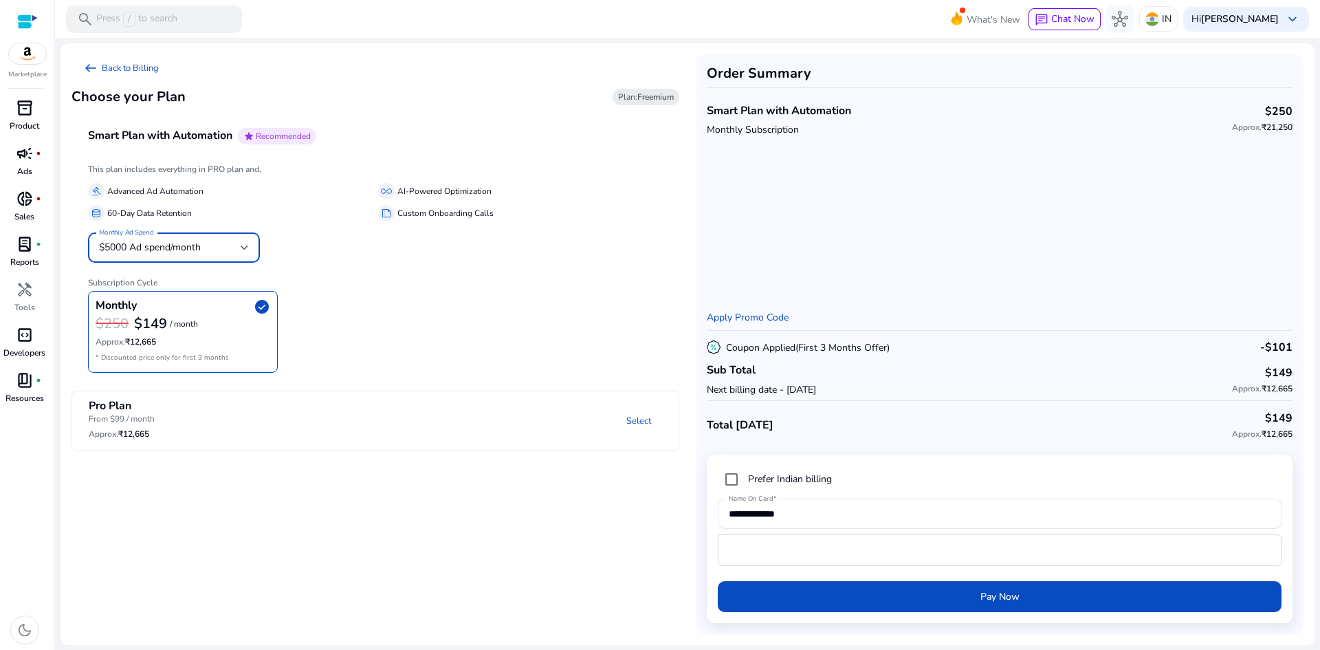
click at [234, 245] on div "$5000 Ad spend/month" at bounding box center [170, 247] width 142 height 15
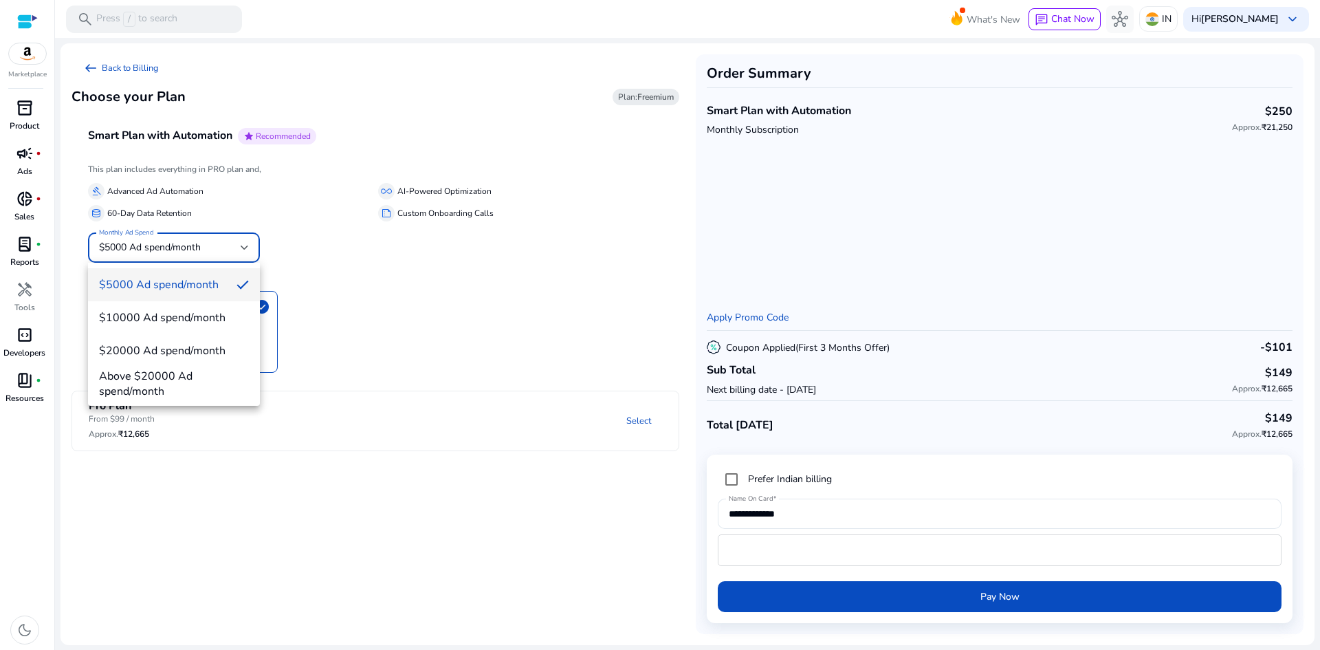
click at [529, 347] on div at bounding box center [660, 325] width 1320 height 650
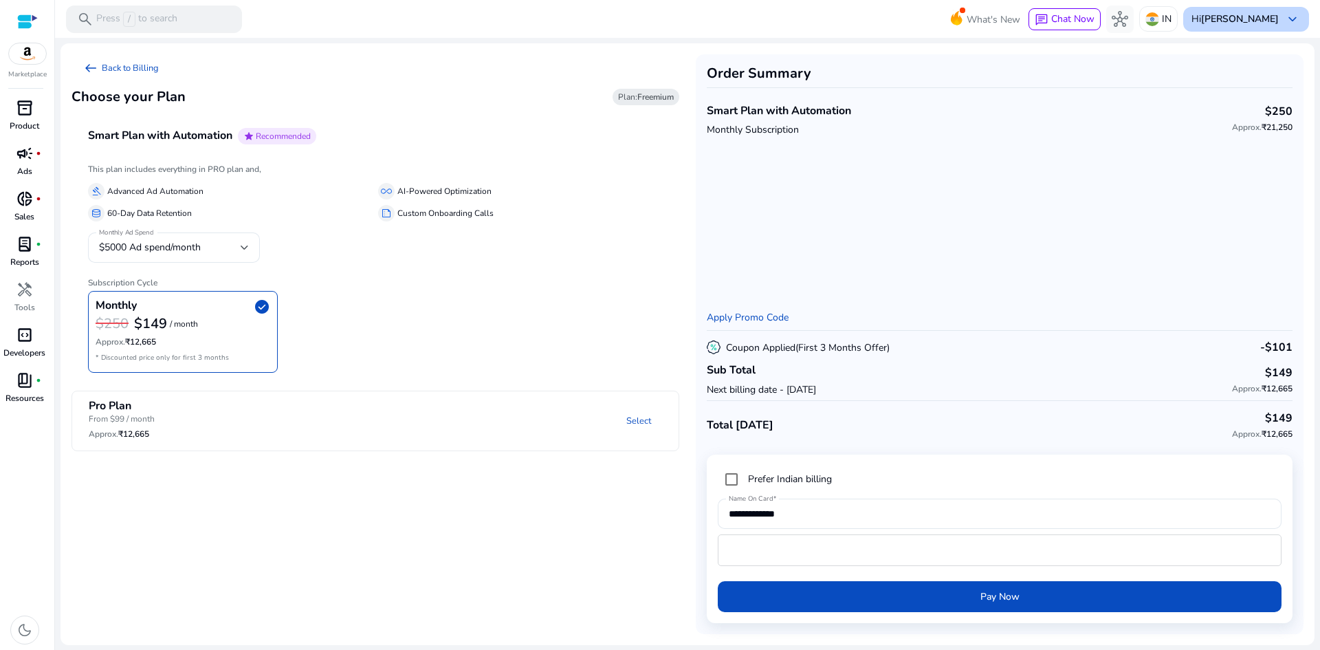
click at [1294, 16] on span "keyboard_arrow_down" at bounding box center [1292, 19] width 16 height 16
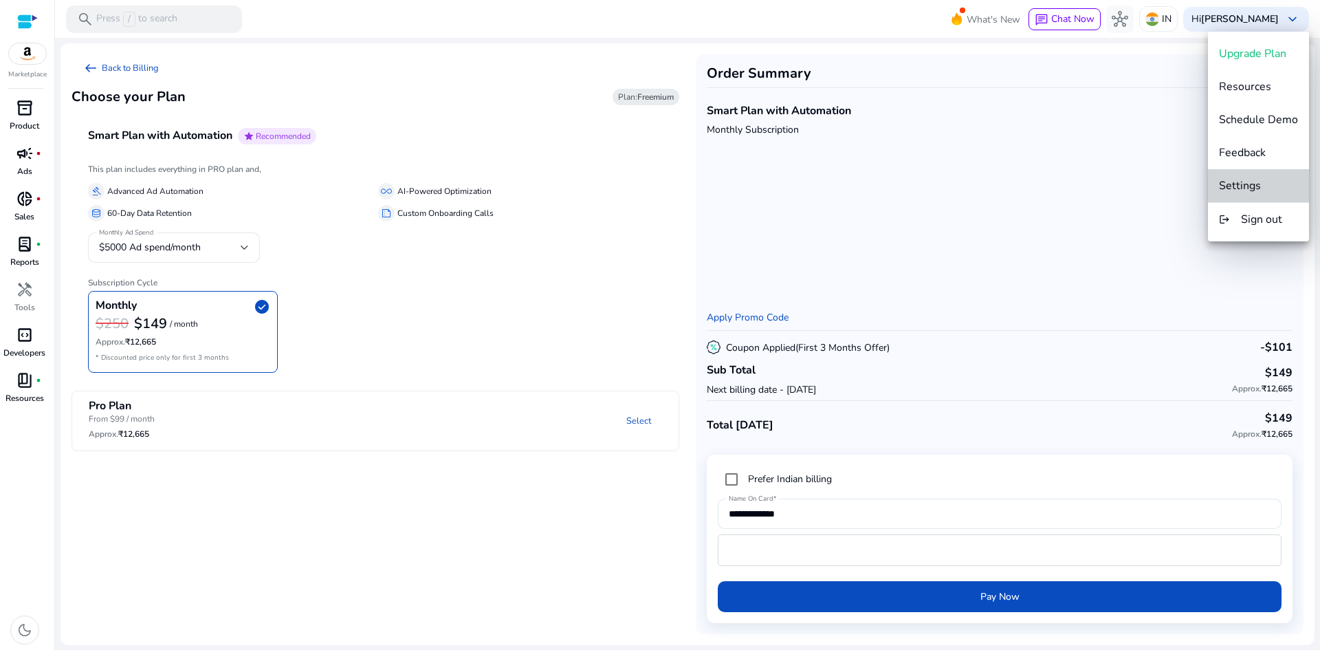
click at [1259, 180] on span "Settings" at bounding box center [1240, 185] width 42 height 15
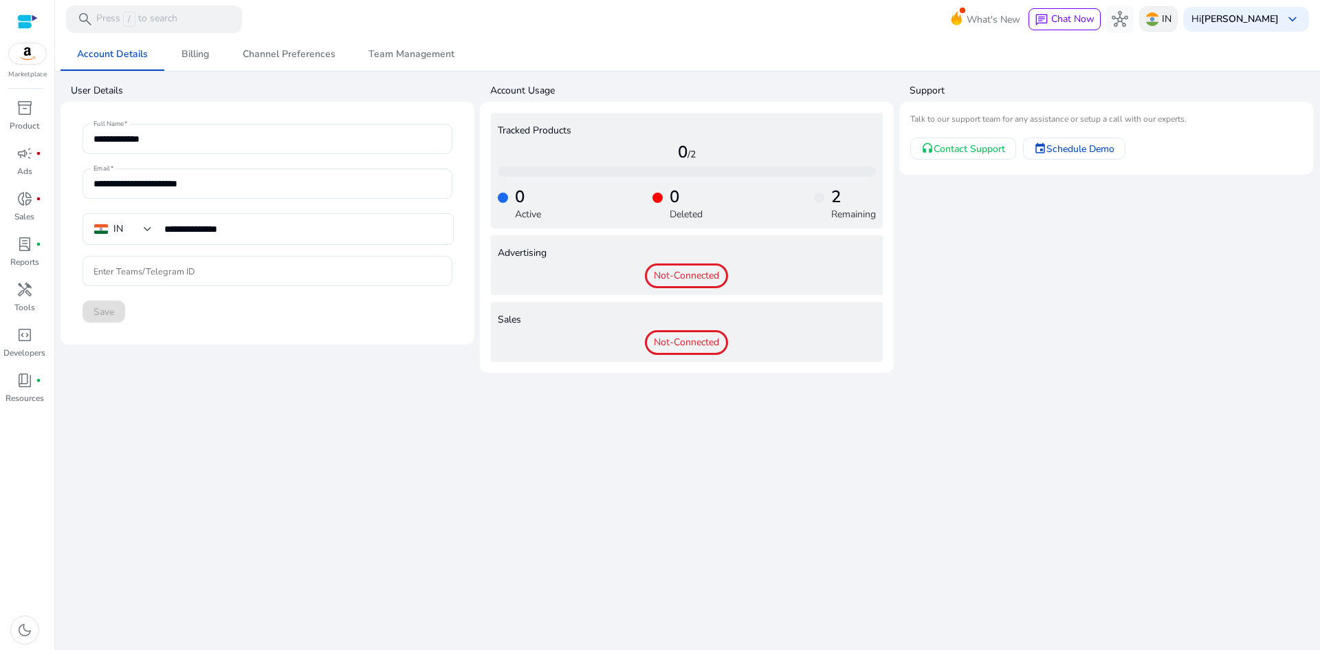
scroll to position [14, 0]
click at [1128, 15] on span "hub" at bounding box center [1120, 19] width 16 height 16
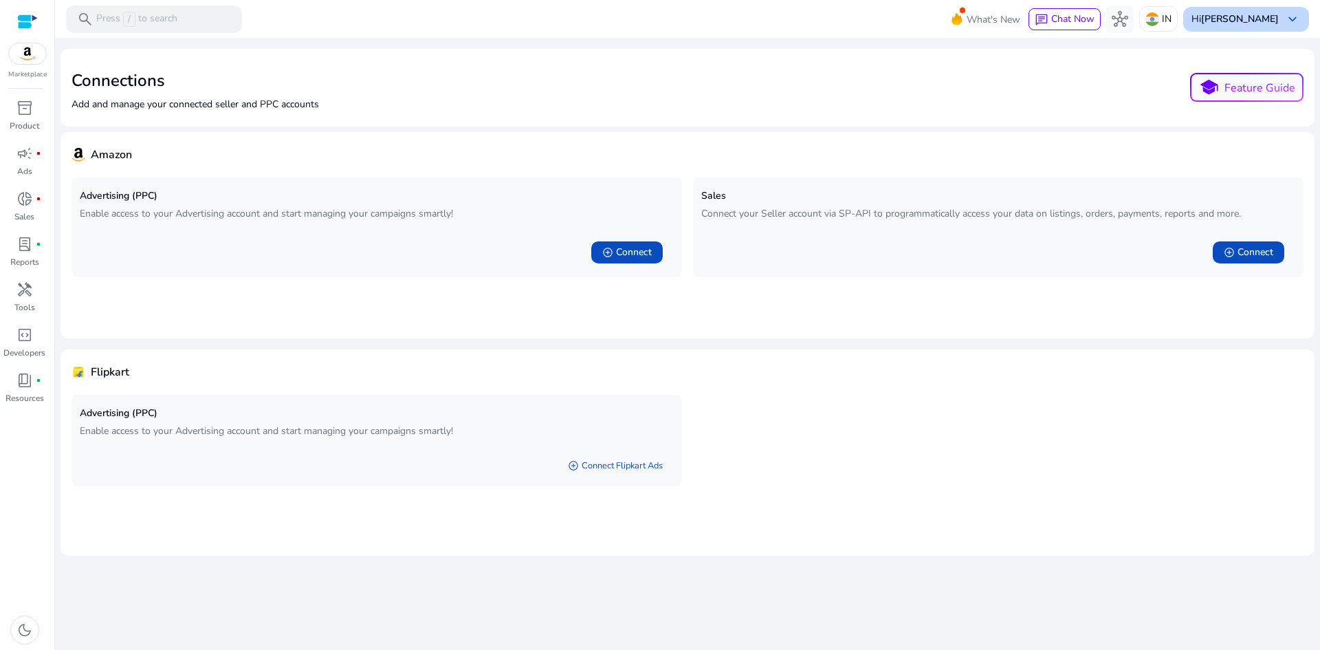
click at [1221, 16] on b "[PERSON_NAME]" at bounding box center [1240, 18] width 78 height 13
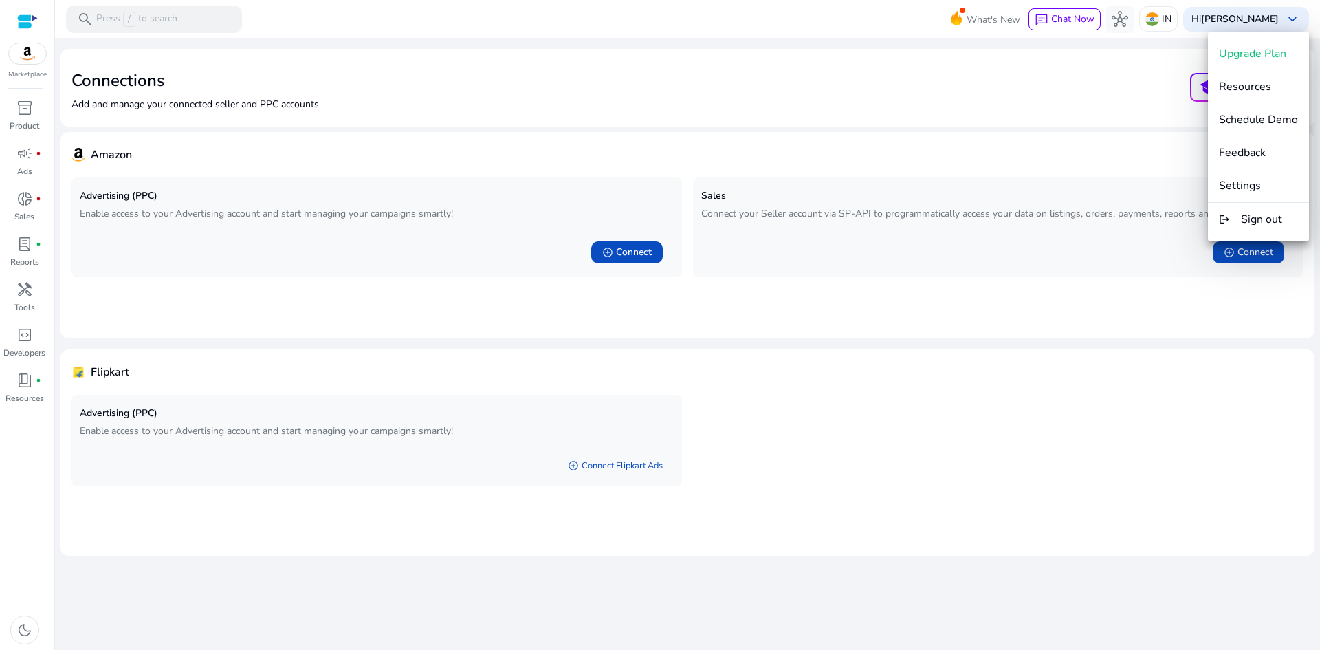
click at [1277, 17] on div at bounding box center [660, 325] width 1320 height 650
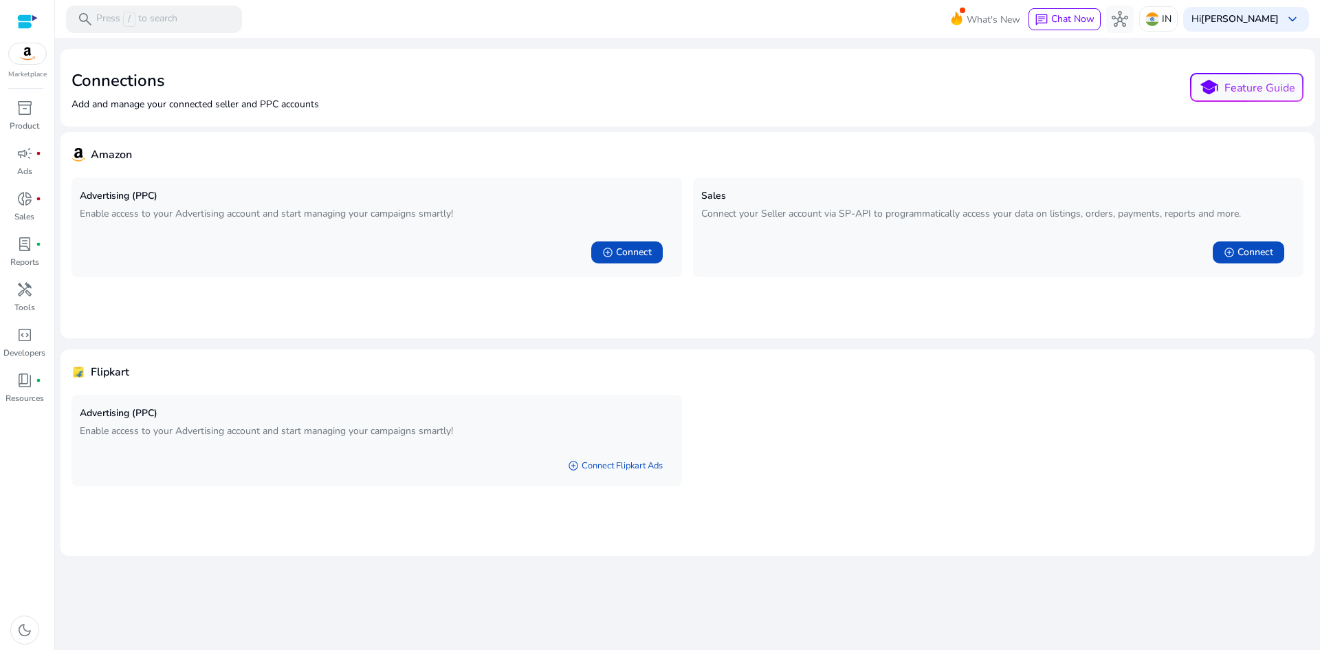
click at [1277, 17] on b "[PERSON_NAME]" at bounding box center [1240, 18] width 78 height 13
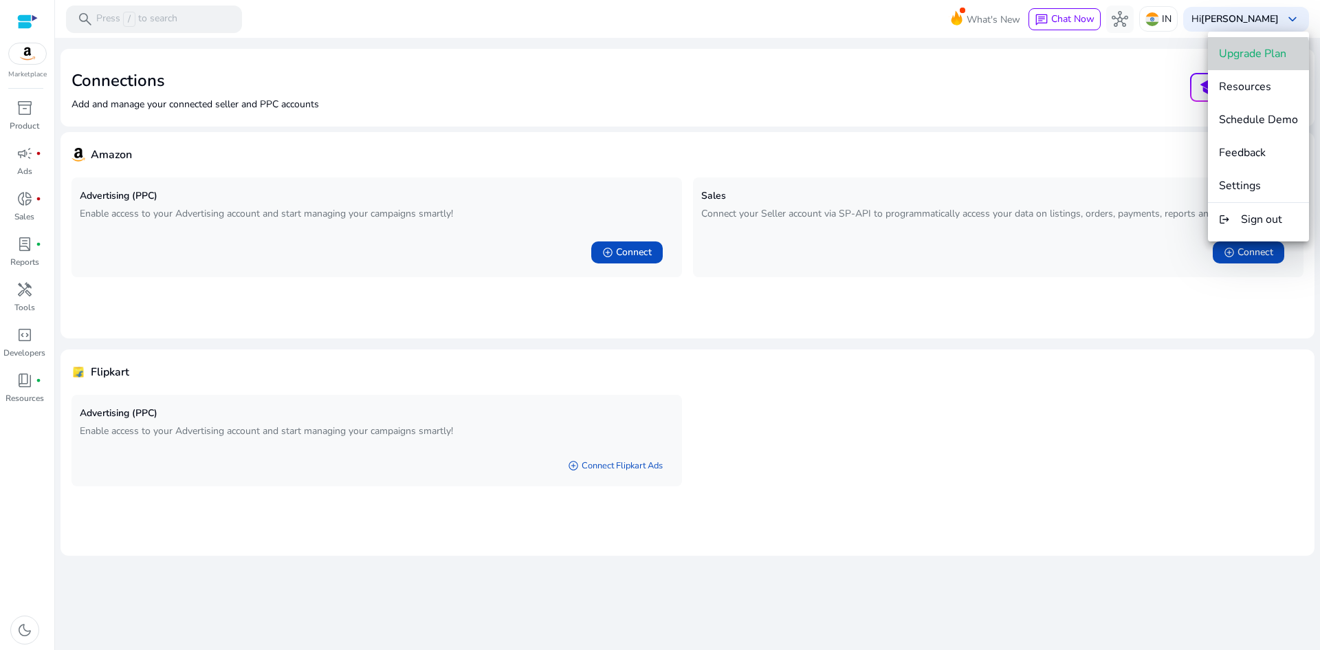
click at [1254, 58] on span "Upgrade Plan" at bounding box center [1252, 53] width 67 height 15
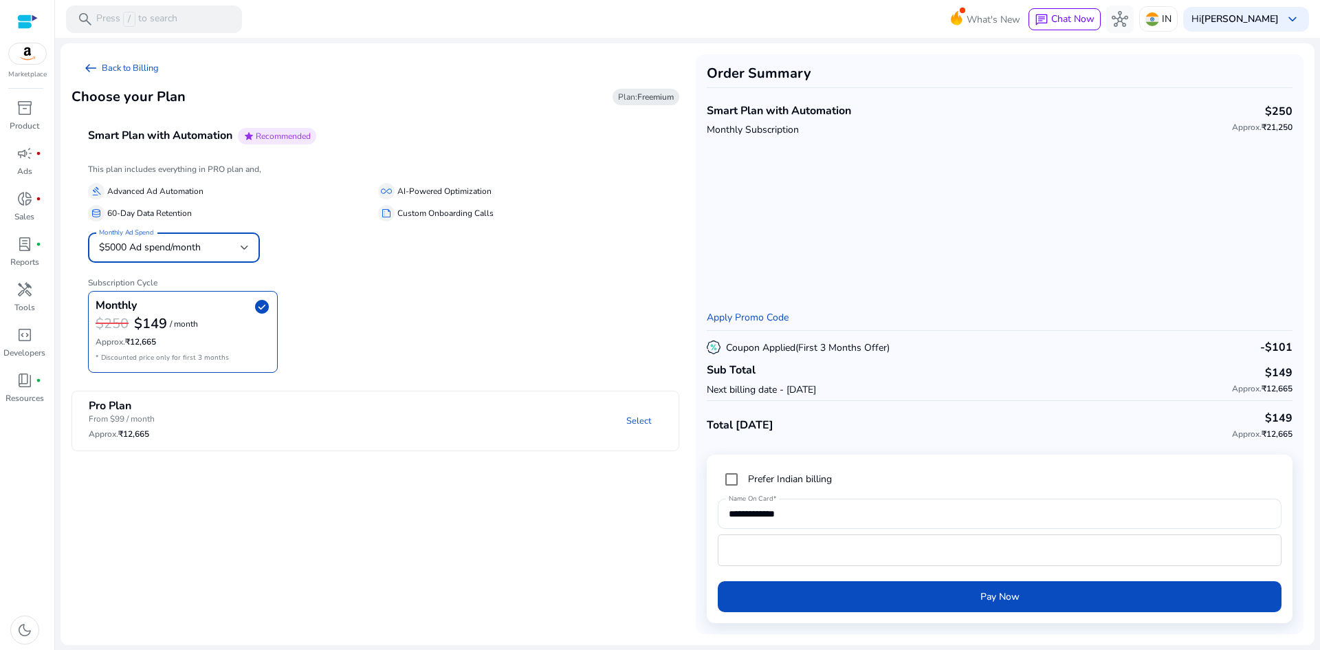
click at [168, 241] on span "$5000 Ad spend/month" at bounding box center [150, 247] width 102 height 13
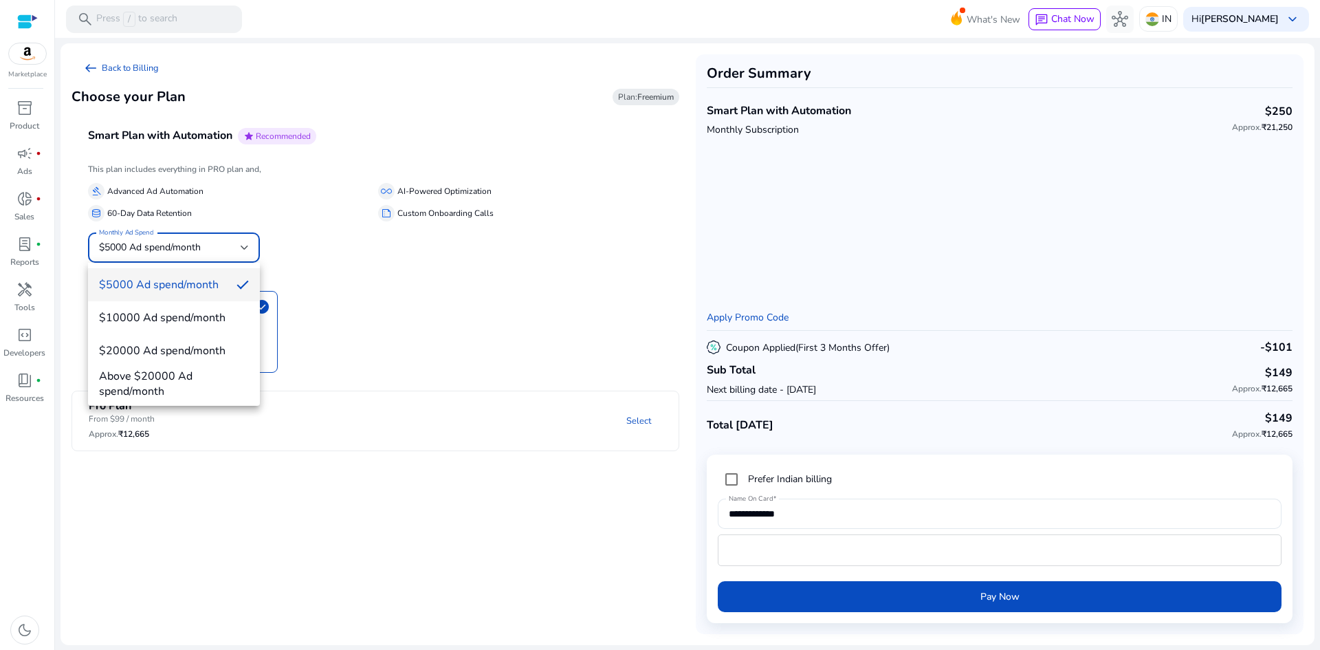
click at [168, 240] on body "We recommend switching to desktop view for the best experience. Marketplace inv…" at bounding box center [660, 325] width 1320 height 650
click at [499, 366] on div at bounding box center [660, 325] width 1320 height 650
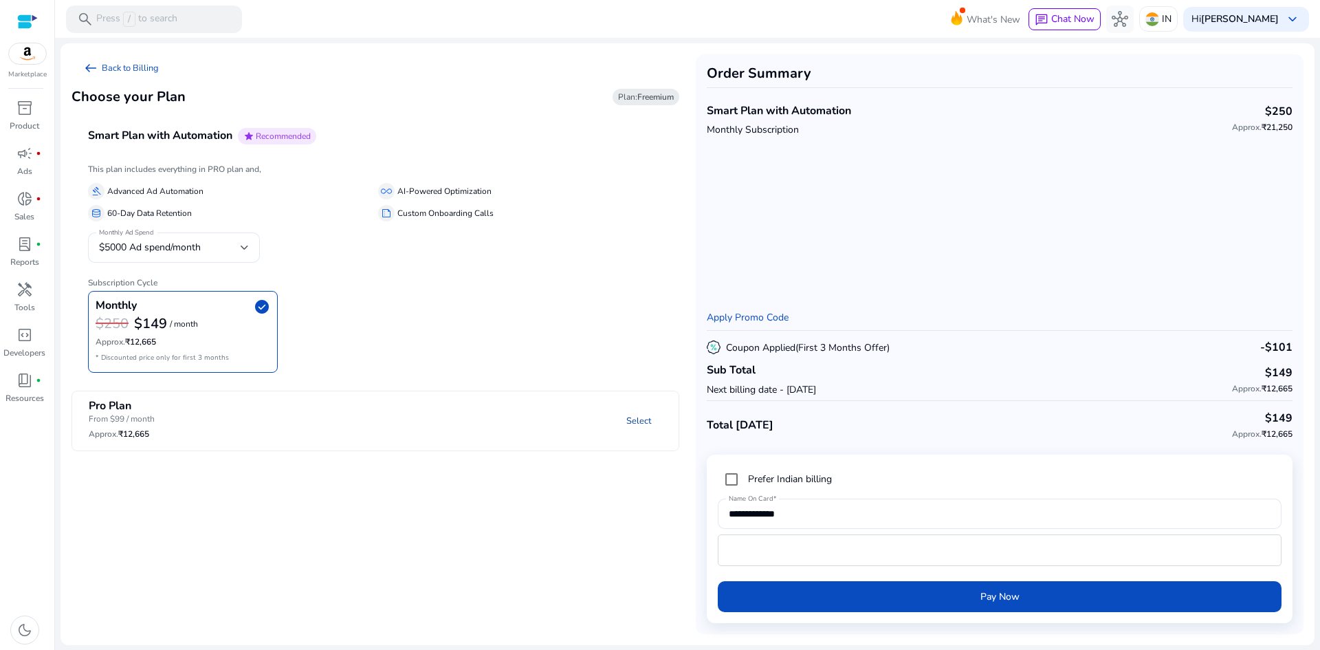
click at [638, 417] on link "Select" at bounding box center [638, 420] width 47 height 25
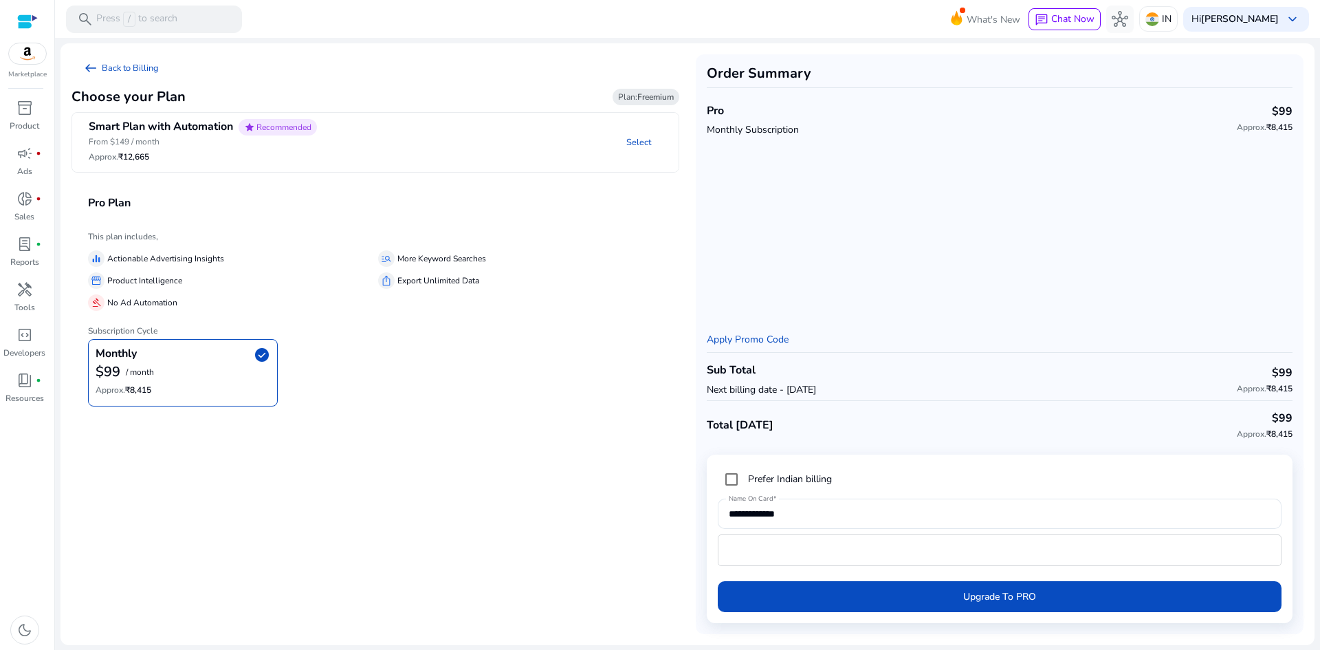
click at [291, 122] on span "Recommended" at bounding box center [283, 127] width 55 height 11
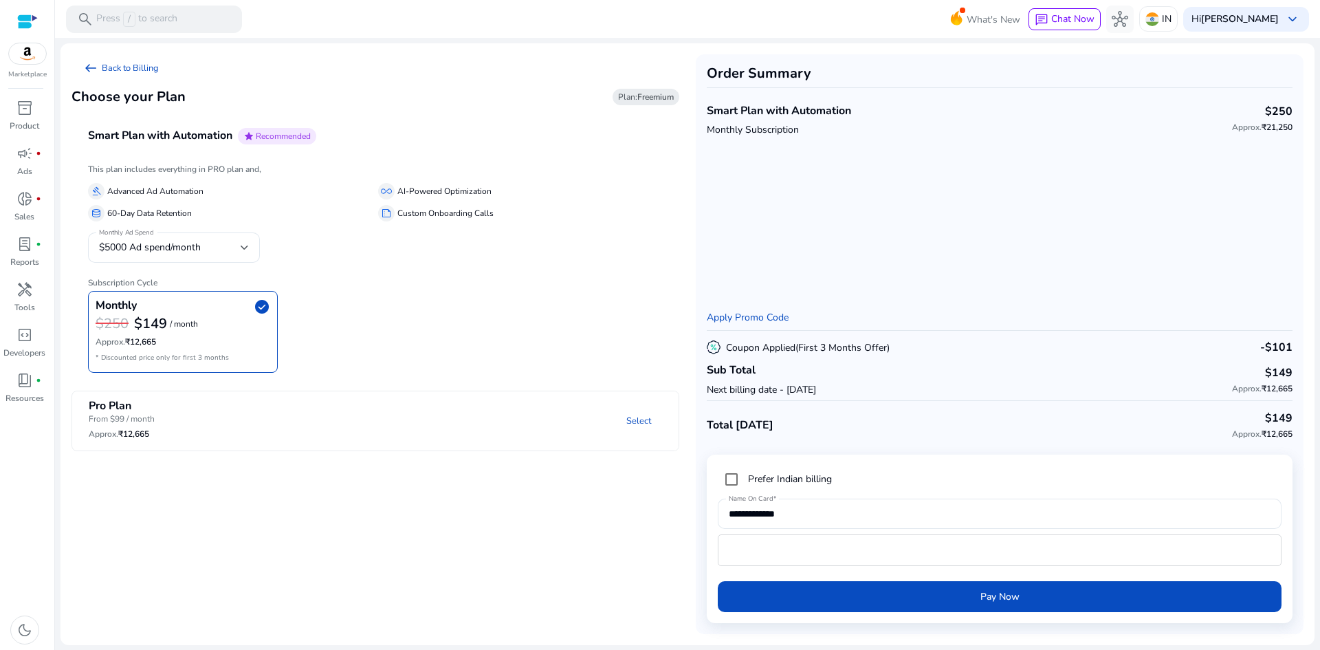
click at [503, 426] on mat-panel-description "Select" at bounding box center [482, 421] width 391 height 44
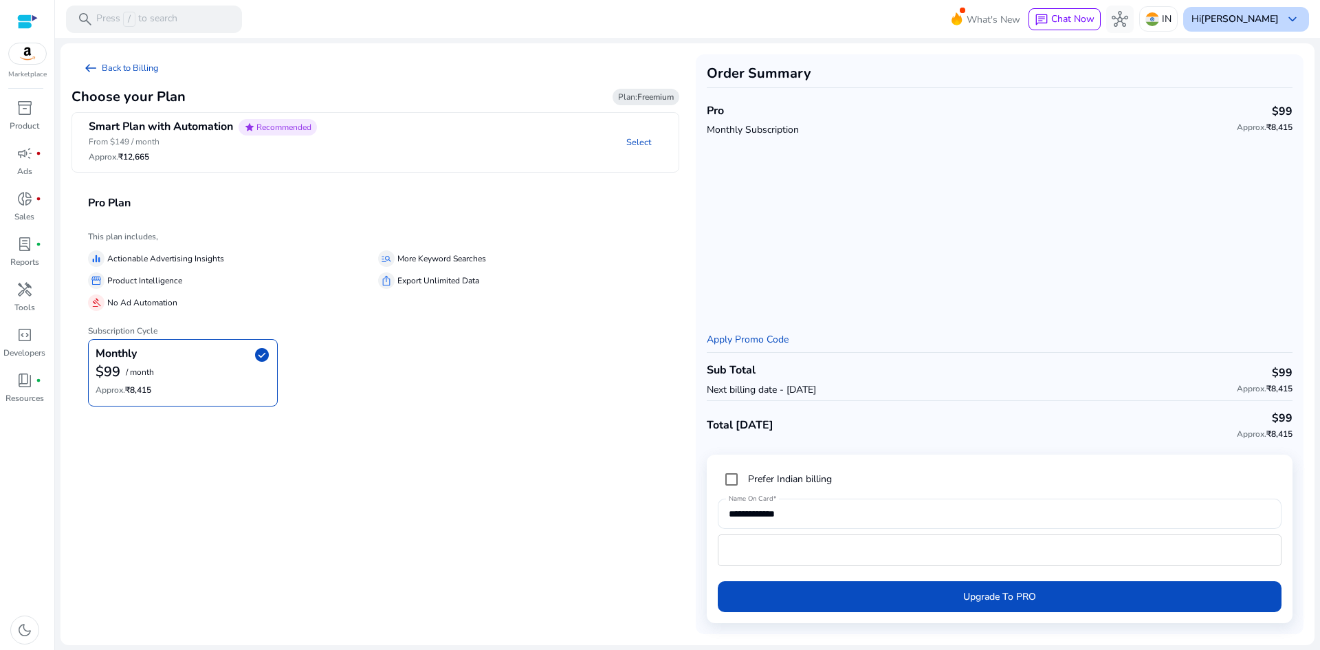
click at [1303, 16] on div "Hi Mohsin Boruah keyboard_arrow_down" at bounding box center [1246, 19] width 126 height 25
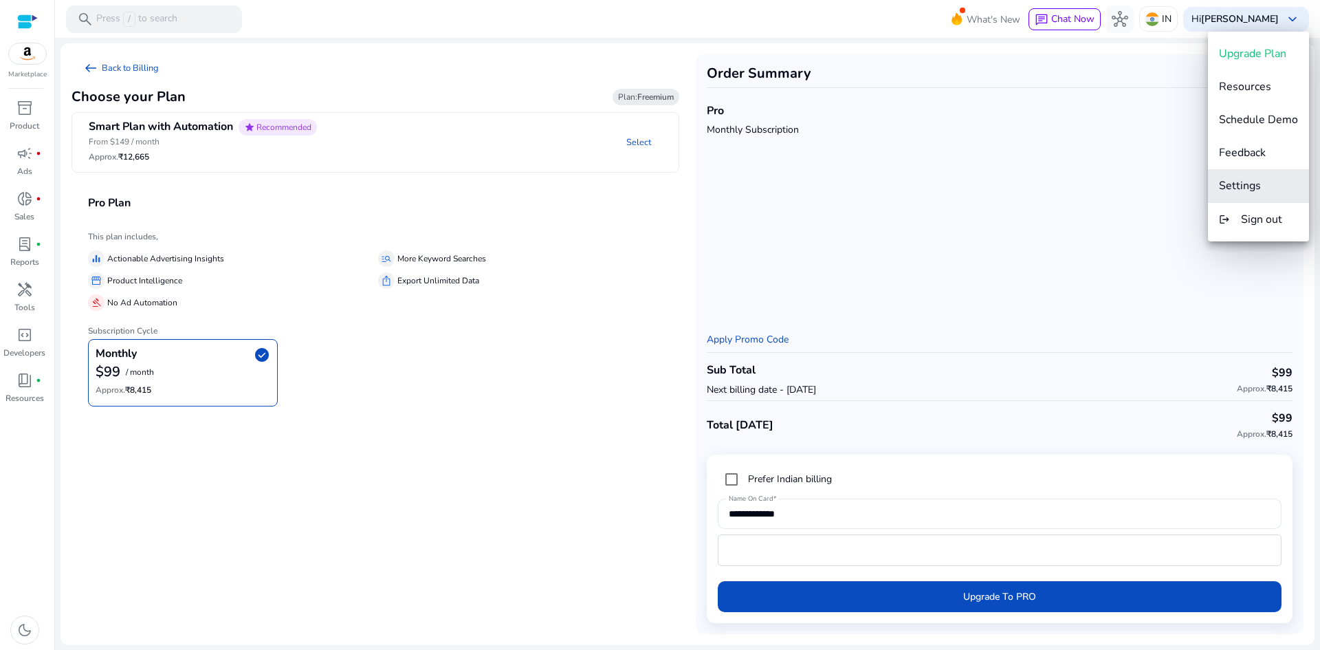
drag, startPoint x: 1255, startPoint y: 223, endPoint x: 1259, endPoint y: 183, distance: 40.8
click at [1259, 183] on div "Upgrade Plan Resources Schedule Demo Feedback Settings logout Sign out" at bounding box center [1258, 137] width 101 height 210
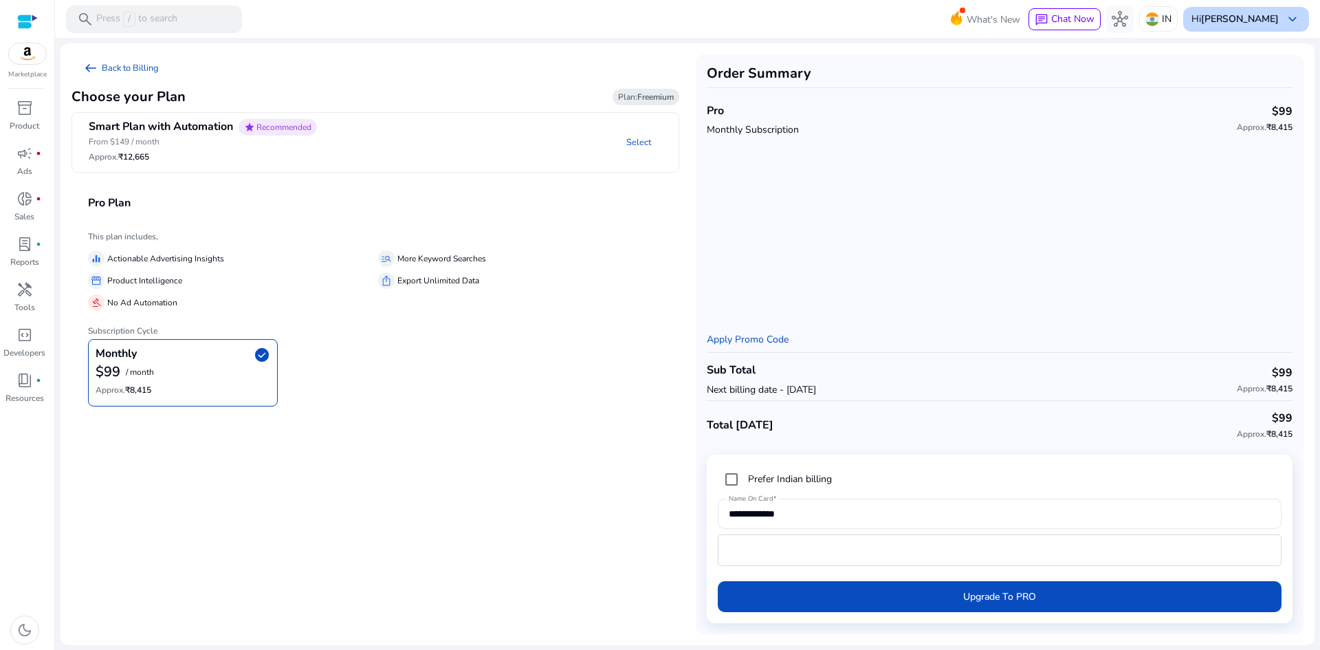
click at [1295, 16] on span "keyboard_arrow_down" at bounding box center [1292, 19] width 16 height 16
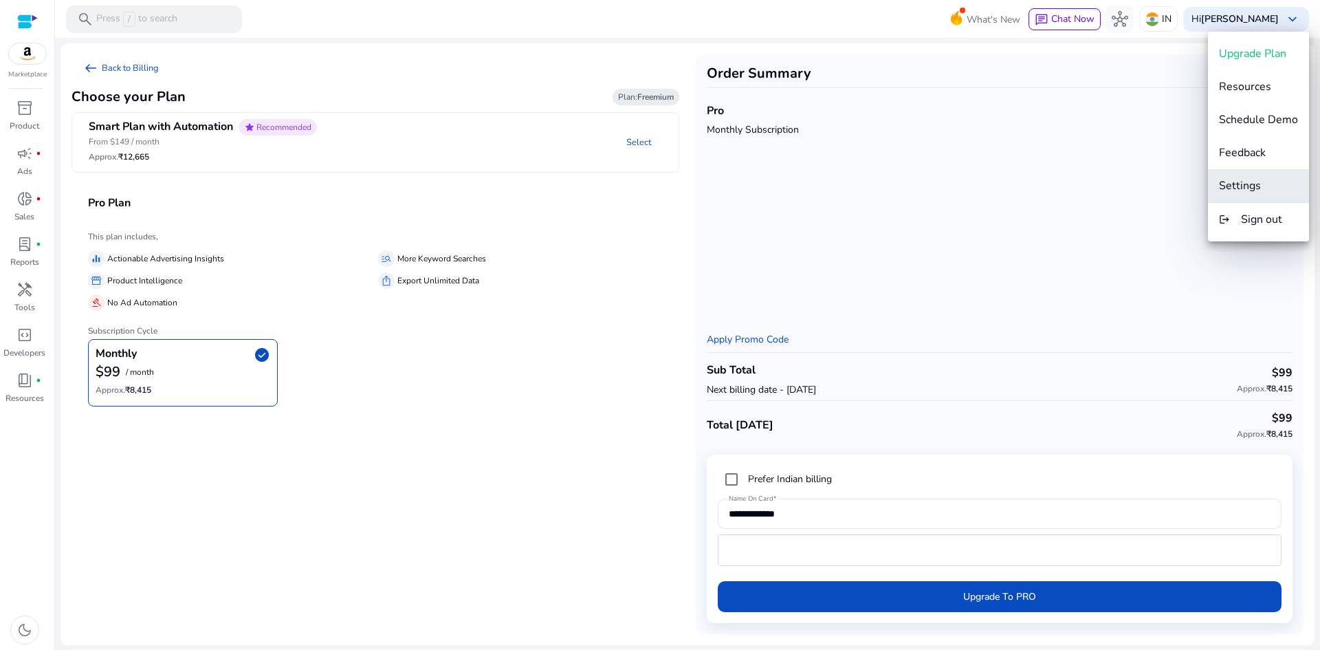
click at [1279, 180] on span "Settings" at bounding box center [1258, 185] width 79 height 15
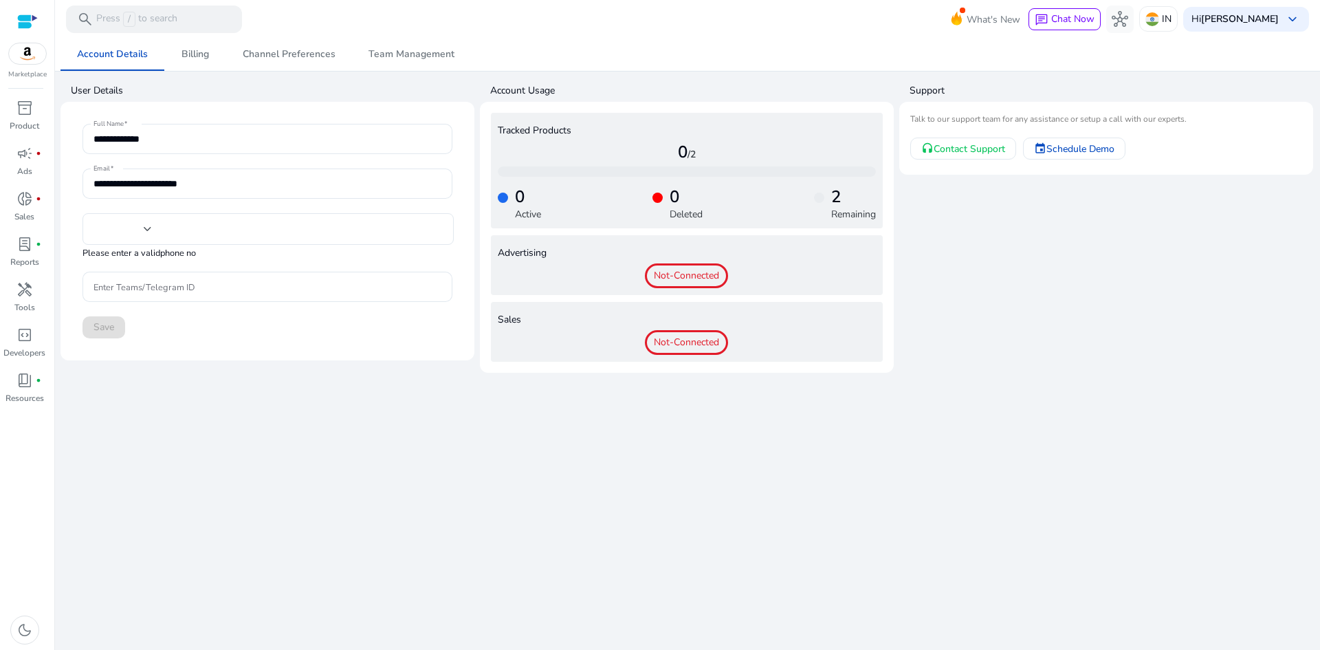
type input "**********"
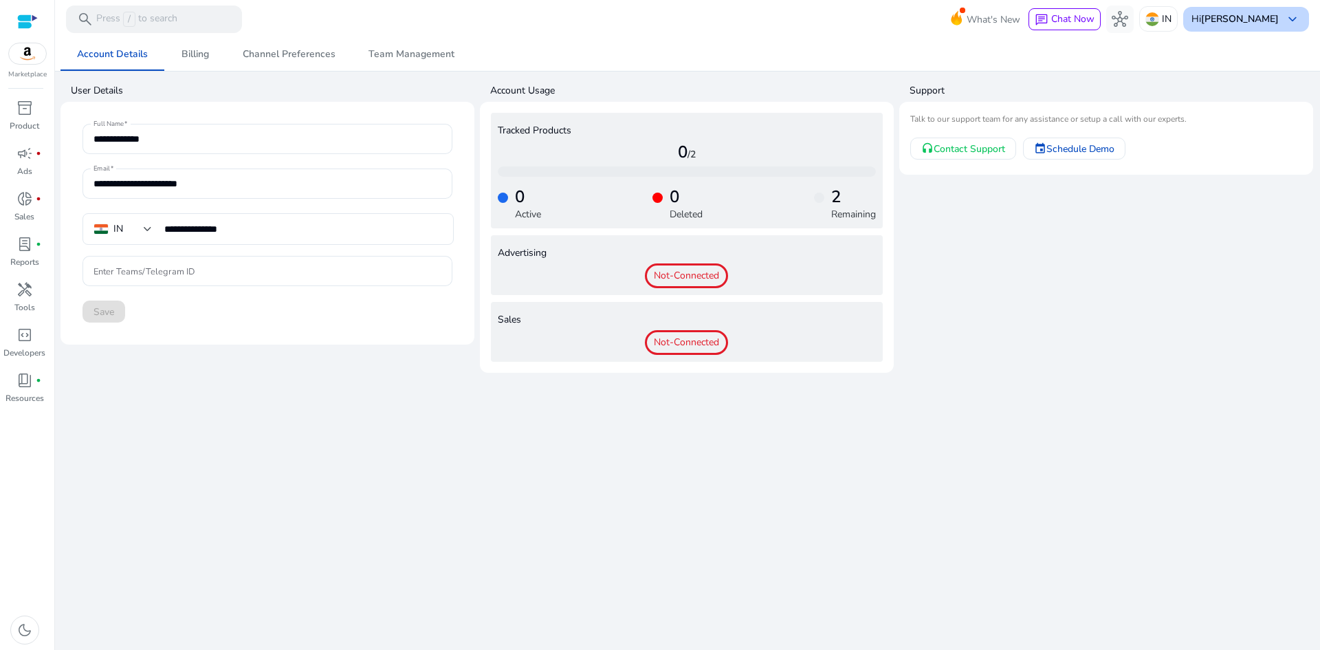
click at [1255, 26] on div "Hi Mohsin Boruah keyboard_arrow_down" at bounding box center [1246, 19] width 126 height 25
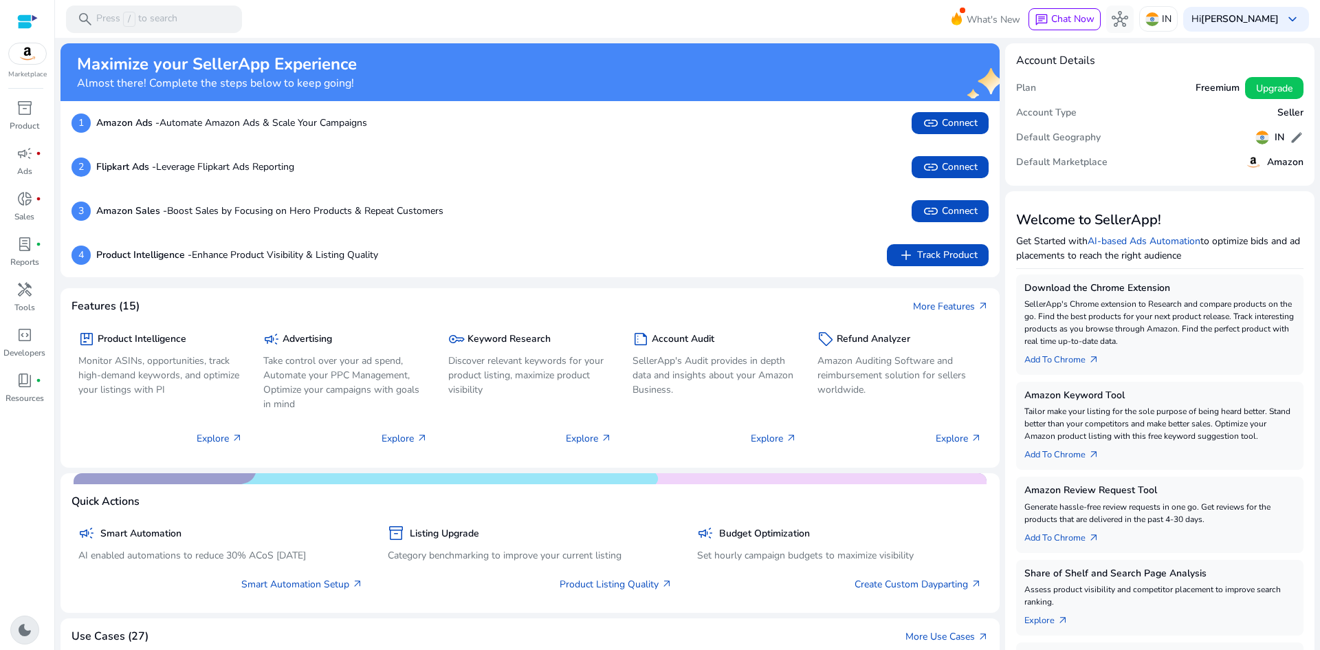
click at [24, 630] on span "dark_mode" at bounding box center [24, 629] width 16 height 16
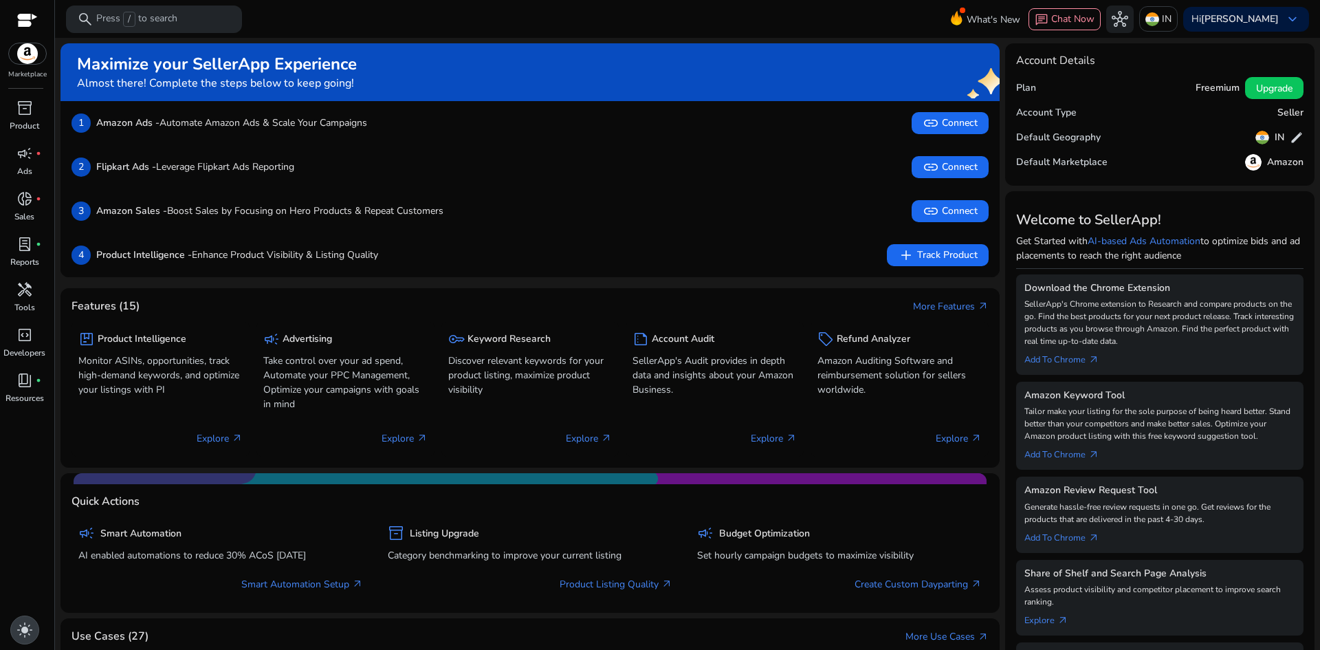
click at [24, 630] on span "light_mode" at bounding box center [24, 629] width 16 height 16
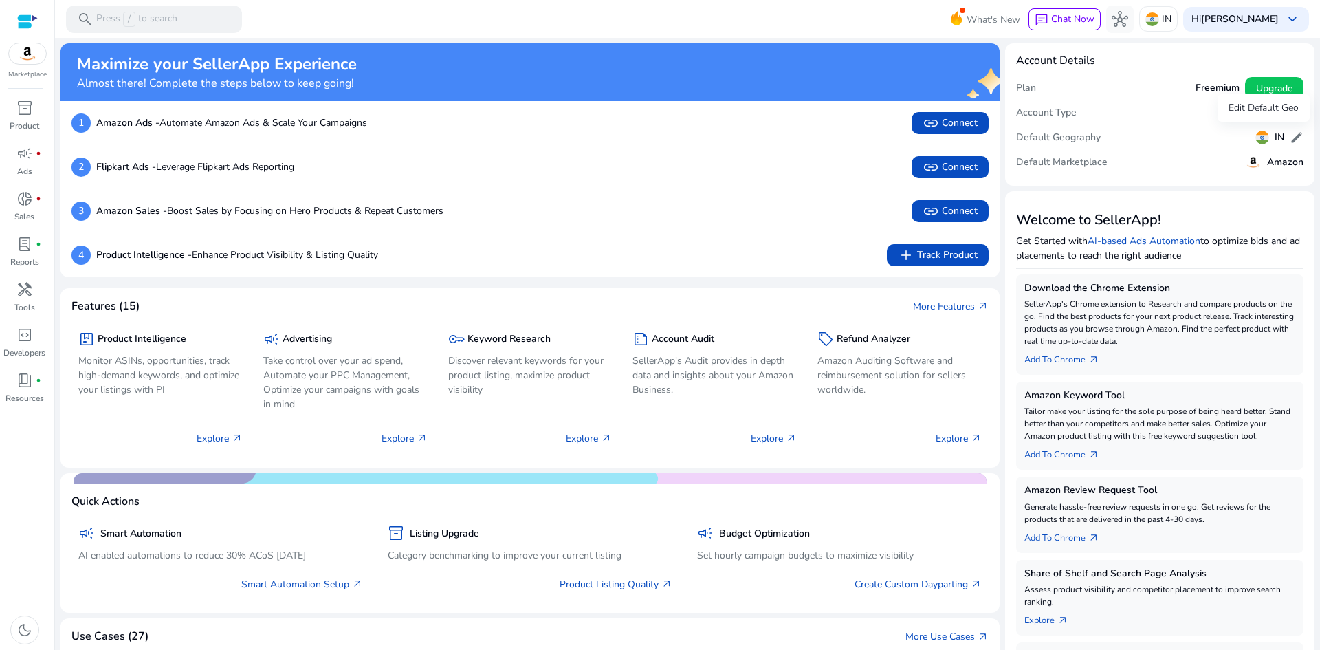
click at [1290, 133] on span "edit" at bounding box center [1297, 138] width 14 height 14
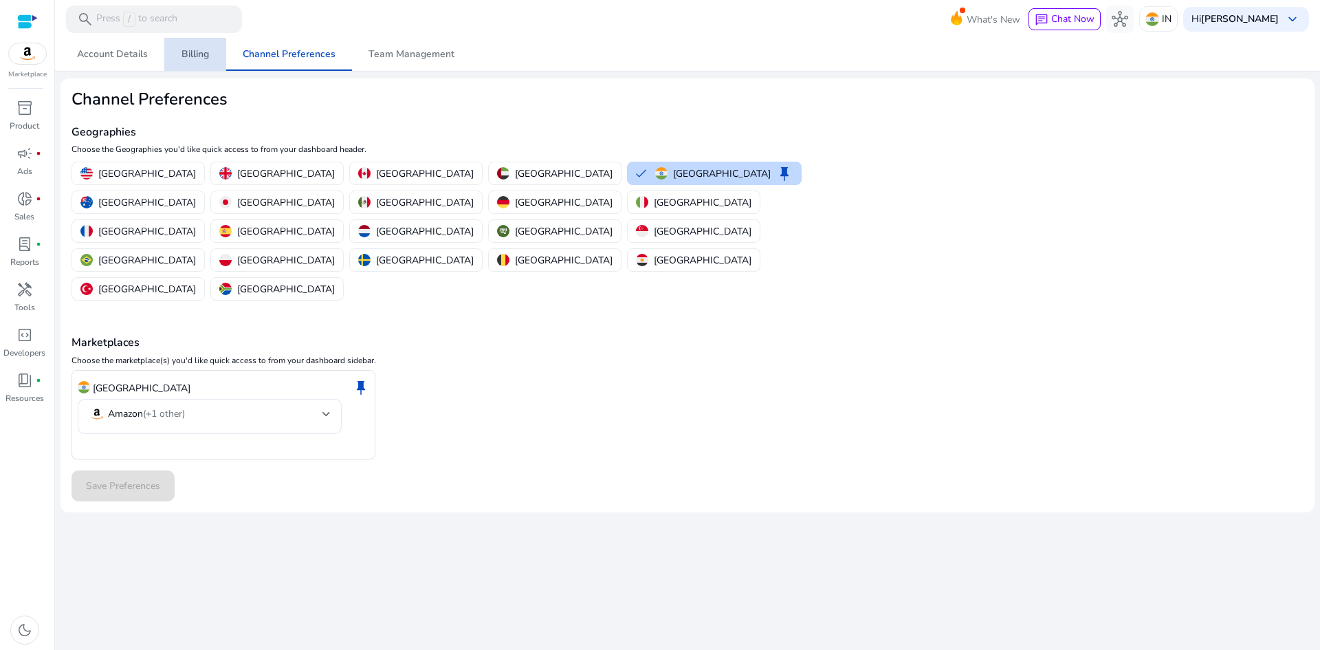
click at [181, 54] on span "Billing" at bounding box center [194, 54] width 27 height 10
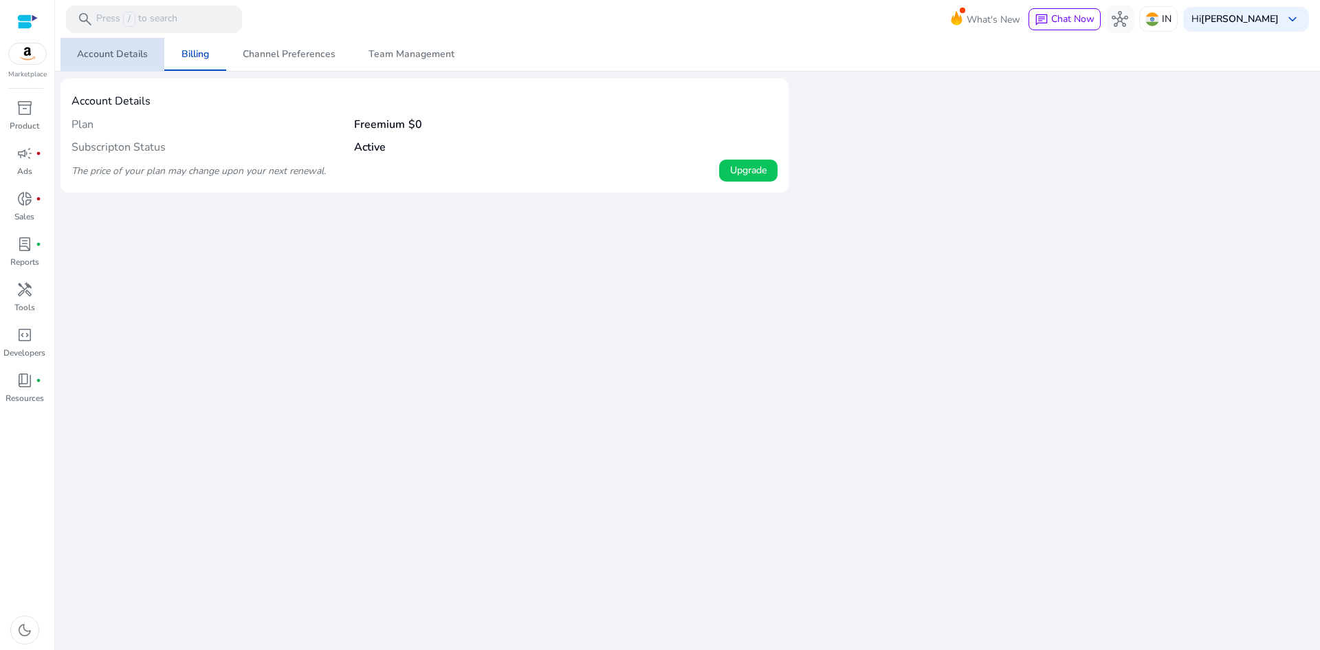
click at [126, 59] on span "Account Details" at bounding box center [112, 54] width 71 height 10
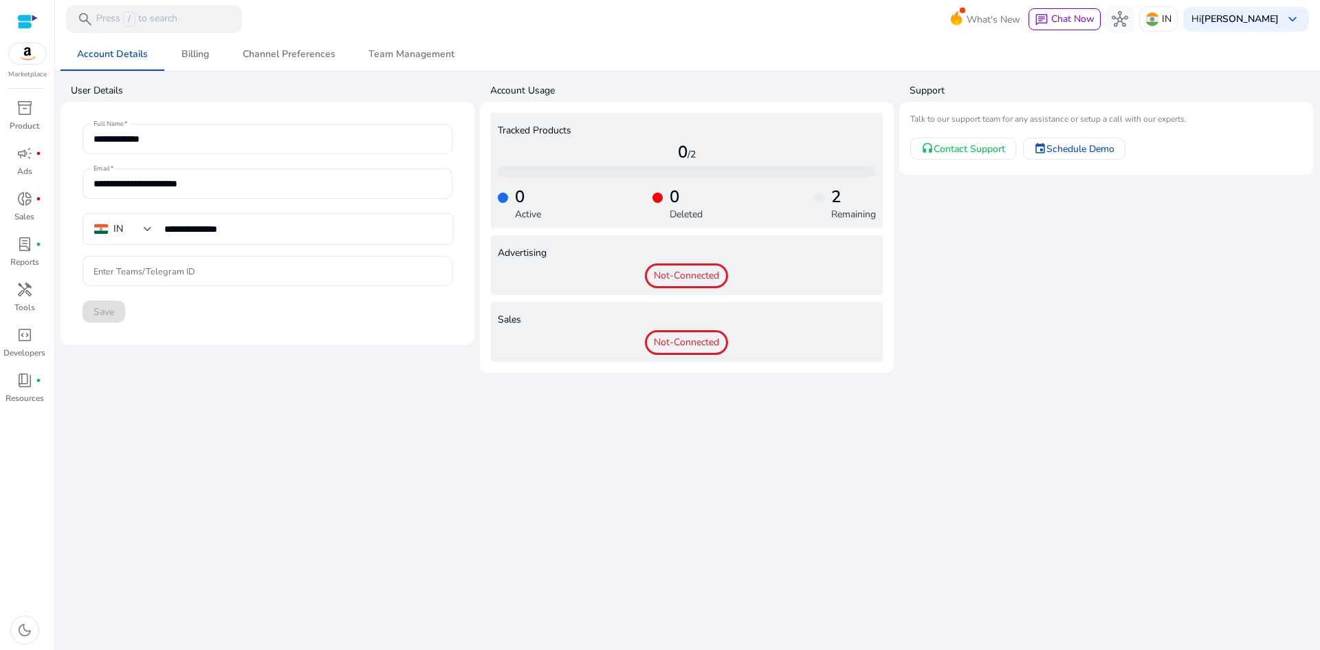
click at [694, 281] on span "Not-Connected" at bounding box center [686, 275] width 83 height 25
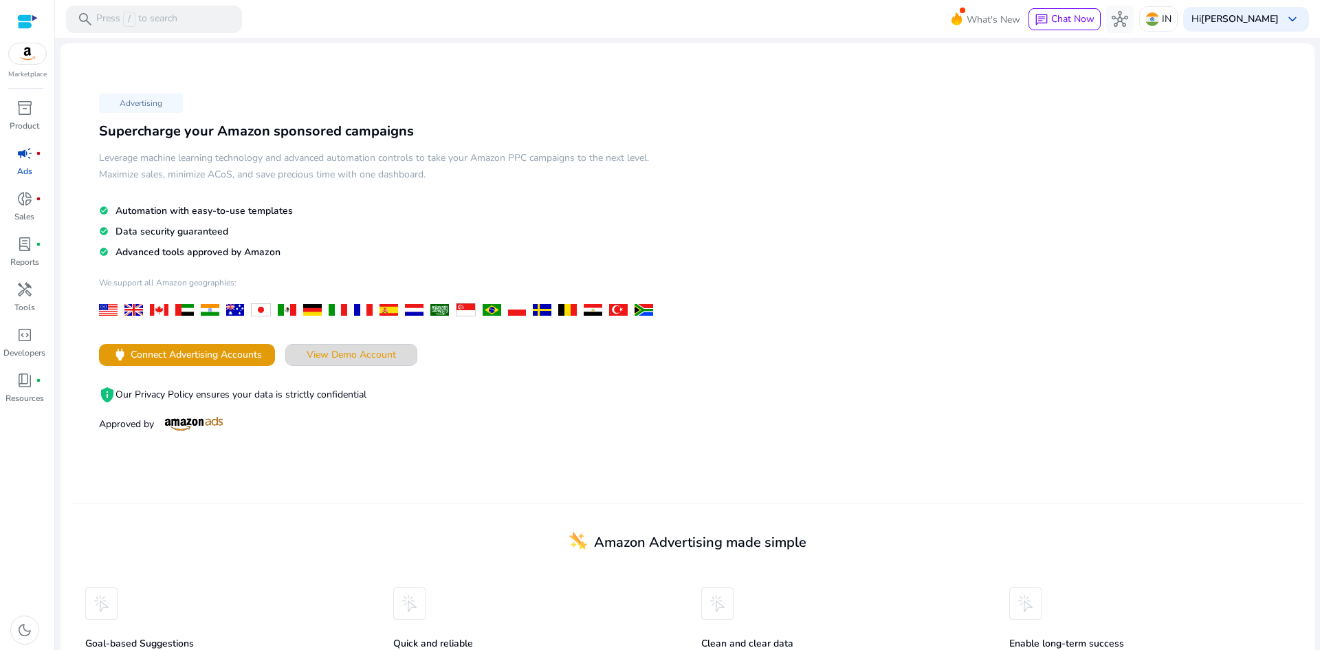
click at [333, 351] on span "View Demo Account" at bounding box center [351, 354] width 89 height 14
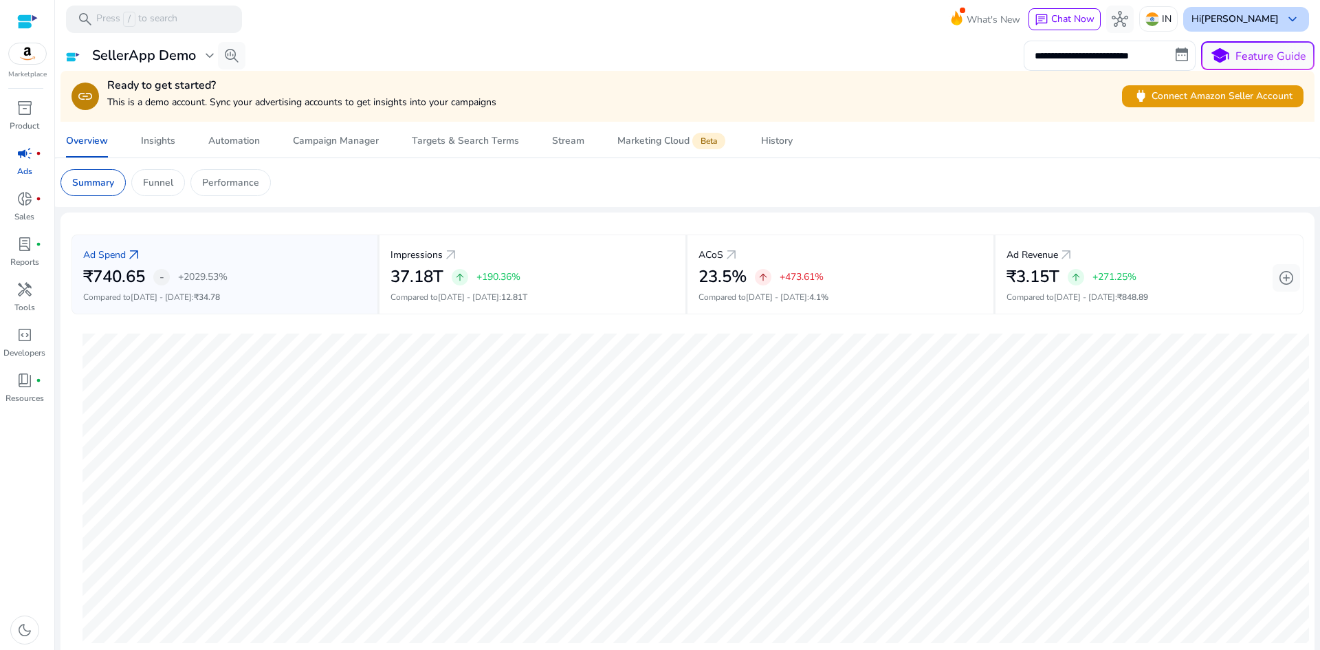
click at [1288, 11] on span "keyboard_arrow_down" at bounding box center [1292, 19] width 16 height 16
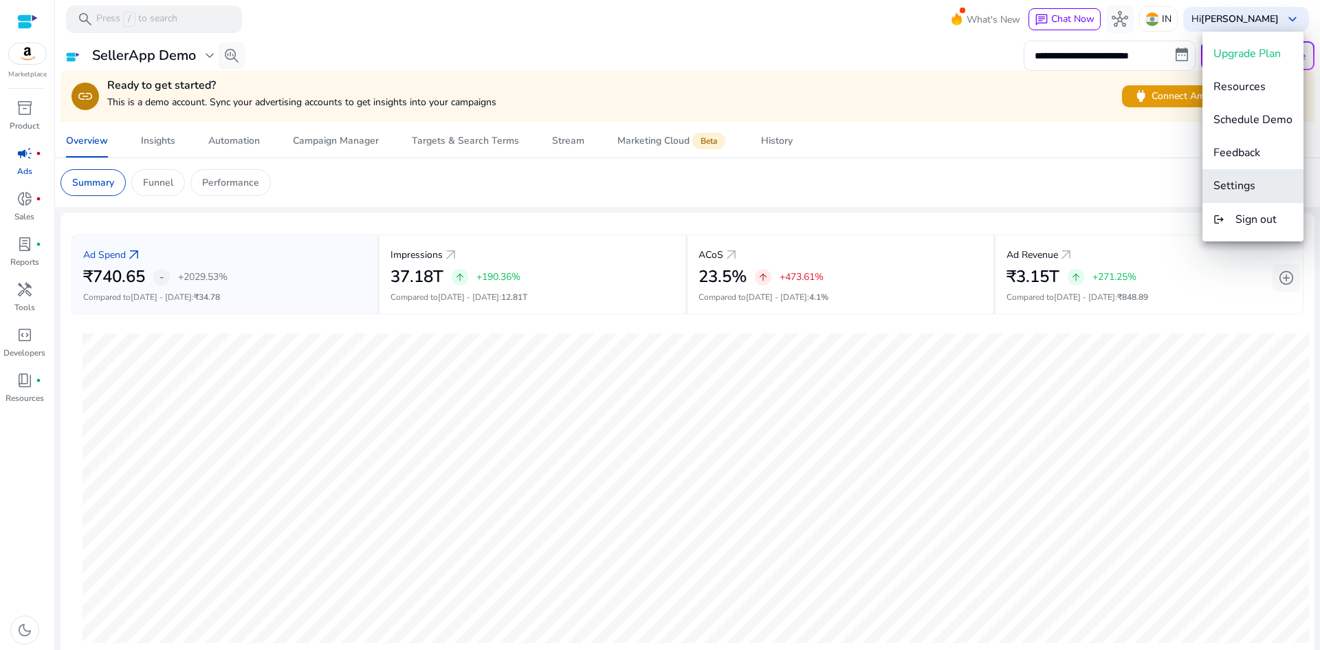
click at [1266, 183] on span "Settings" at bounding box center [1252, 185] width 79 height 15
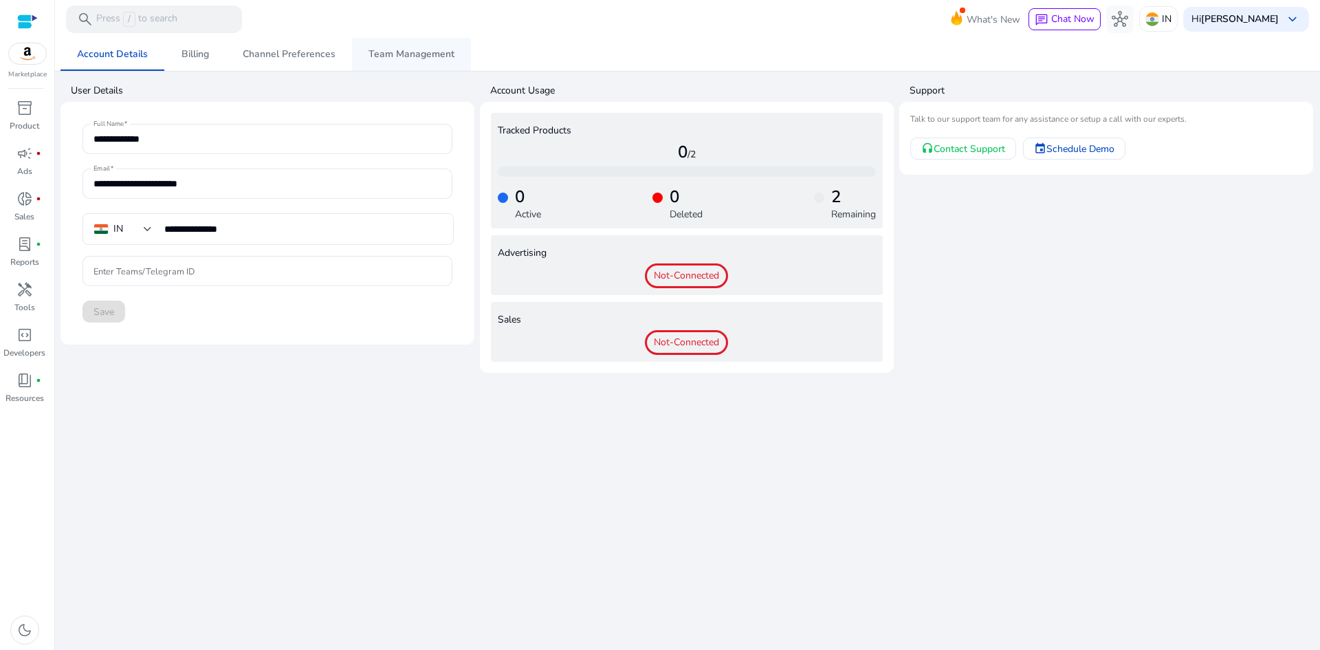
click at [431, 59] on span "Team Management" at bounding box center [411, 54] width 86 height 10
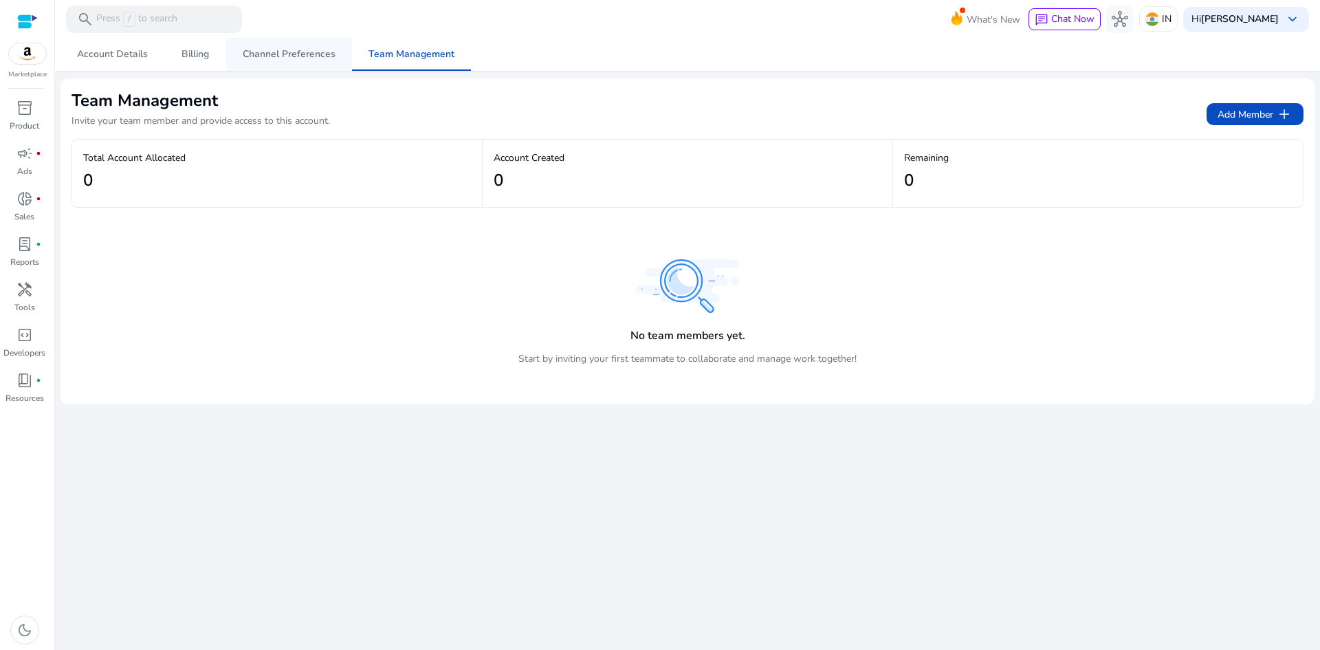
click at [291, 52] on span "Channel Preferences" at bounding box center [289, 54] width 93 height 10
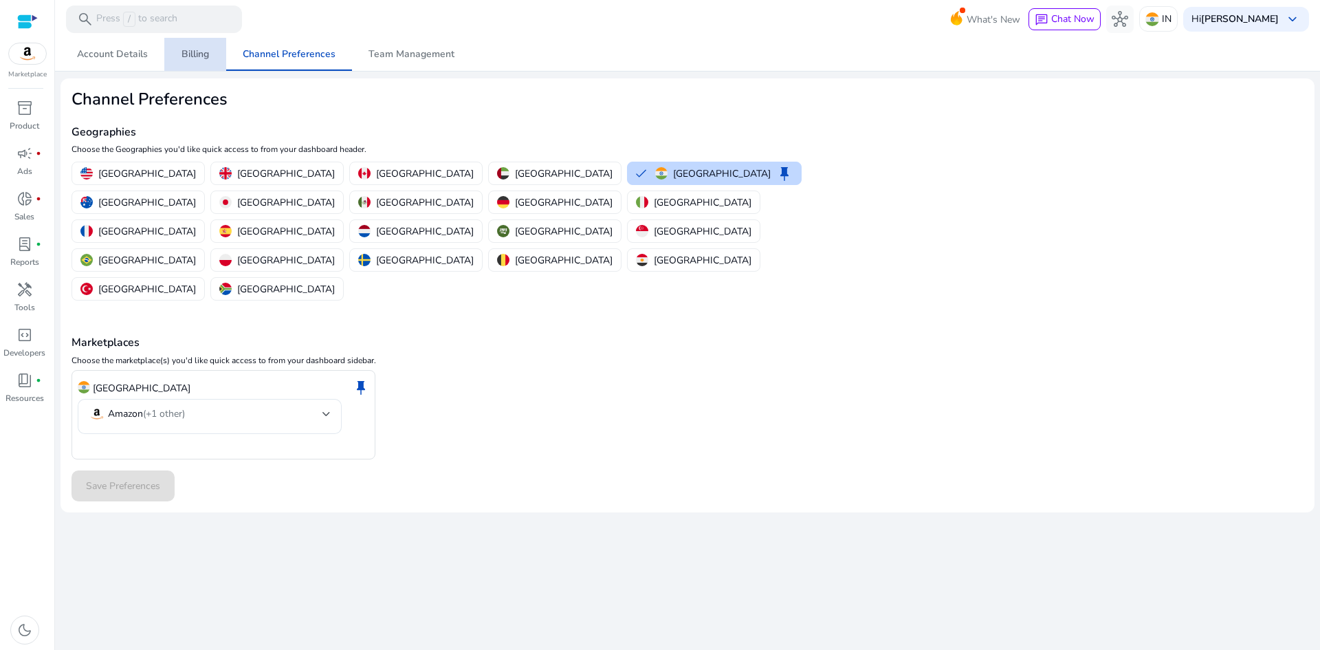
click at [188, 56] on span "Billing" at bounding box center [194, 54] width 27 height 10
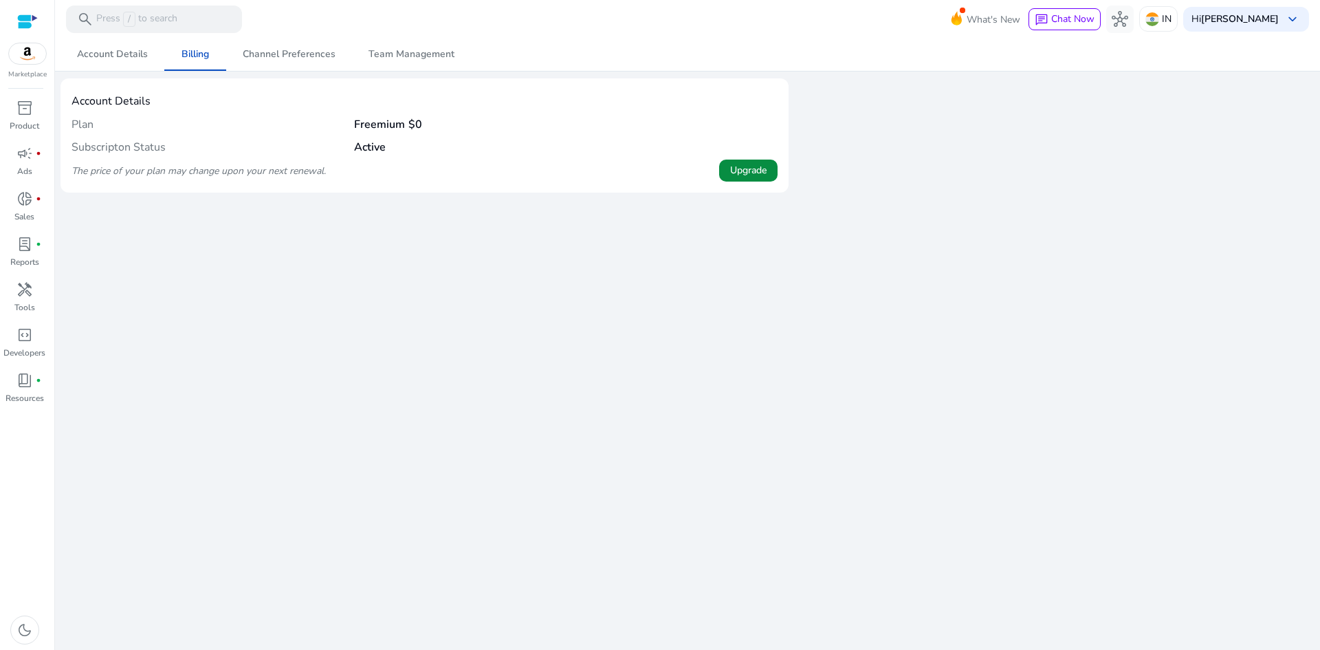
click at [735, 175] on span "Upgrade" at bounding box center [748, 170] width 36 height 14
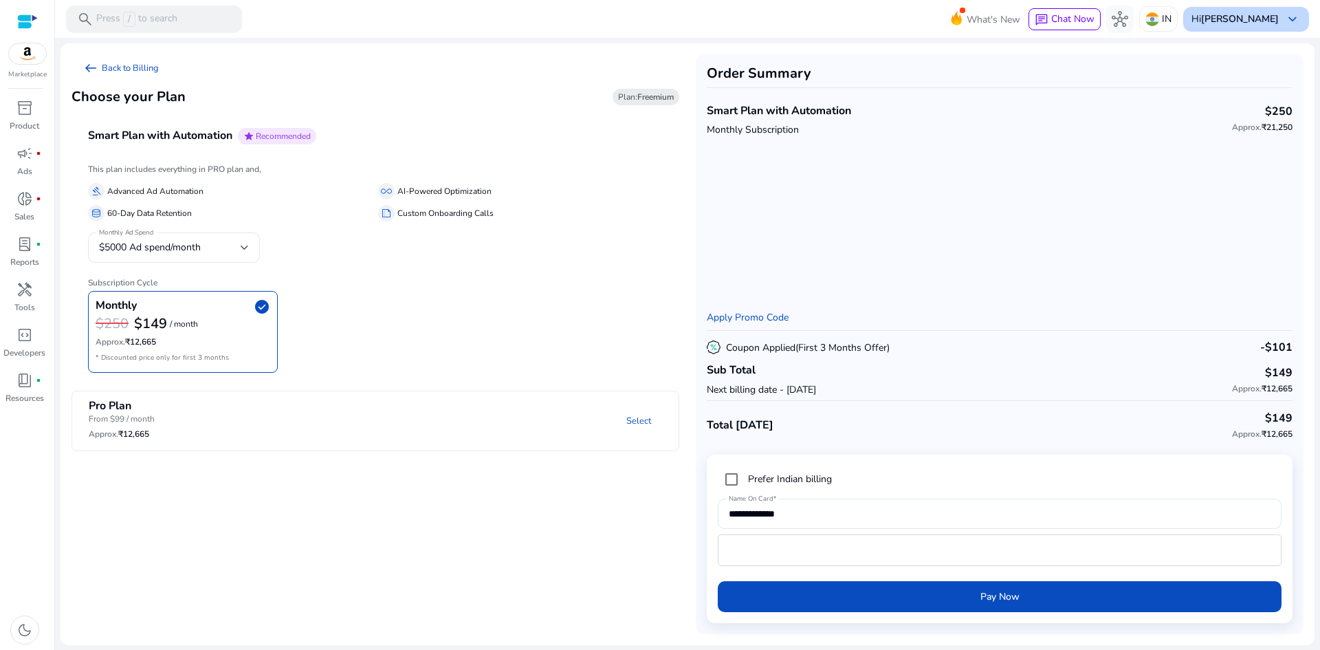
click at [1287, 8] on div "Hi Mohsin Boruah keyboard_arrow_down" at bounding box center [1246, 19] width 126 height 25
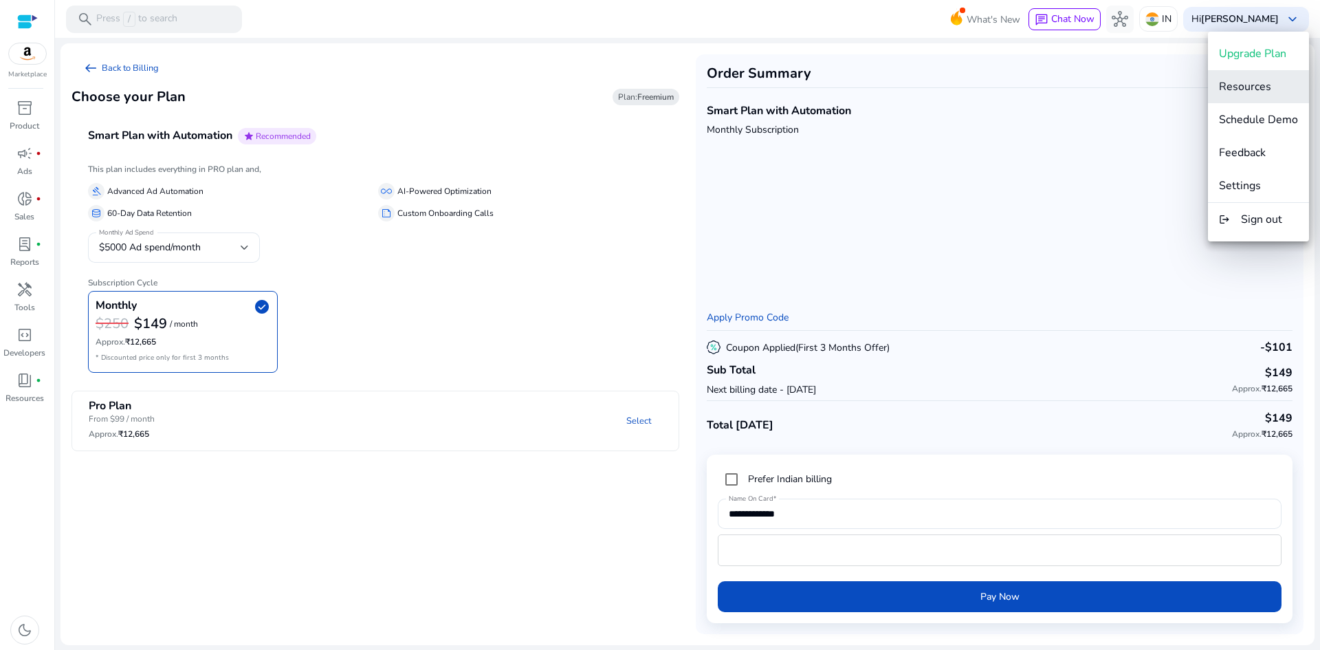
click at [1274, 91] on span "Resources" at bounding box center [1258, 86] width 79 height 15
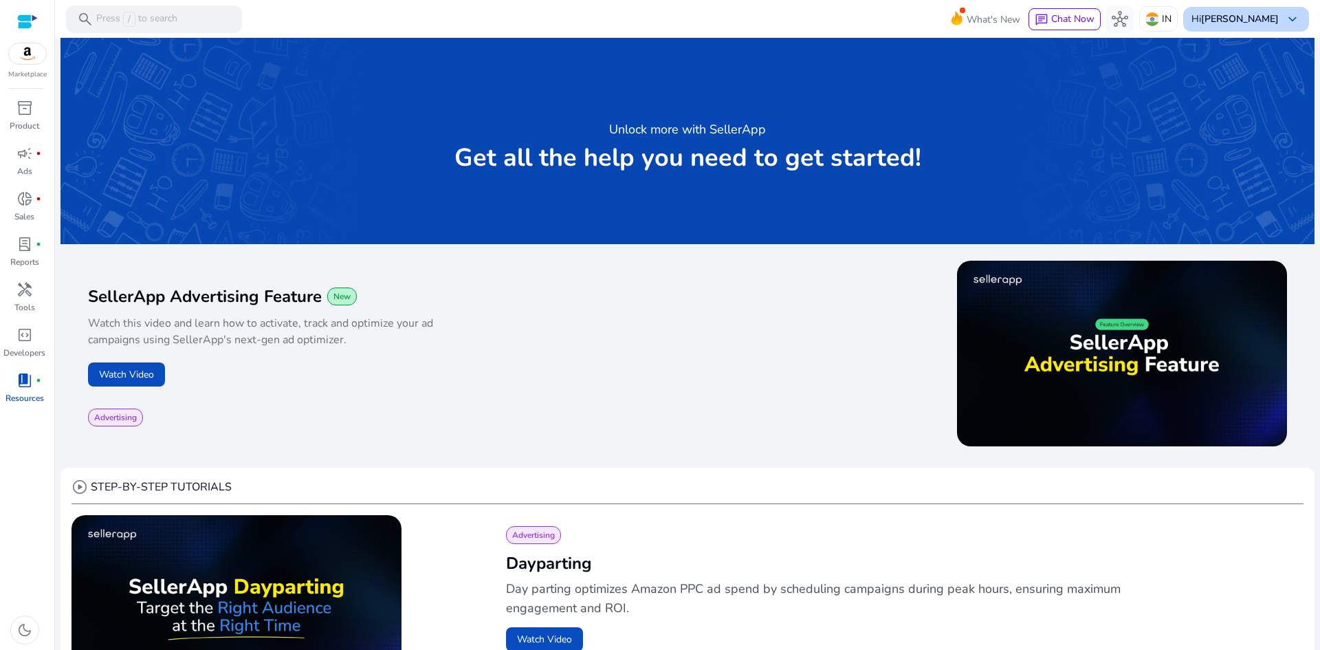
click at [1272, 21] on b "[PERSON_NAME]" at bounding box center [1240, 18] width 78 height 13
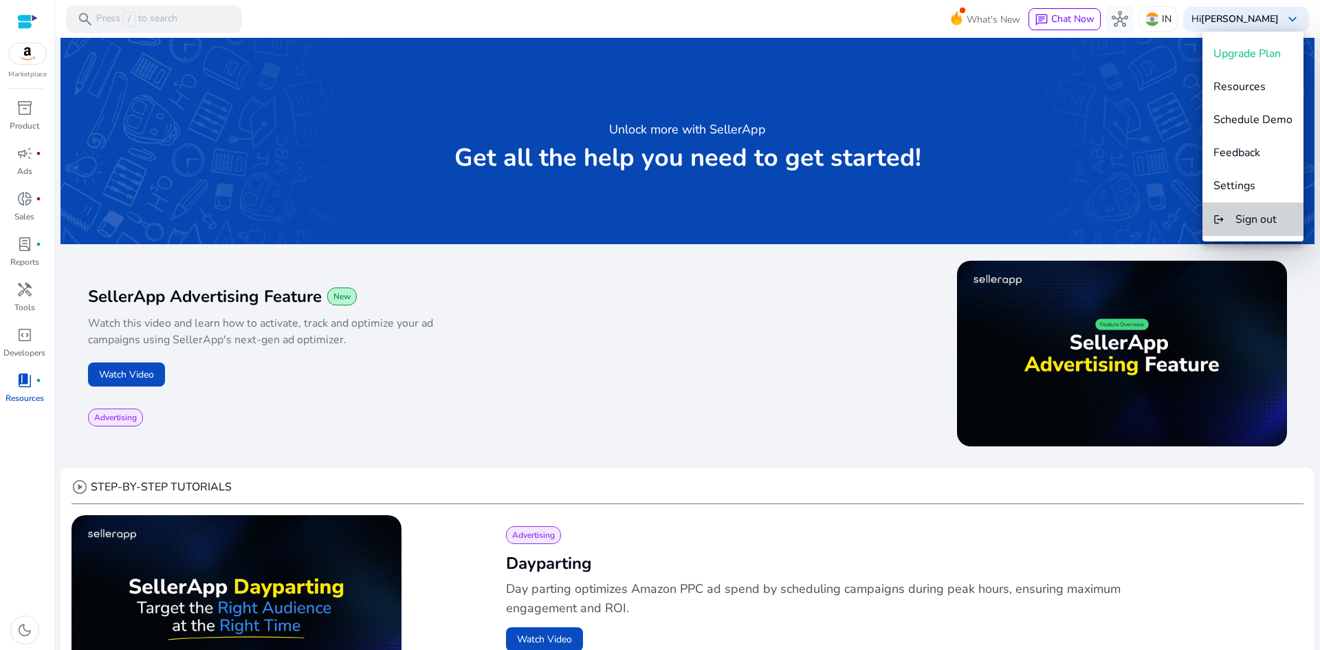
click at [1261, 234] on button "logout Sign out" at bounding box center [1252, 219] width 101 height 33
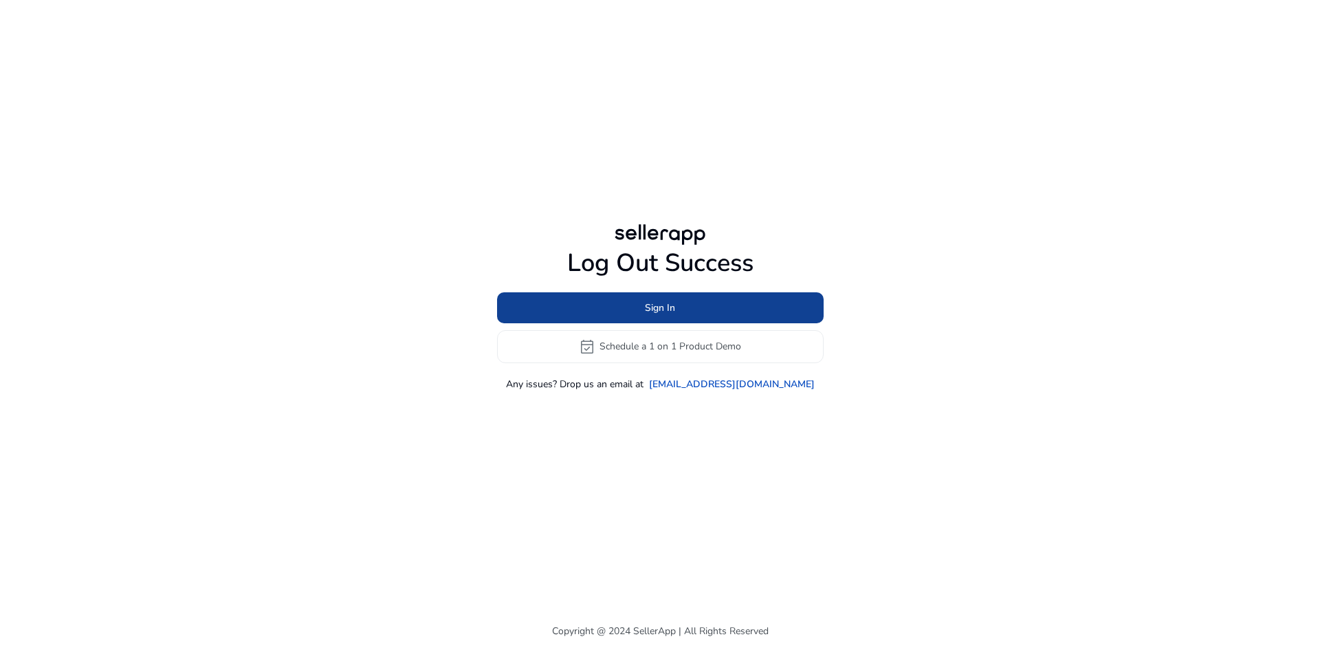
click at [712, 309] on span at bounding box center [660, 307] width 327 height 33
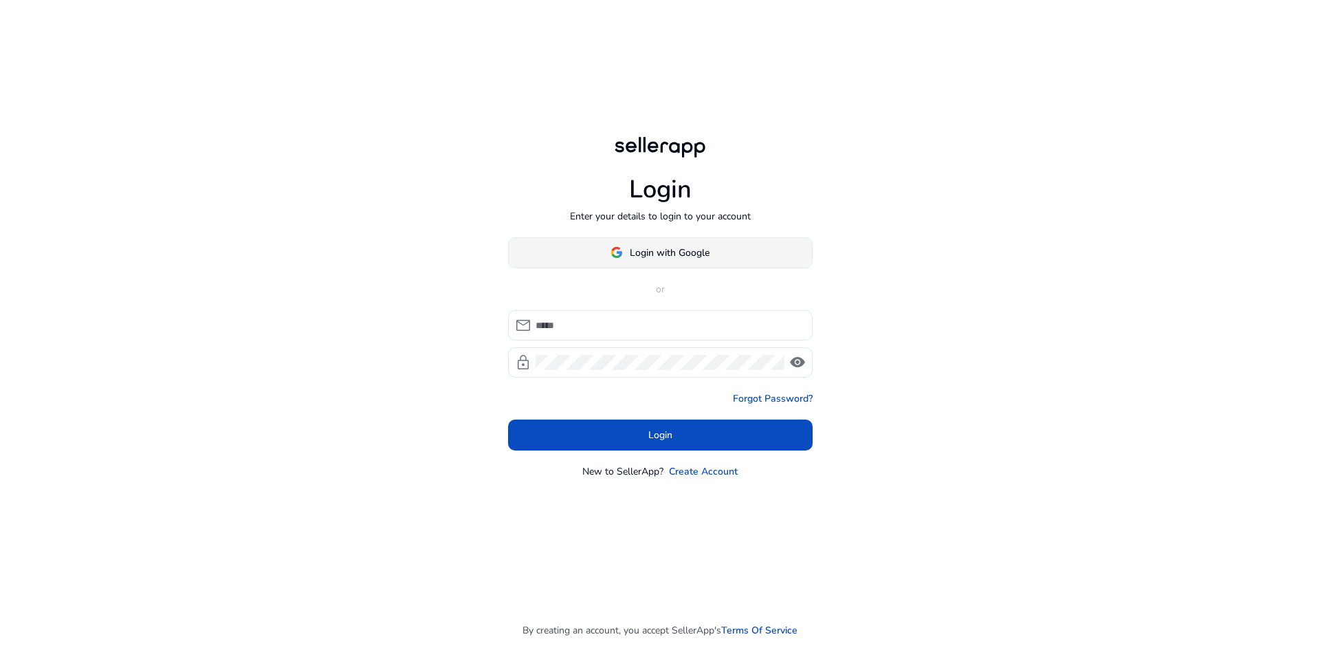
click at [697, 258] on span "Login with Google" at bounding box center [670, 252] width 80 height 14
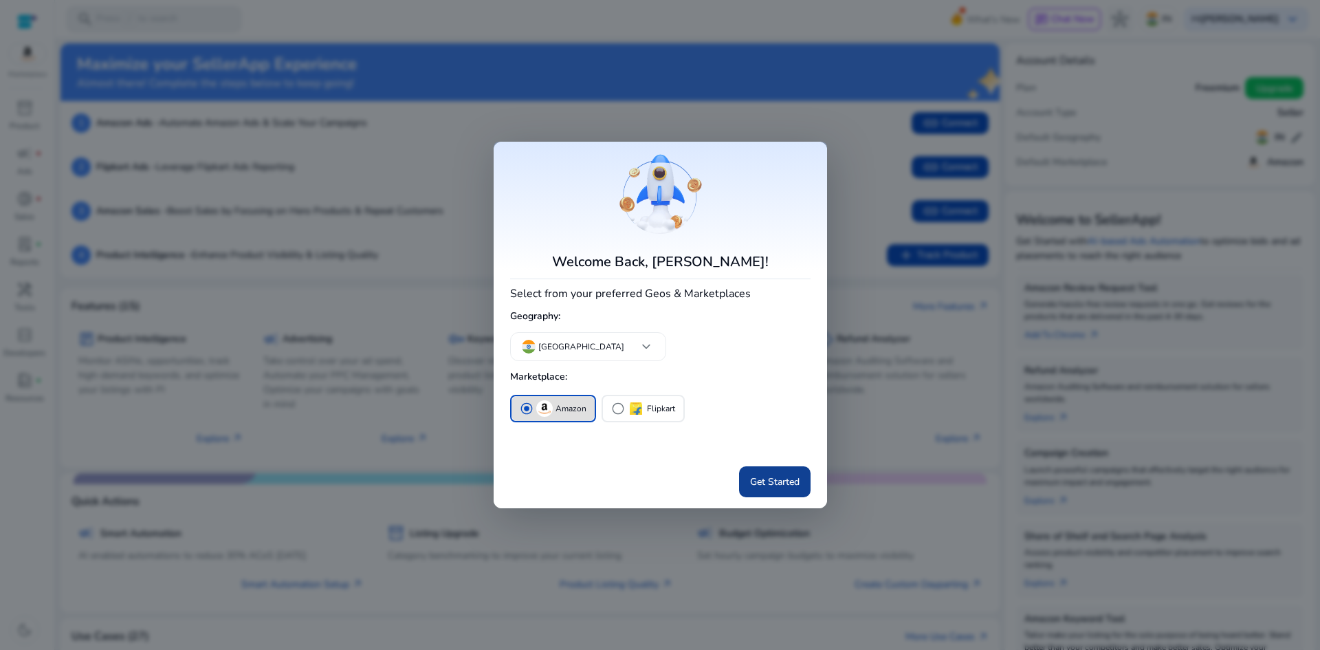
click at [761, 483] on span "Get Started" at bounding box center [774, 481] width 49 height 14
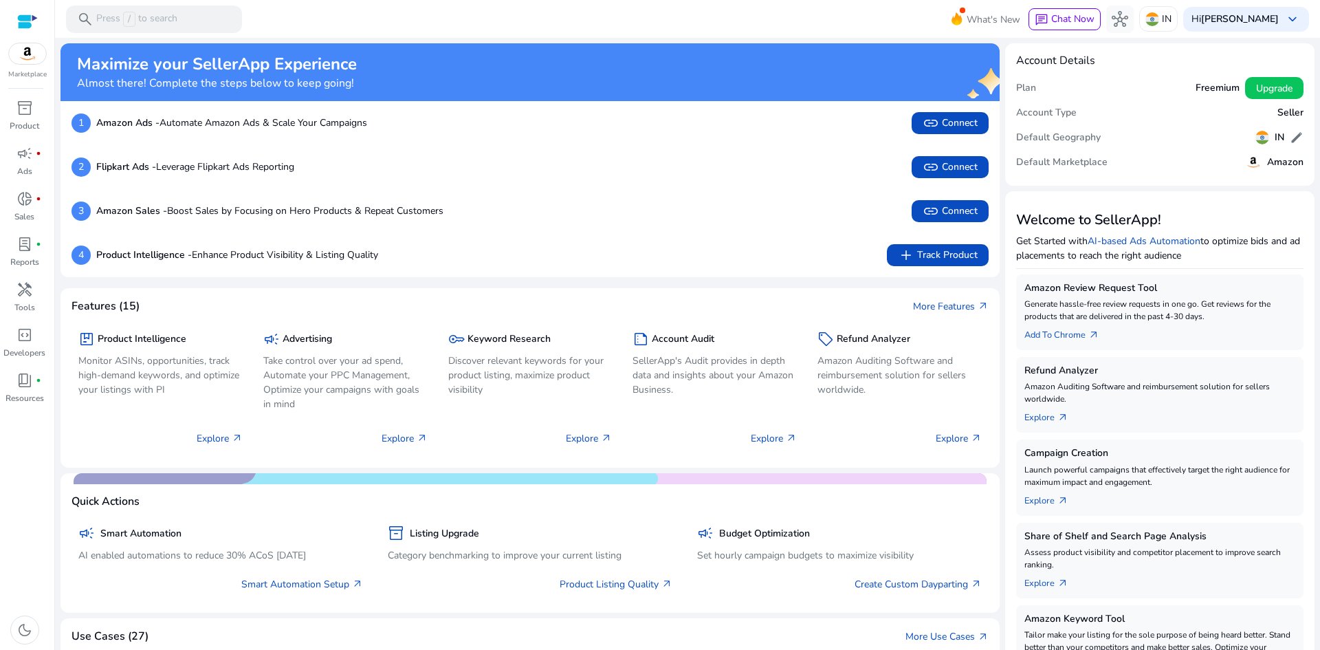
scroll to position [480, 0]
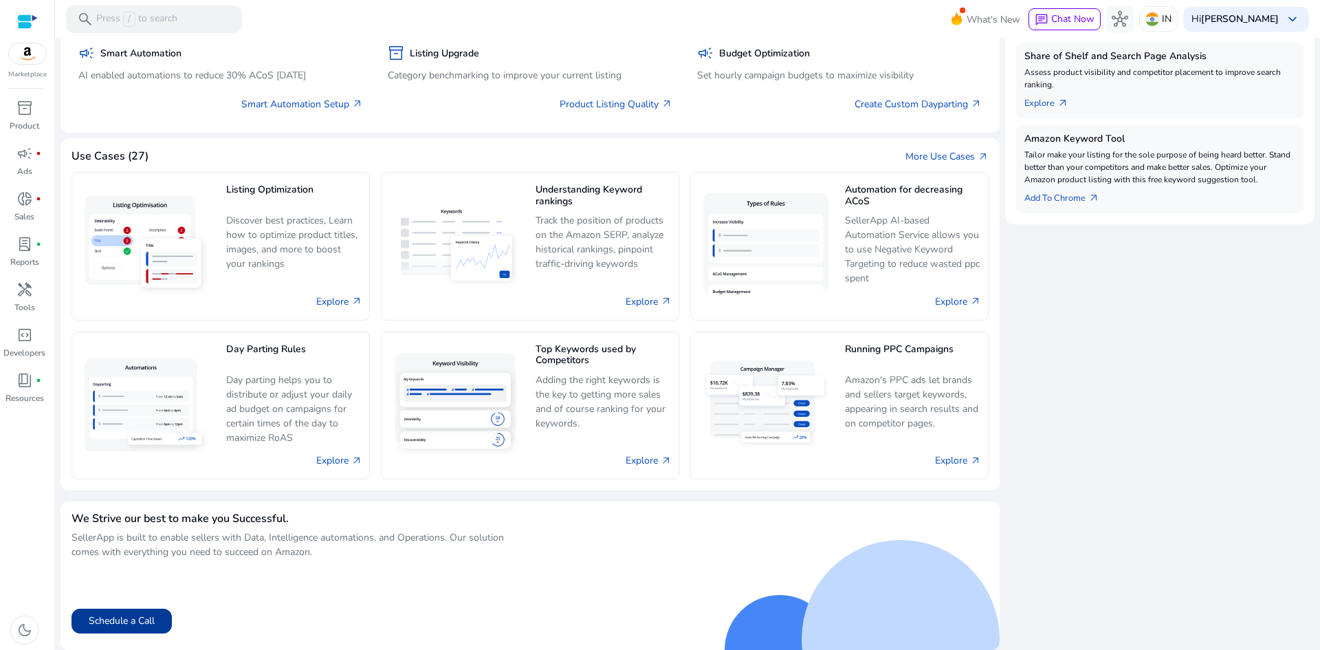
click at [154, 618] on button "Schedule a Call" at bounding box center [121, 620] width 100 height 25
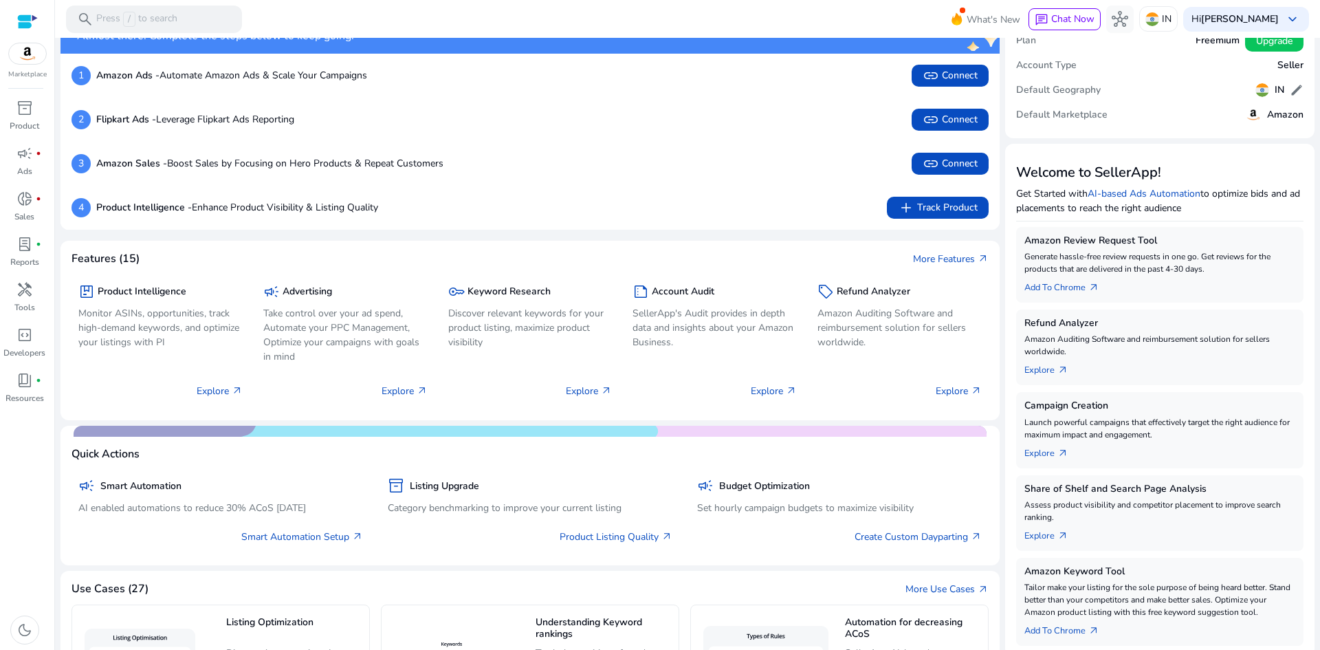
scroll to position [0, 0]
